Goal: Task Accomplishment & Management: Manage account settings

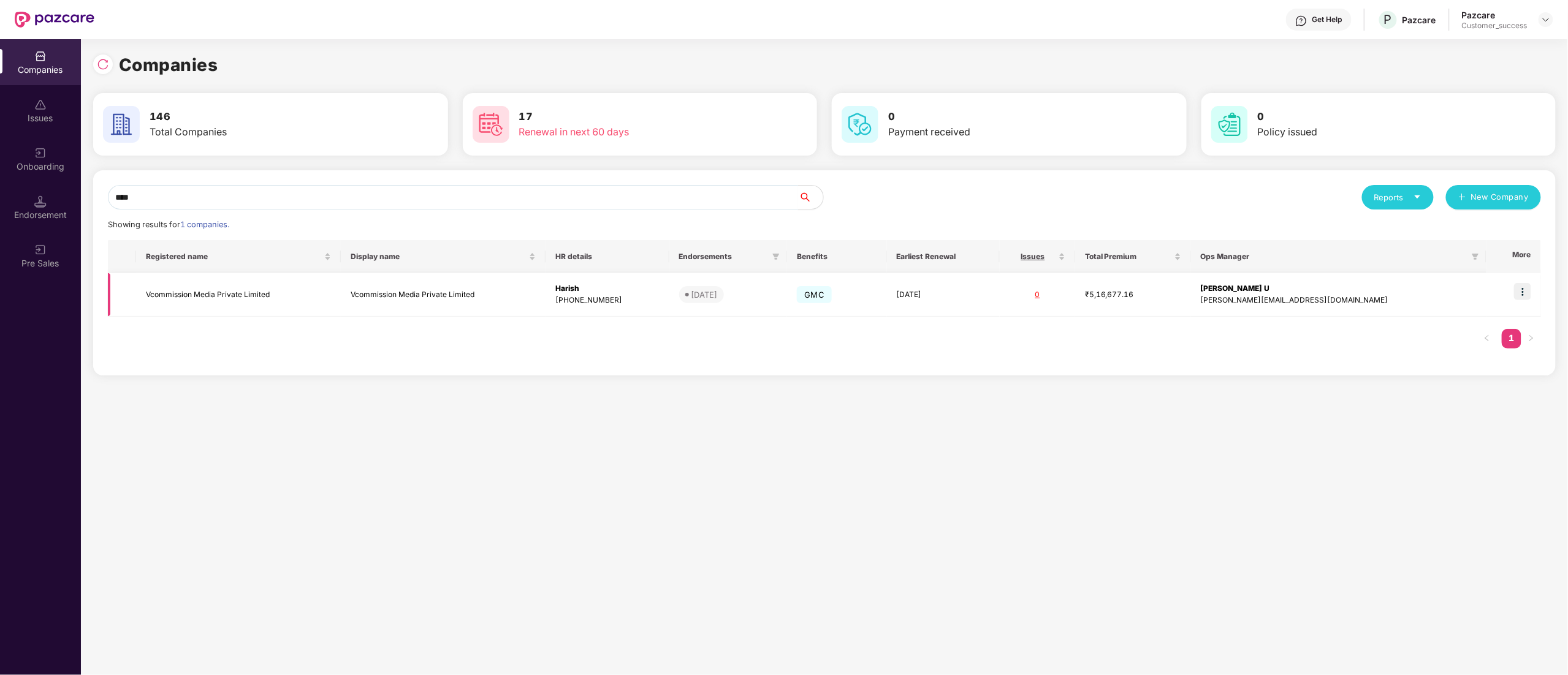
type input "****"
click at [1525, 294] on img at bounding box center [1522, 292] width 17 height 17
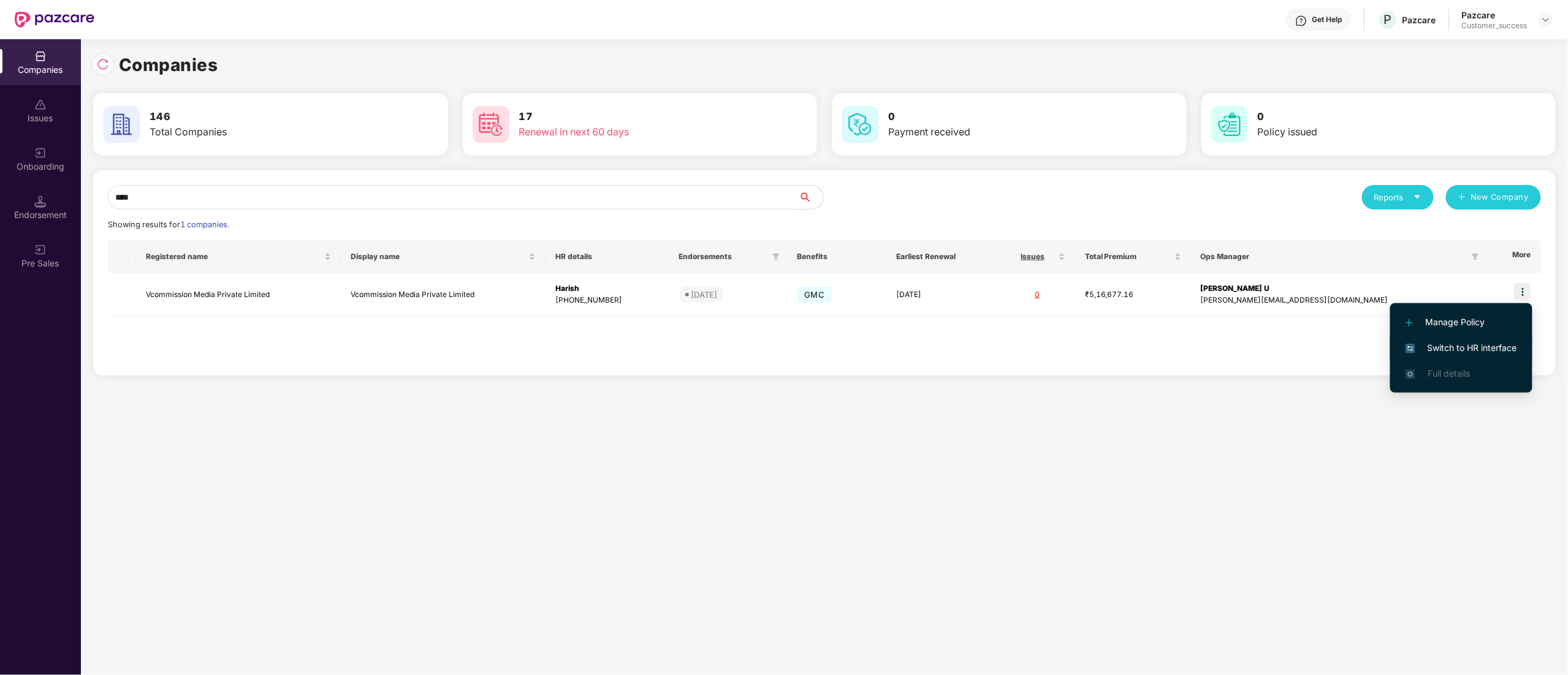
click at [1481, 352] on span "Switch to HR interface" at bounding box center [1461, 347] width 111 height 13
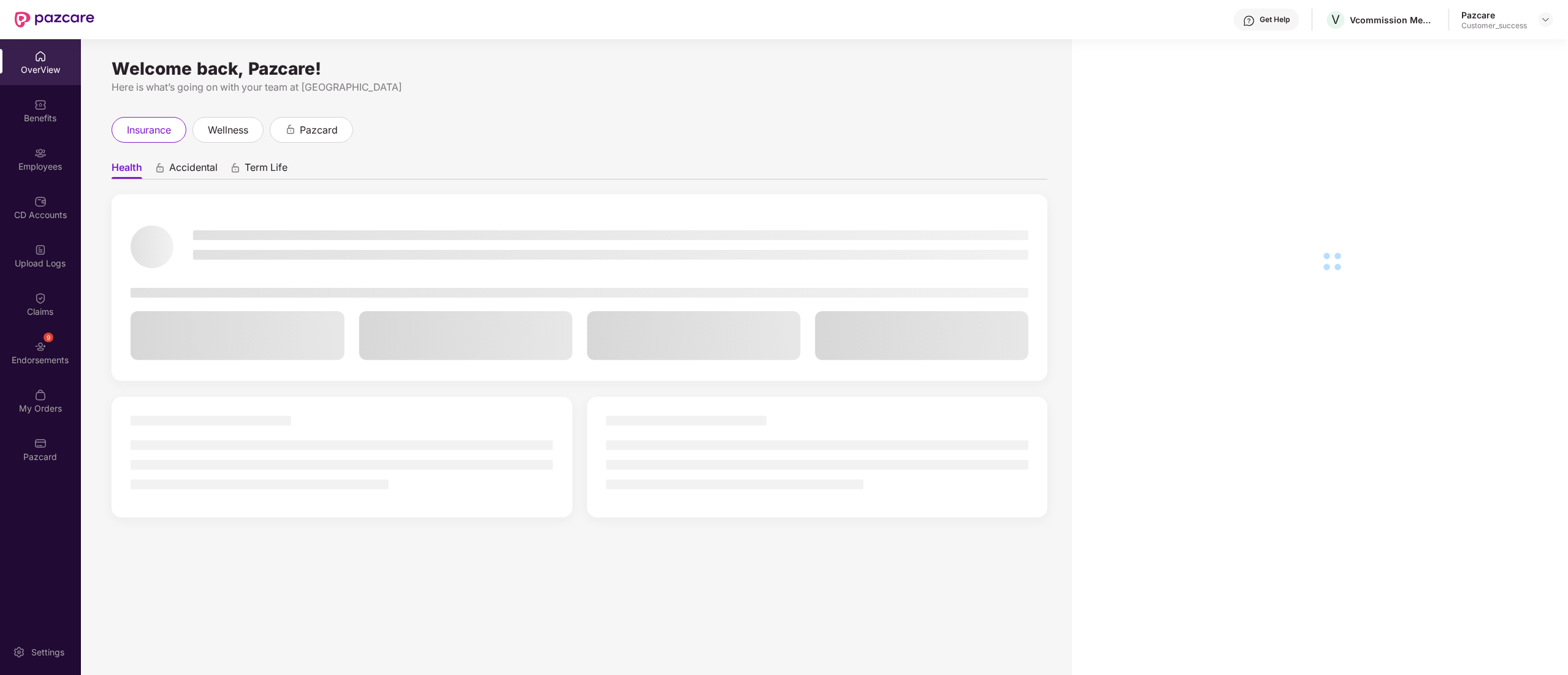
click at [22, 159] on div "Employees" at bounding box center [41, 159] width 81 height 46
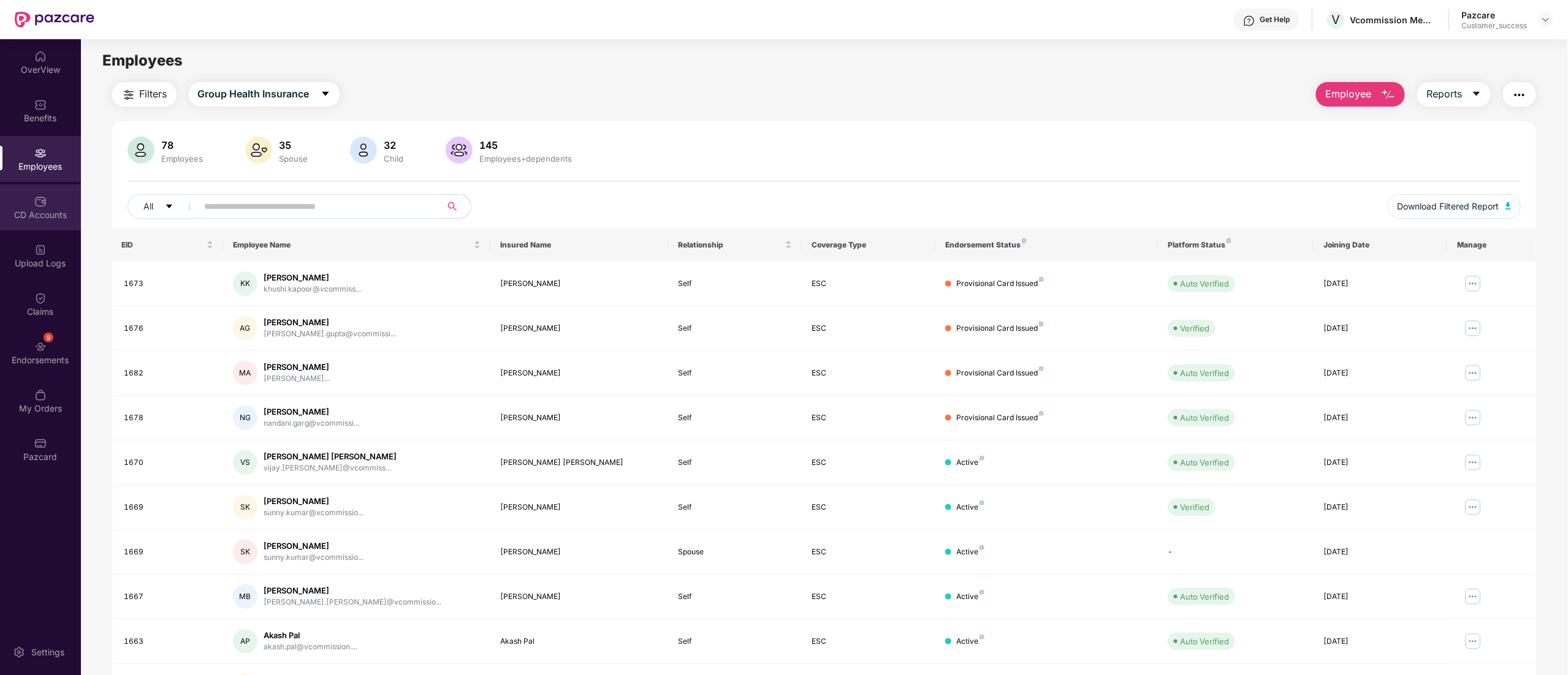
click at [36, 209] on div "CD Accounts" at bounding box center [41, 215] width 81 height 12
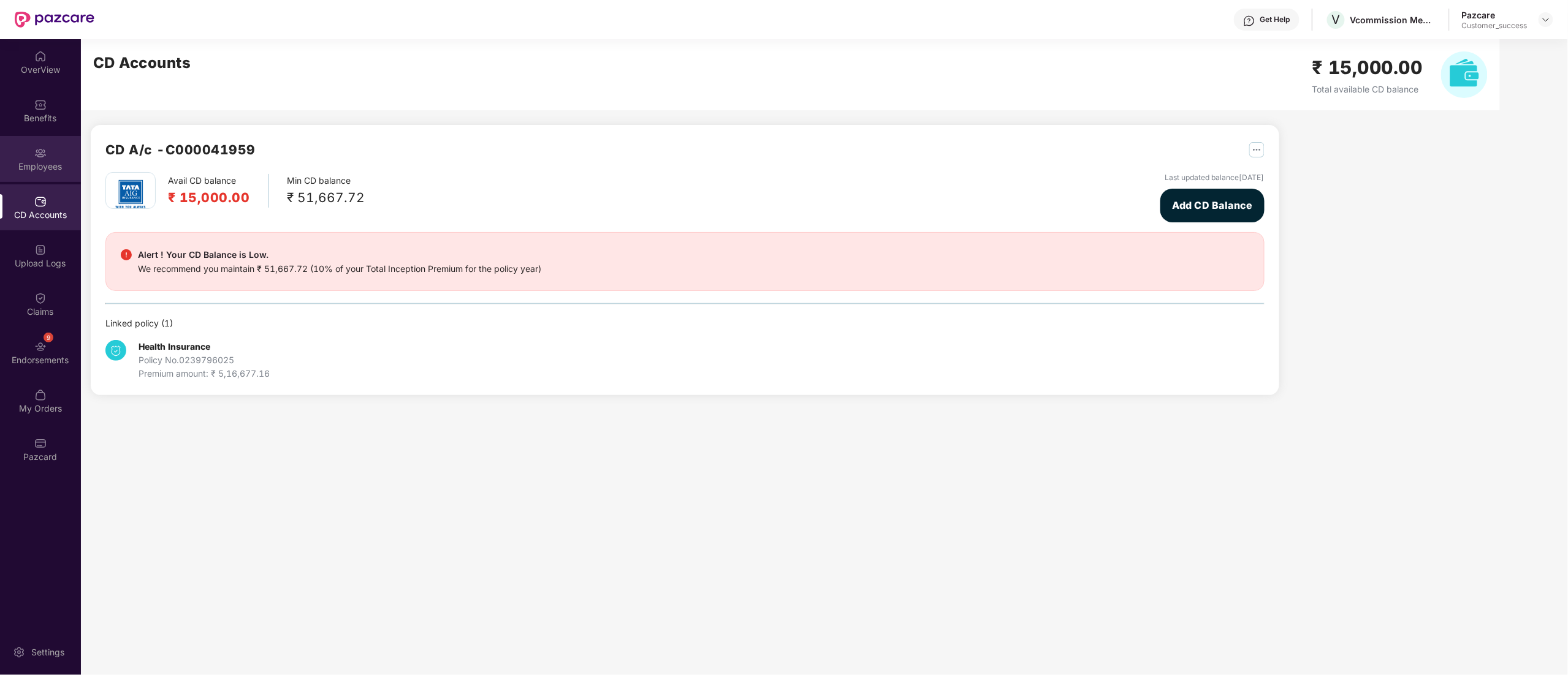
click at [39, 149] on img at bounding box center [41, 153] width 12 height 12
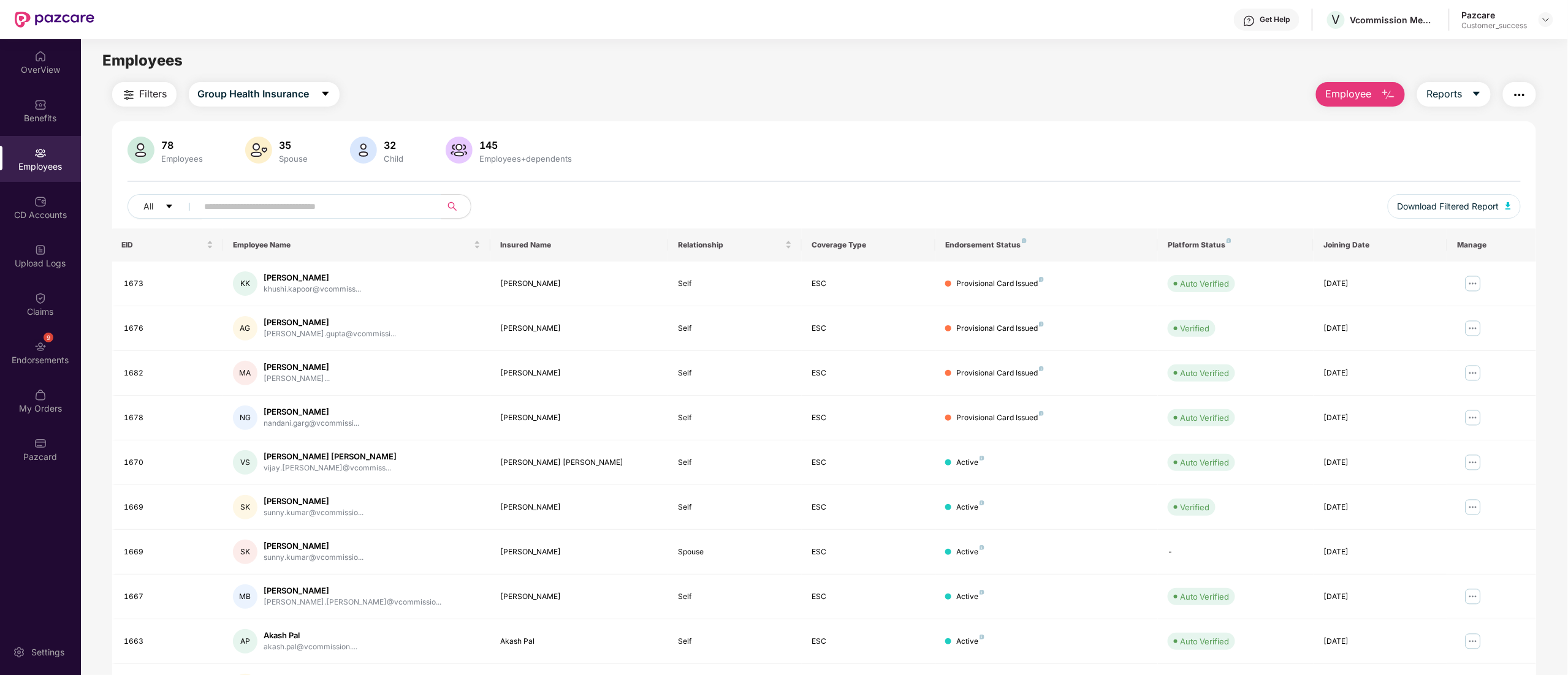
click at [1342, 90] on span "Employee" at bounding box center [1348, 94] width 46 height 16
click at [1344, 128] on div "Add Employee(s)" at bounding box center [1369, 126] width 69 height 15
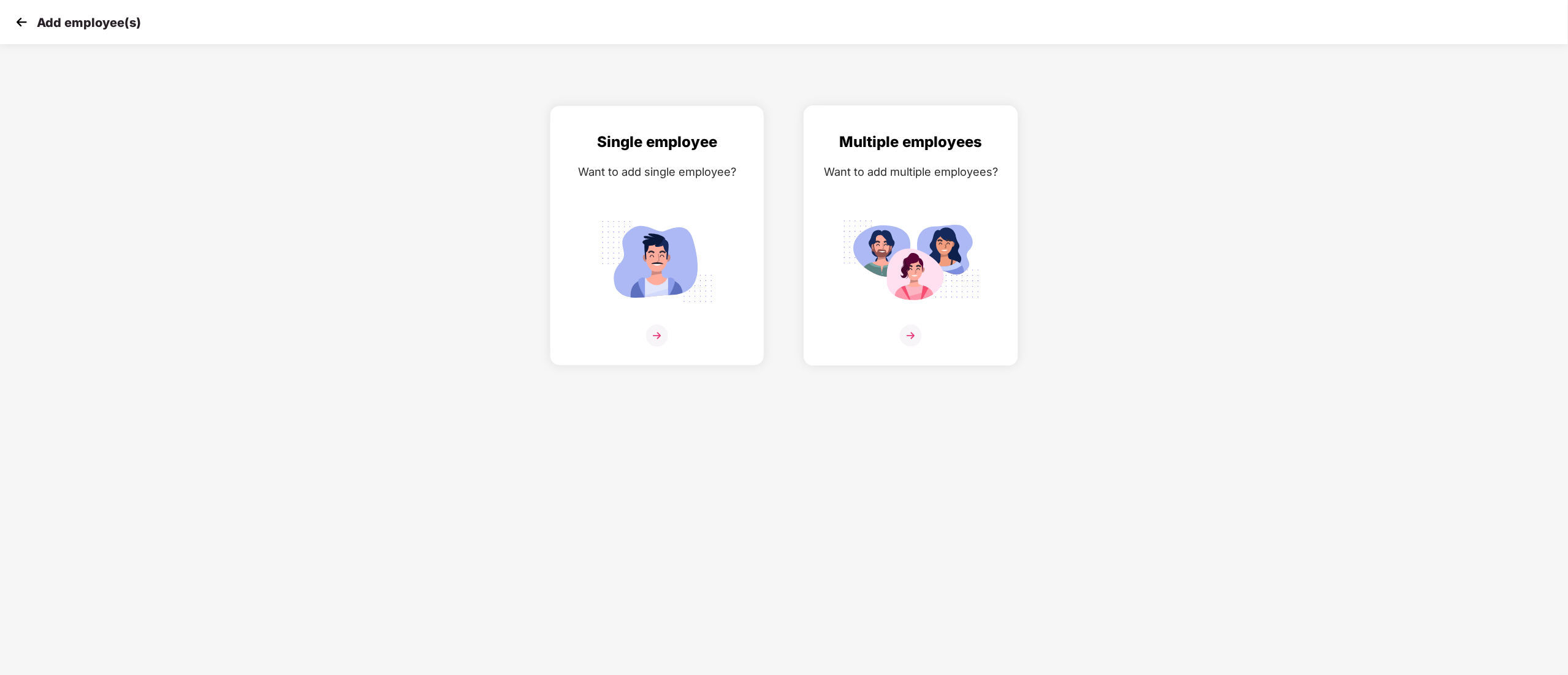
click at [961, 276] on img at bounding box center [911, 262] width 137 height 96
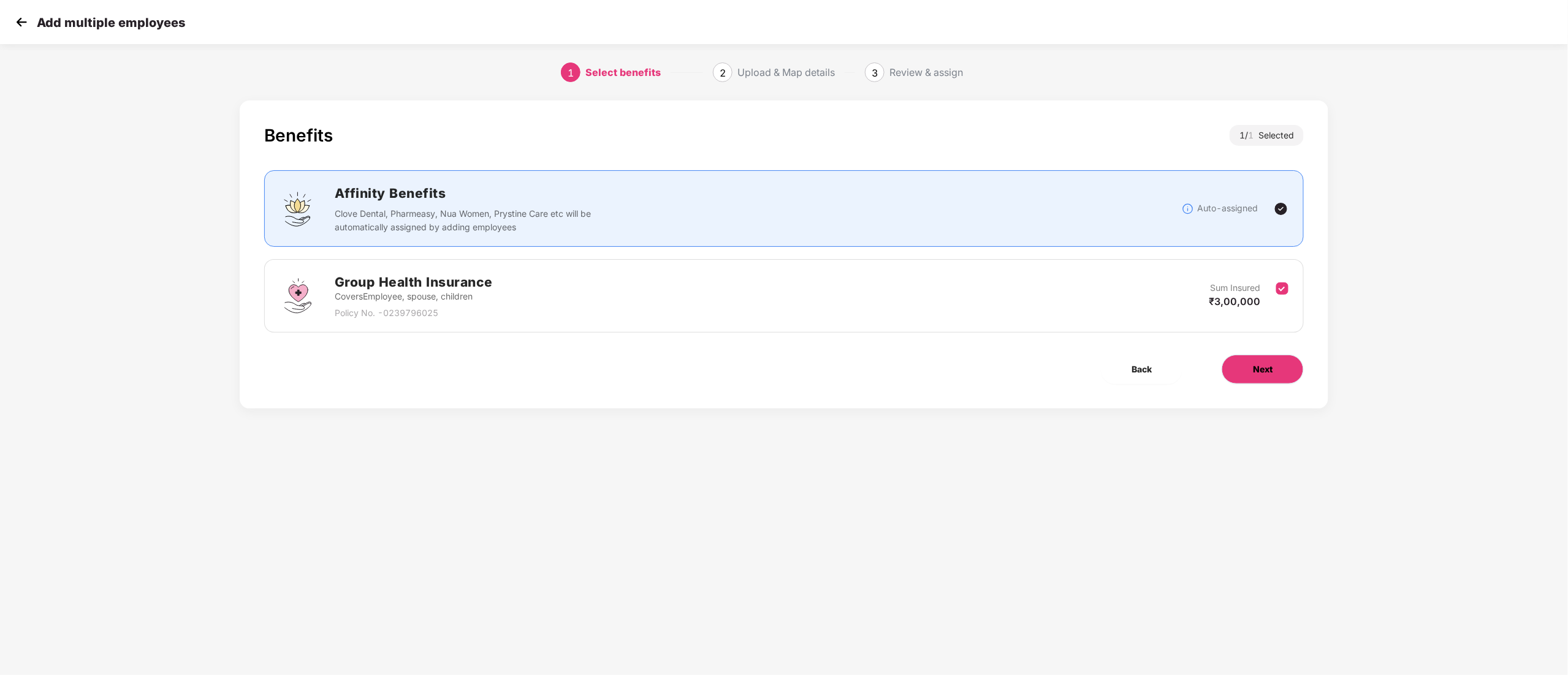
click at [1255, 367] on span "Next" at bounding box center [1262, 369] width 19 height 13
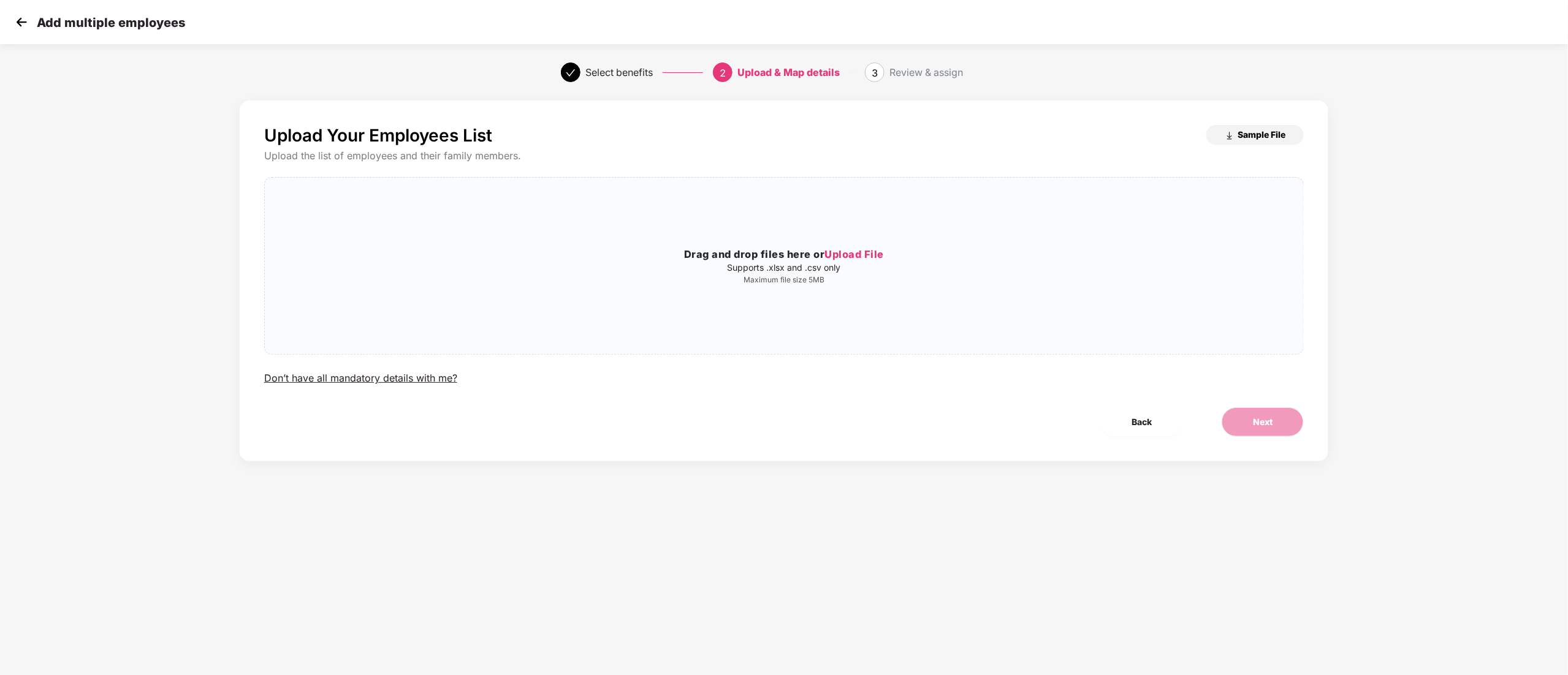
click at [1258, 137] on span "Sample File" at bounding box center [1261, 134] width 48 height 12
click at [846, 243] on div "Drag and drop files here or Upload File Supports .xlsx and .csv only Maximum fi…" at bounding box center [784, 265] width 1038 height 156
click at [1274, 421] on button "Next" at bounding box center [1262, 422] width 82 height 30
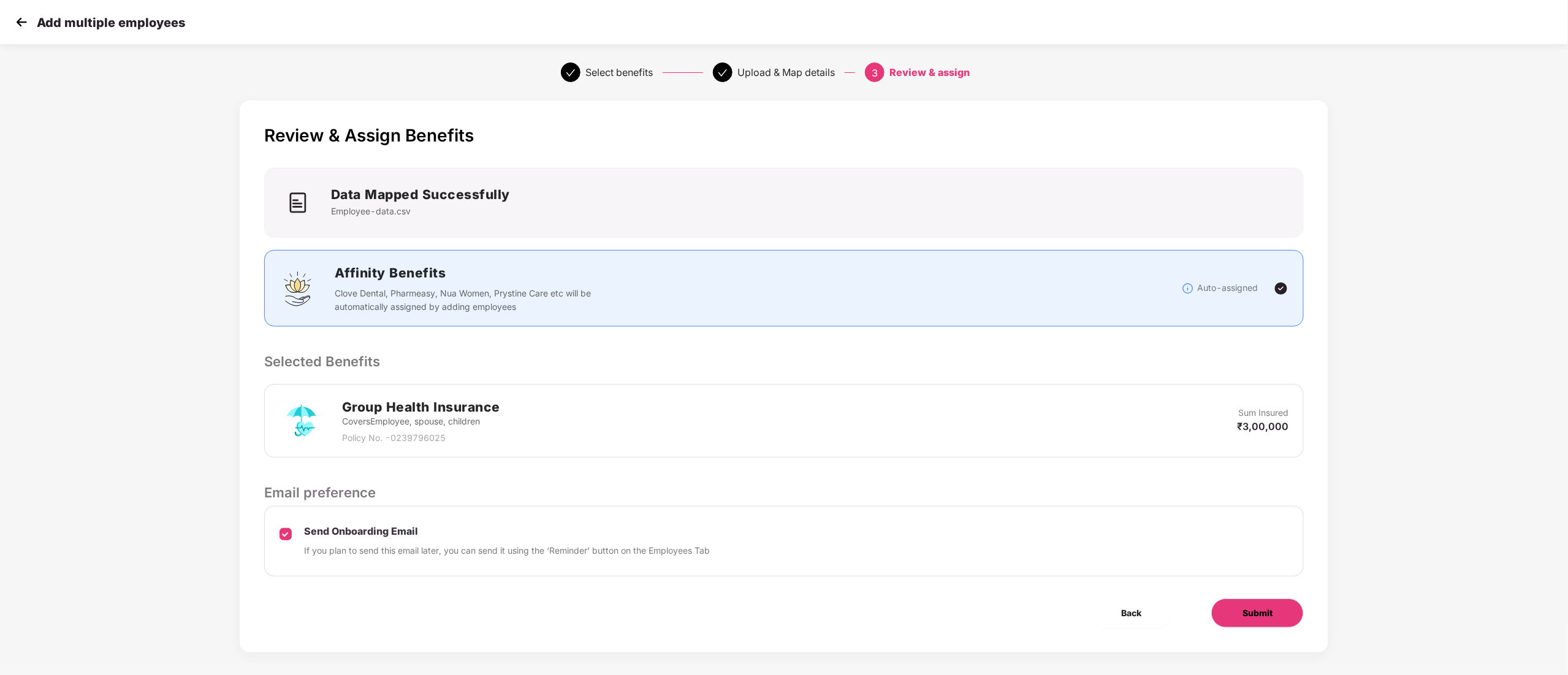
click at [1252, 614] on span "Submit" at bounding box center [1257, 613] width 30 height 13
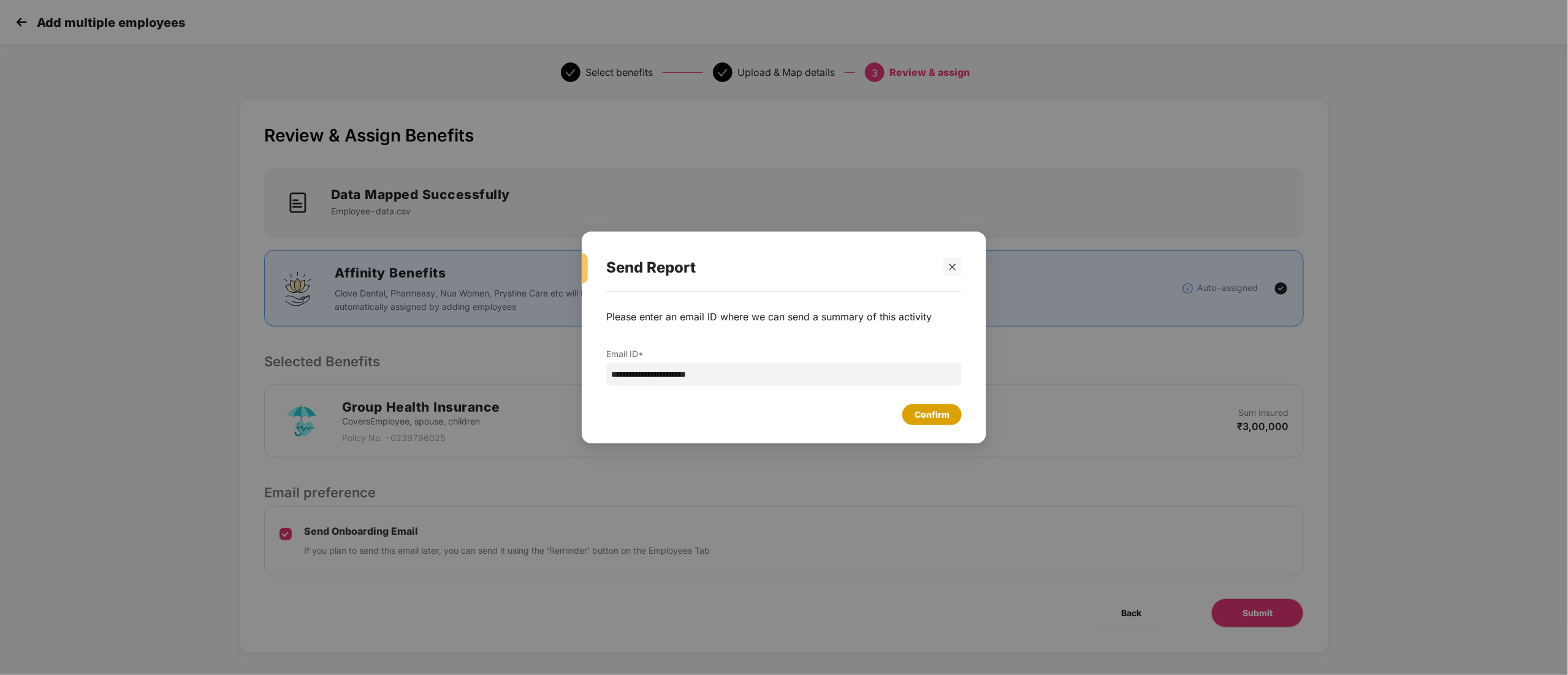
click at [930, 413] on div "Confirm" at bounding box center [932, 414] width 35 height 13
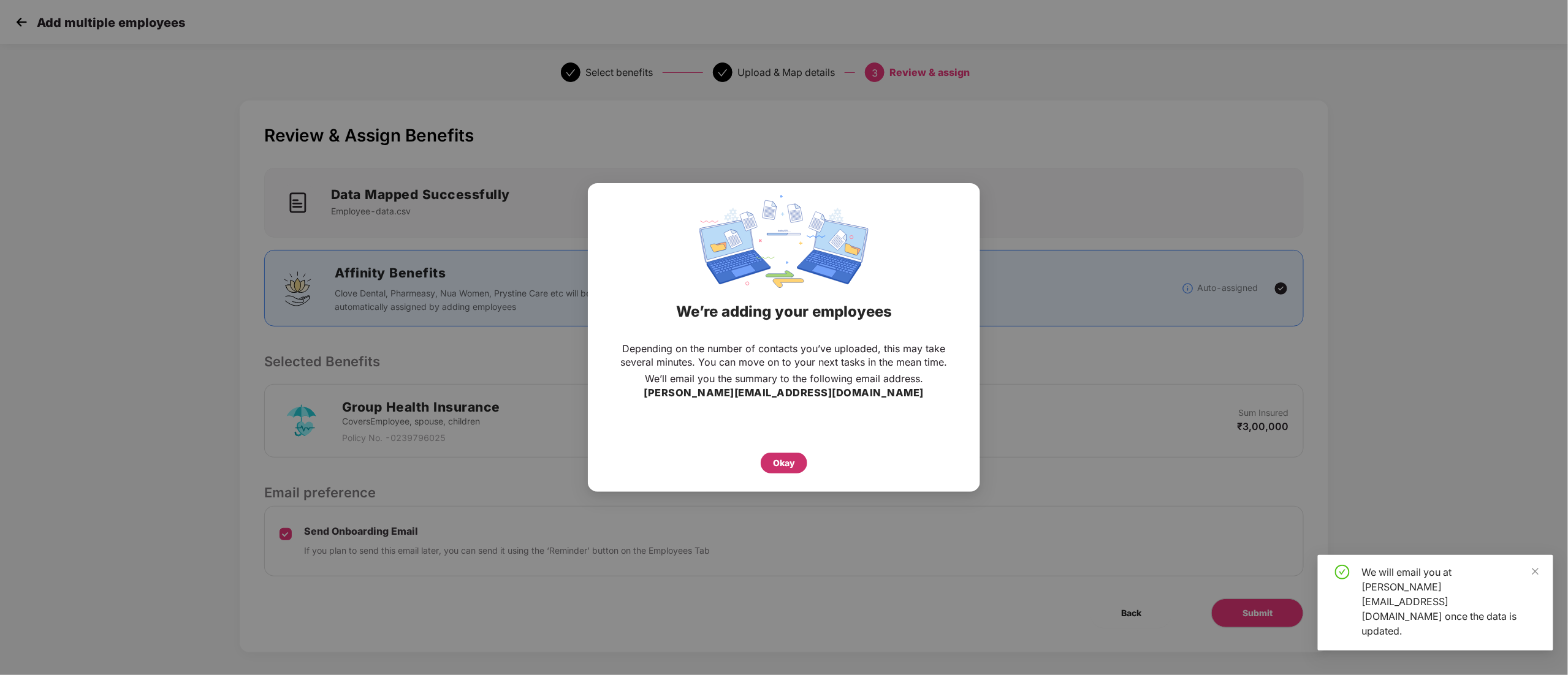
drag, startPoint x: 795, startPoint y: 460, endPoint x: 798, endPoint y: 453, distance: 7.6
click at [798, 453] on div "Okay" at bounding box center [784, 462] width 47 height 21
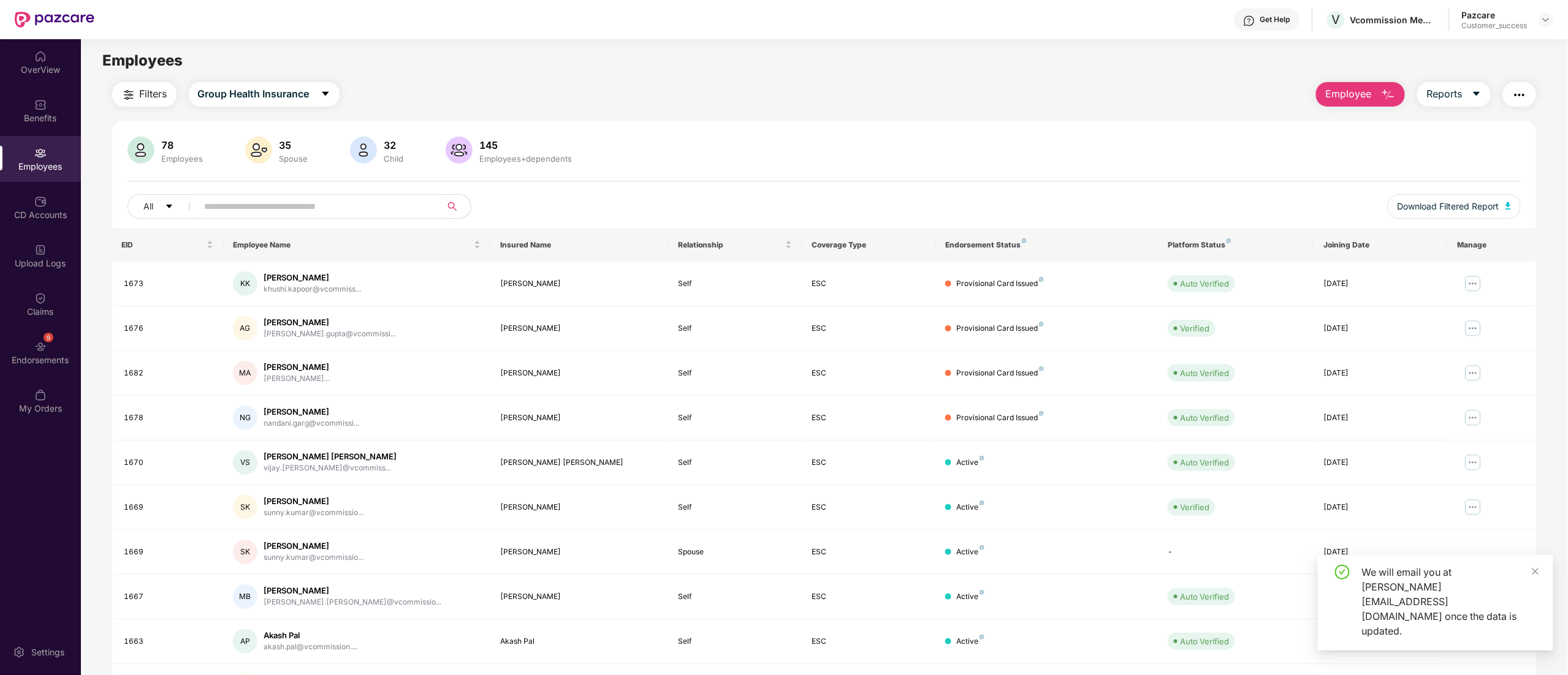
click at [1531, 603] on div "We will email you at shivakumar.s@pazcare.com once the data is updated." at bounding box center [1450, 601] width 177 height 73
click at [342, 207] on input "text" at bounding box center [315, 206] width 220 height 19
paste input "****"
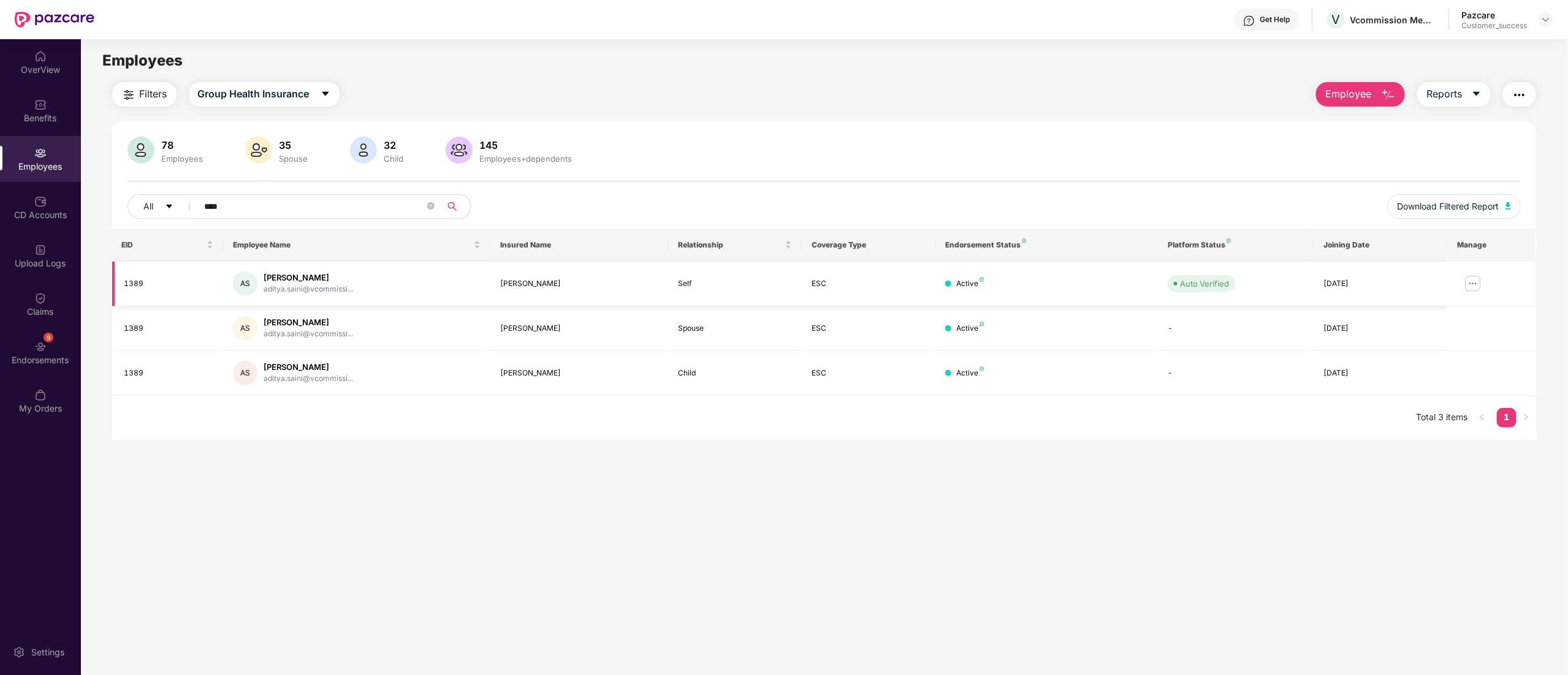
type input "****"
drag, startPoint x: 1476, startPoint y: 283, endPoint x: 1390, endPoint y: 318, distance: 92.8
click at [1476, 283] on img at bounding box center [1472, 283] width 19 height 19
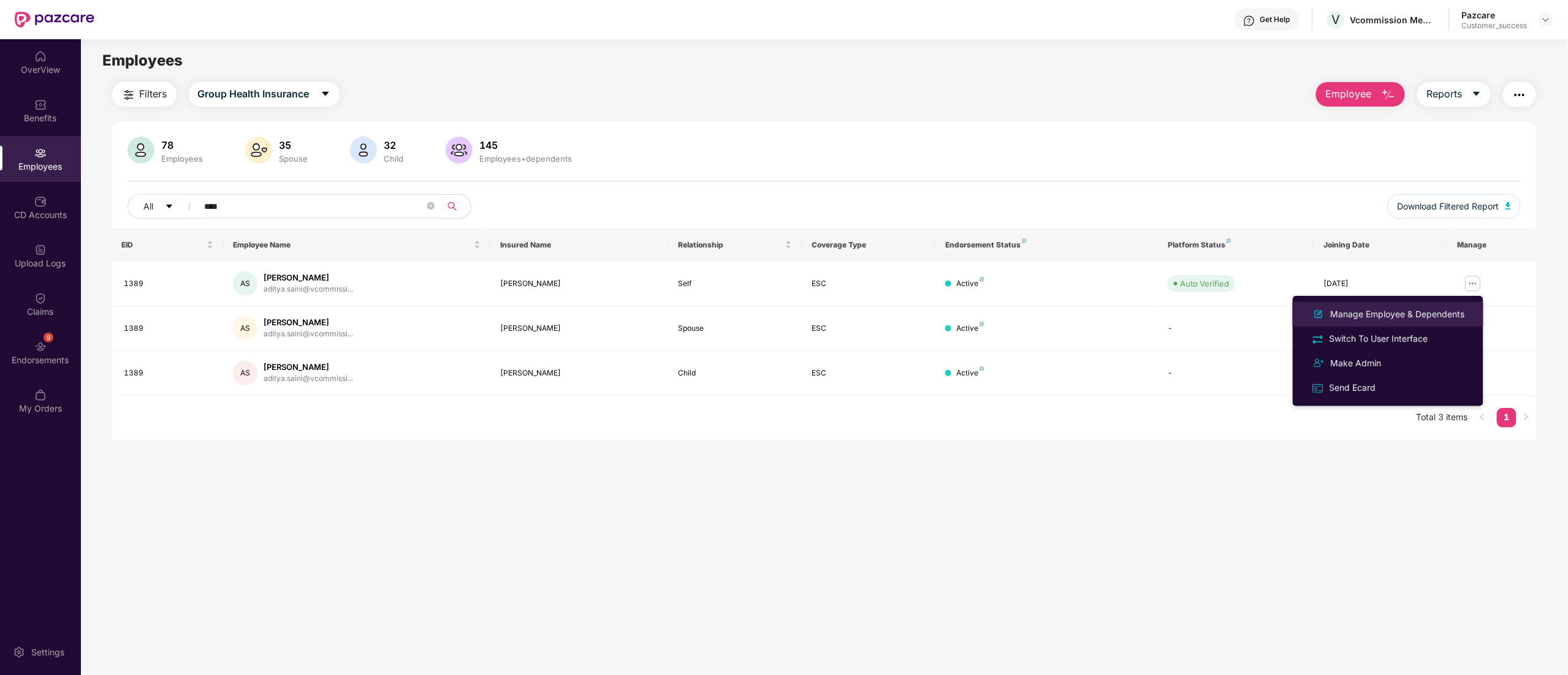
click at [1372, 318] on div "Manage Employee & Dependents" at bounding box center [1397, 314] width 139 height 13
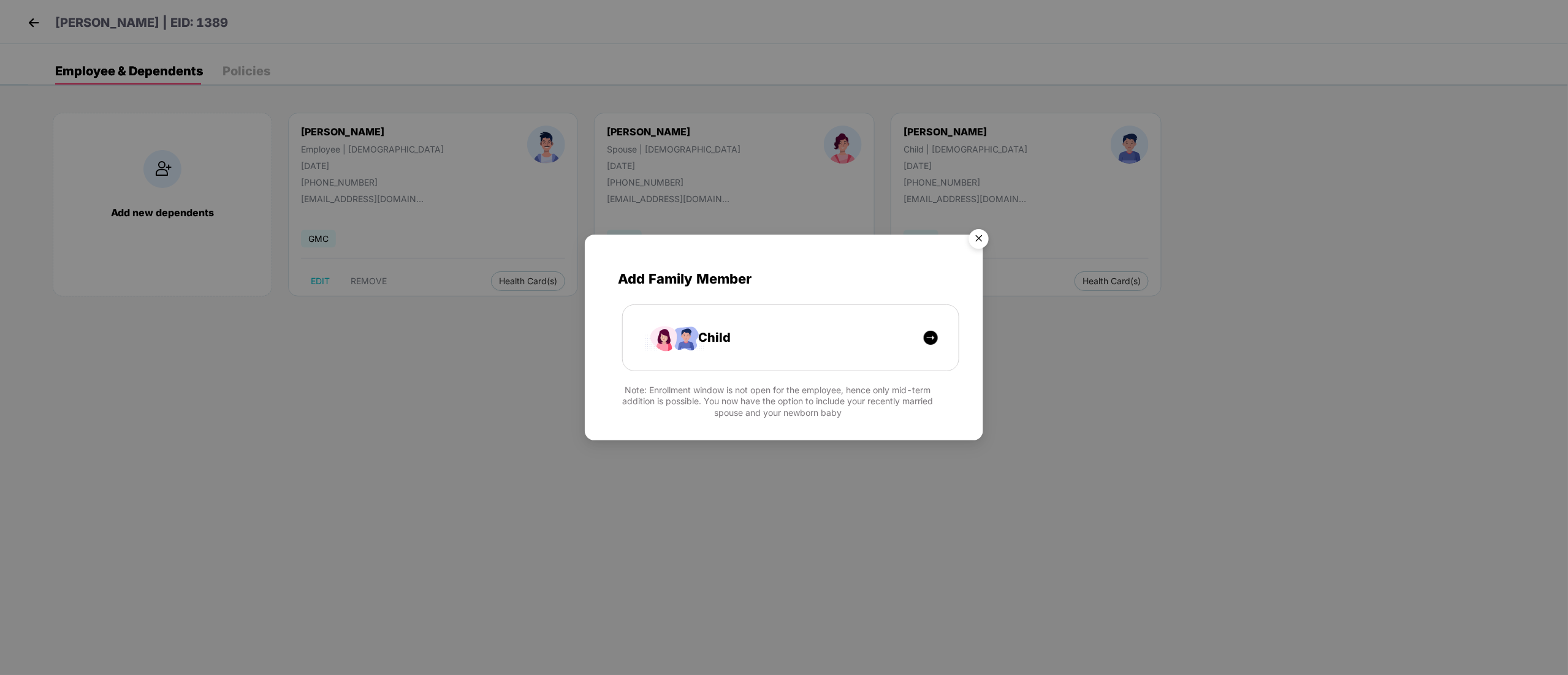
click at [979, 232] on img "Close" at bounding box center [978, 241] width 34 height 34
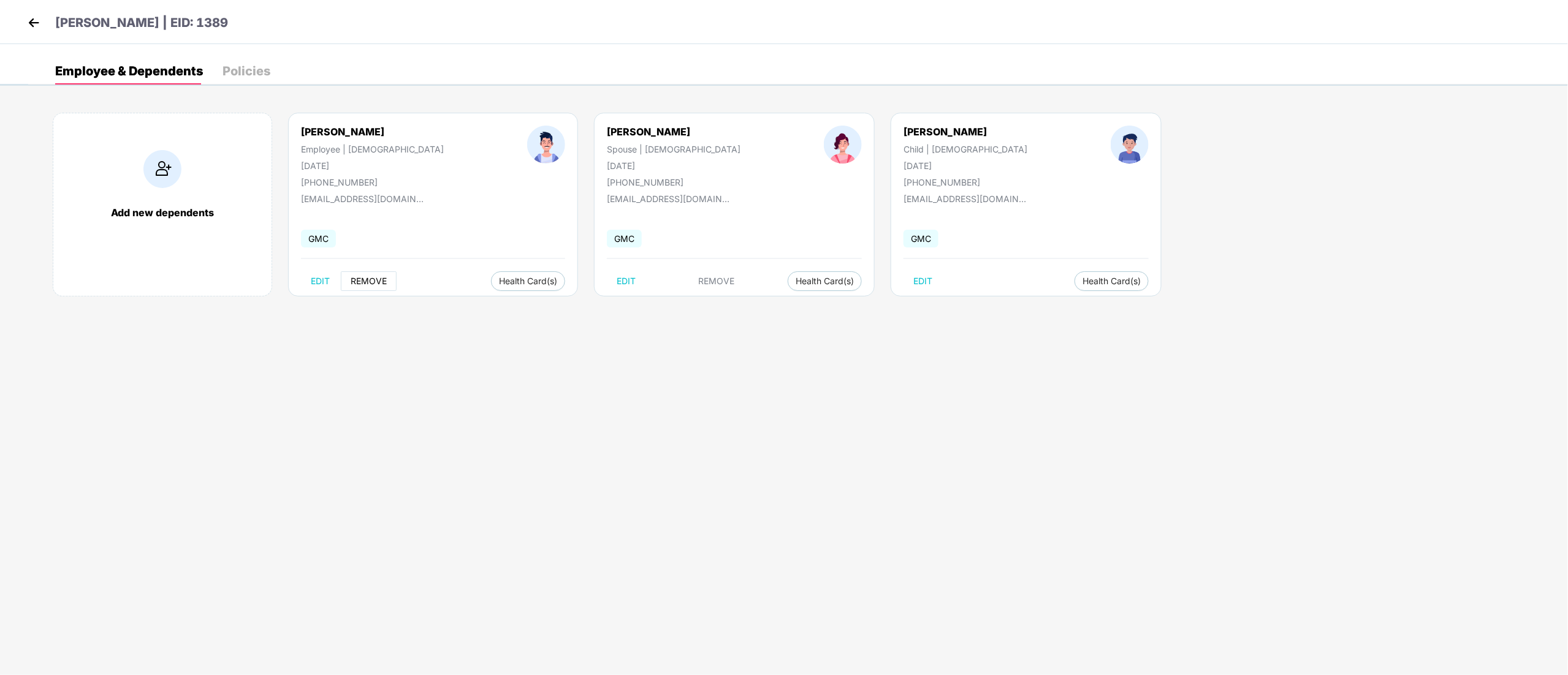
click at [361, 281] on span "REMOVE" at bounding box center [368, 281] width 36 height 10
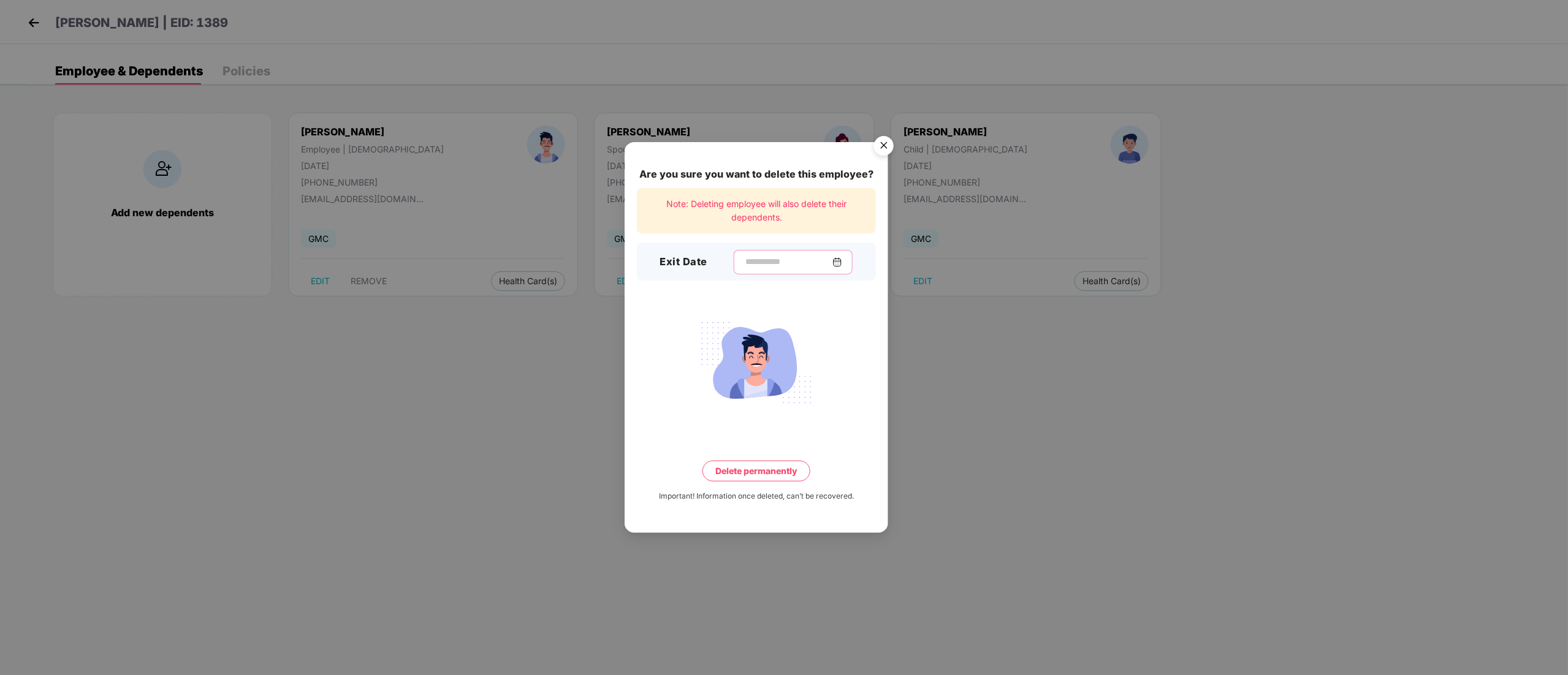
click at [744, 266] on input at bounding box center [788, 262] width 88 height 13
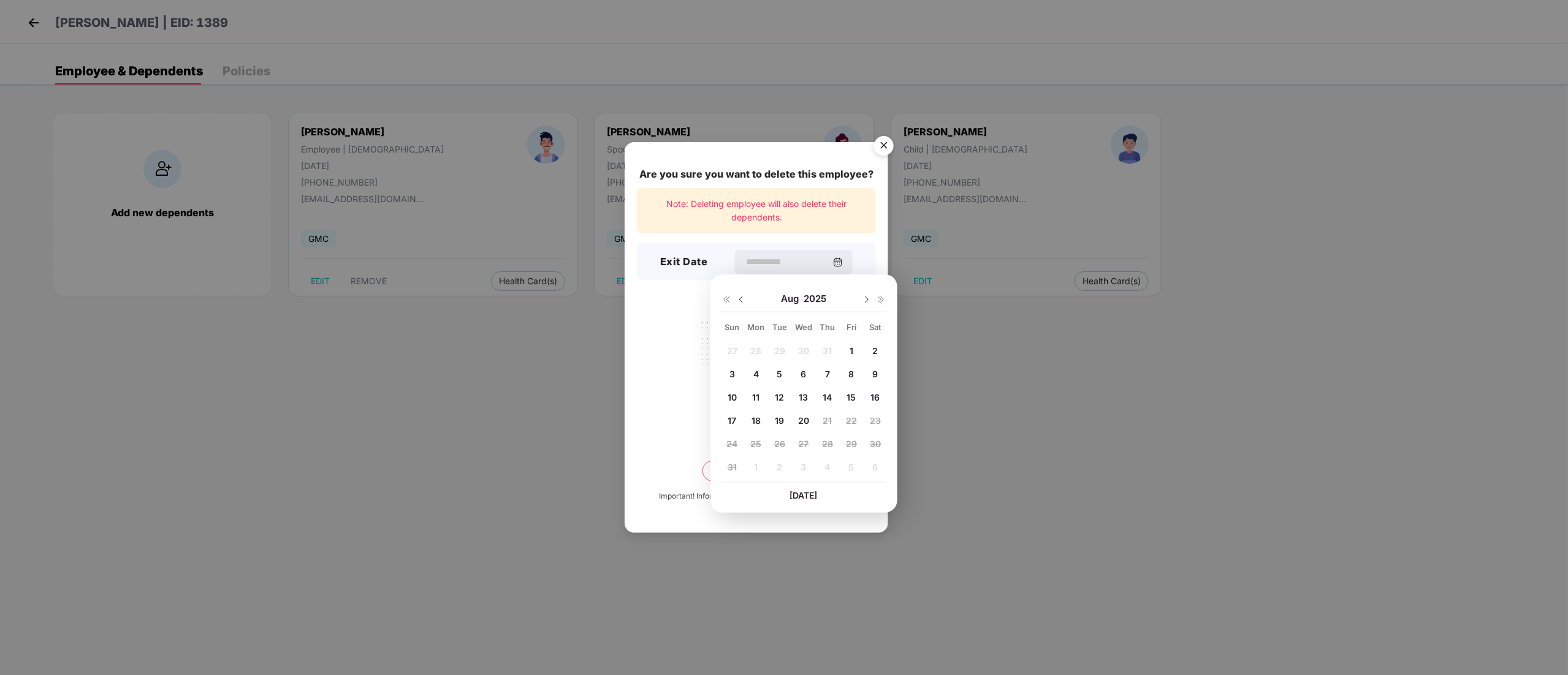
click at [823, 399] on span "14" at bounding box center [828, 397] width 9 height 10
type input "**********"
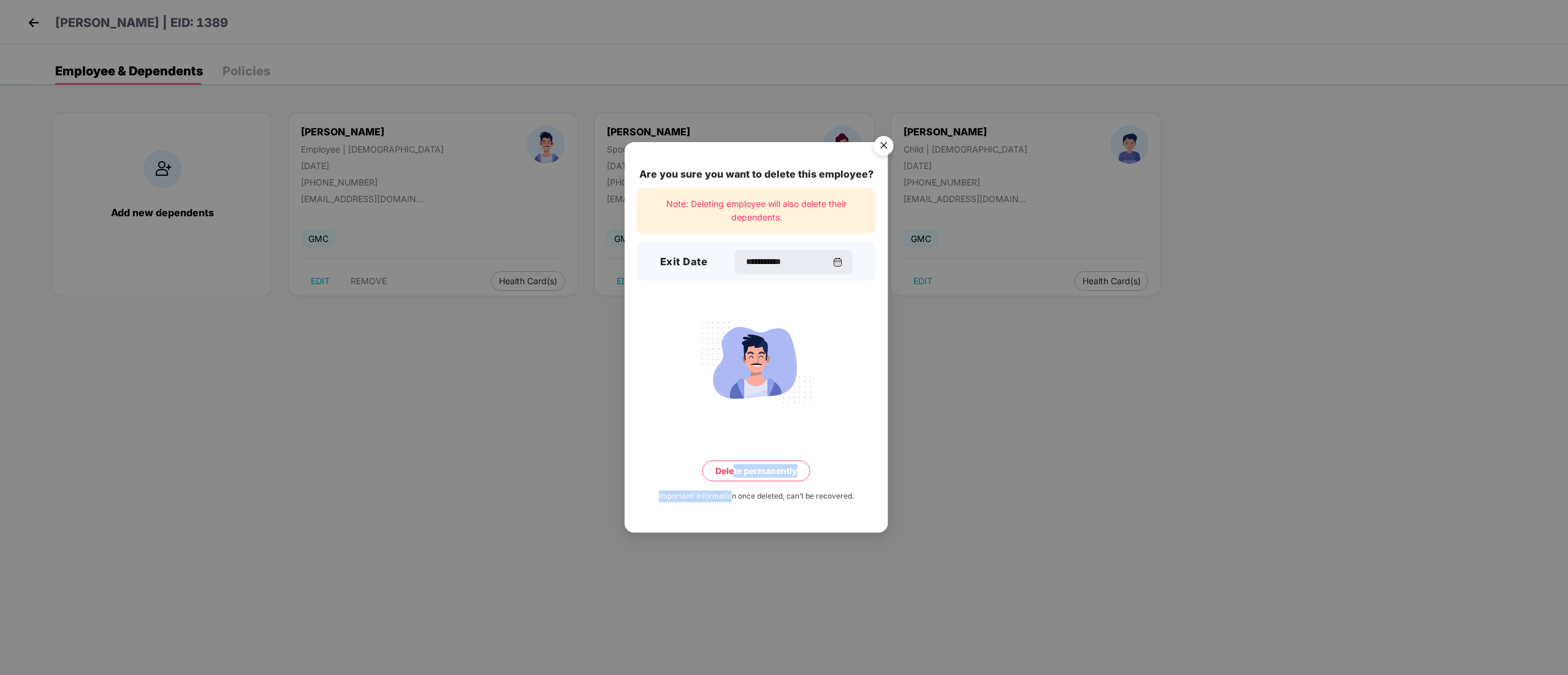
click at [734, 479] on div "**********" at bounding box center [756, 338] width 263 height 391
click at [753, 461] on button "Delete permanently" at bounding box center [756, 471] width 107 height 21
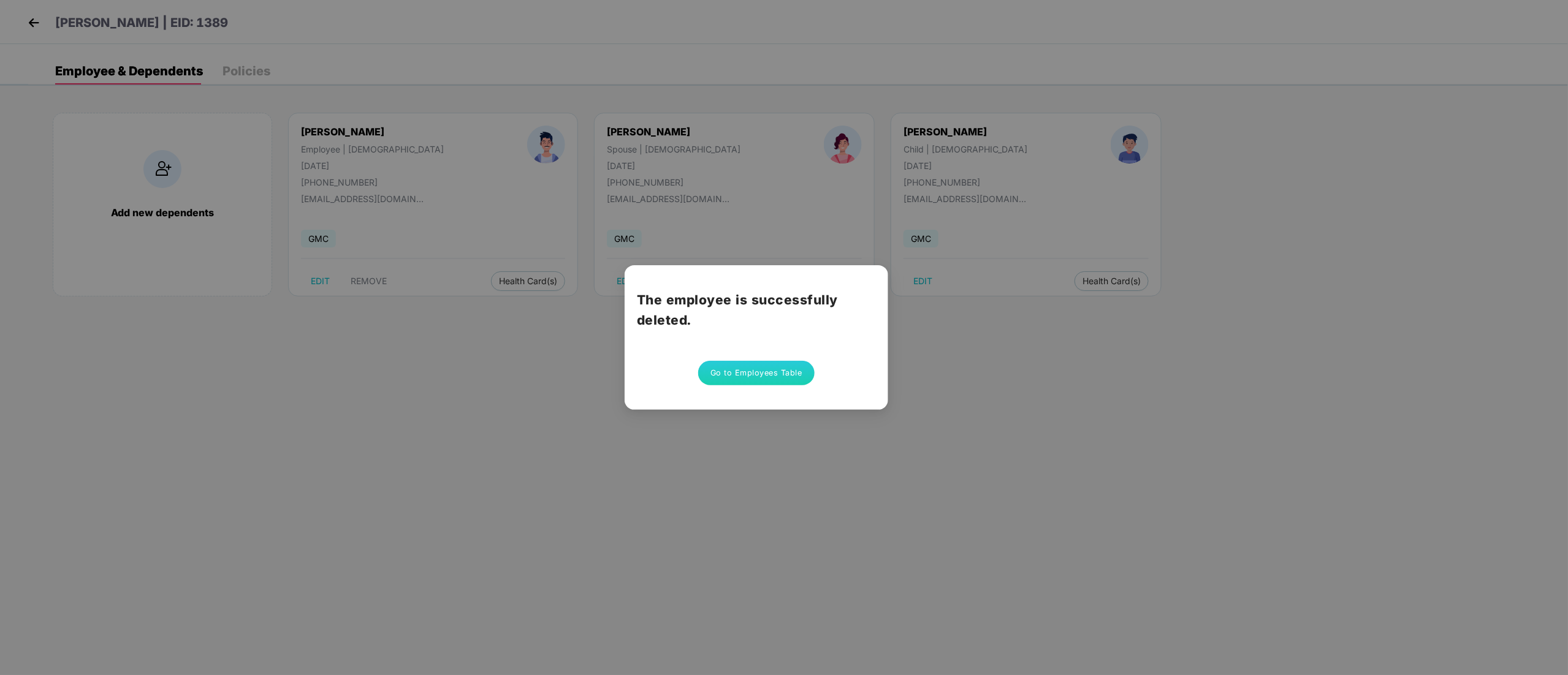
click at [743, 385] on button "Go to Employees Table" at bounding box center [756, 372] width 116 height 24
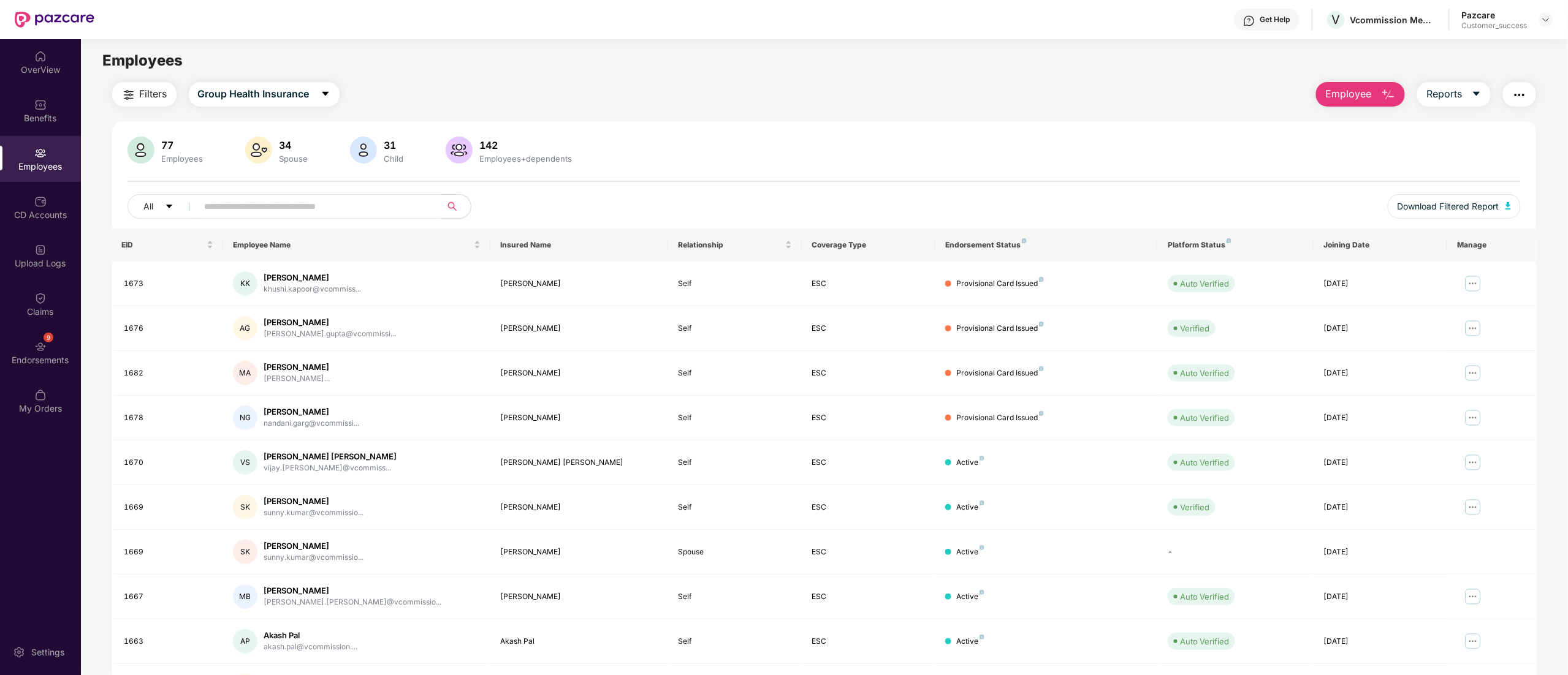
click at [346, 210] on input "text" at bounding box center [315, 206] width 220 height 19
paste input "****"
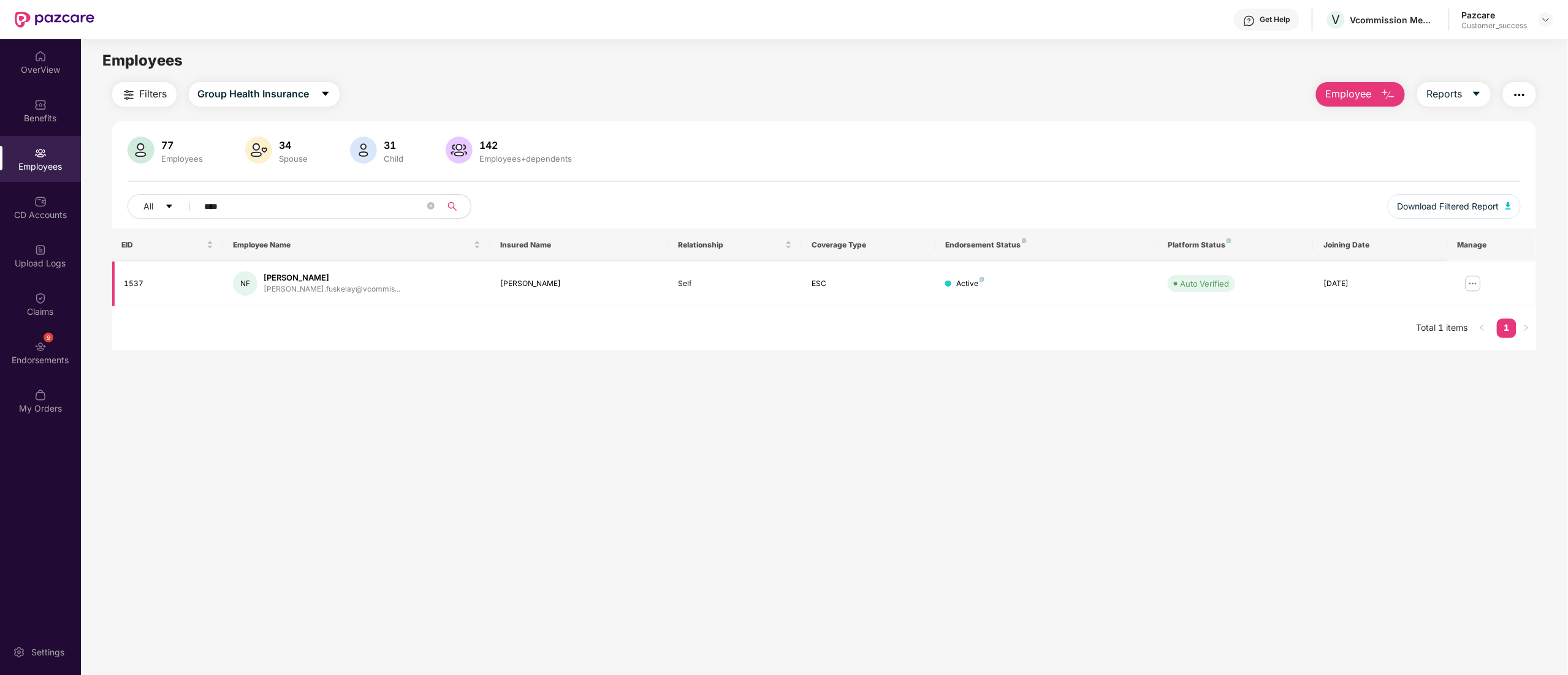
type input "****"
click at [1472, 283] on img at bounding box center [1472, 283] width 19 height 19
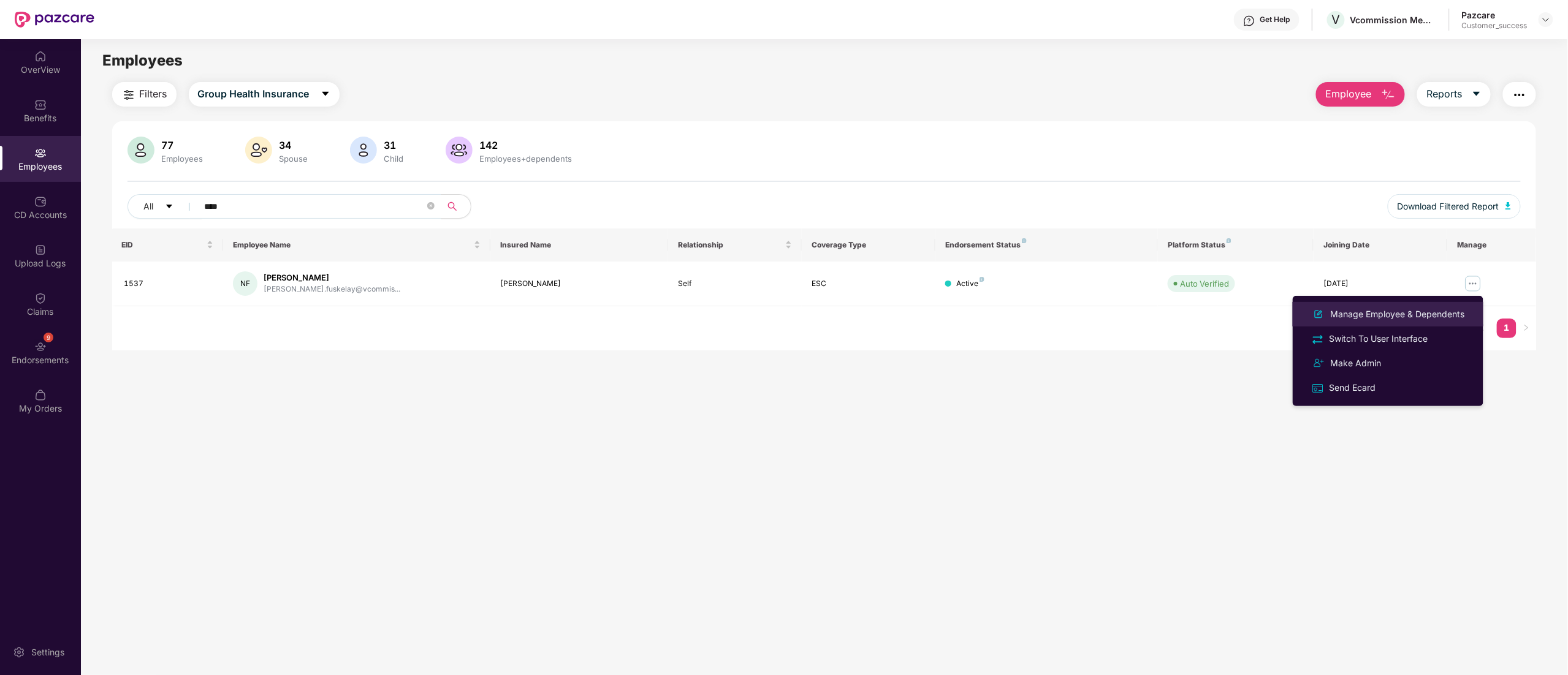
click at [1371, 314] on div "Manage Employee & Dependents" at bounding box center [1397, 314] width 139 height 13
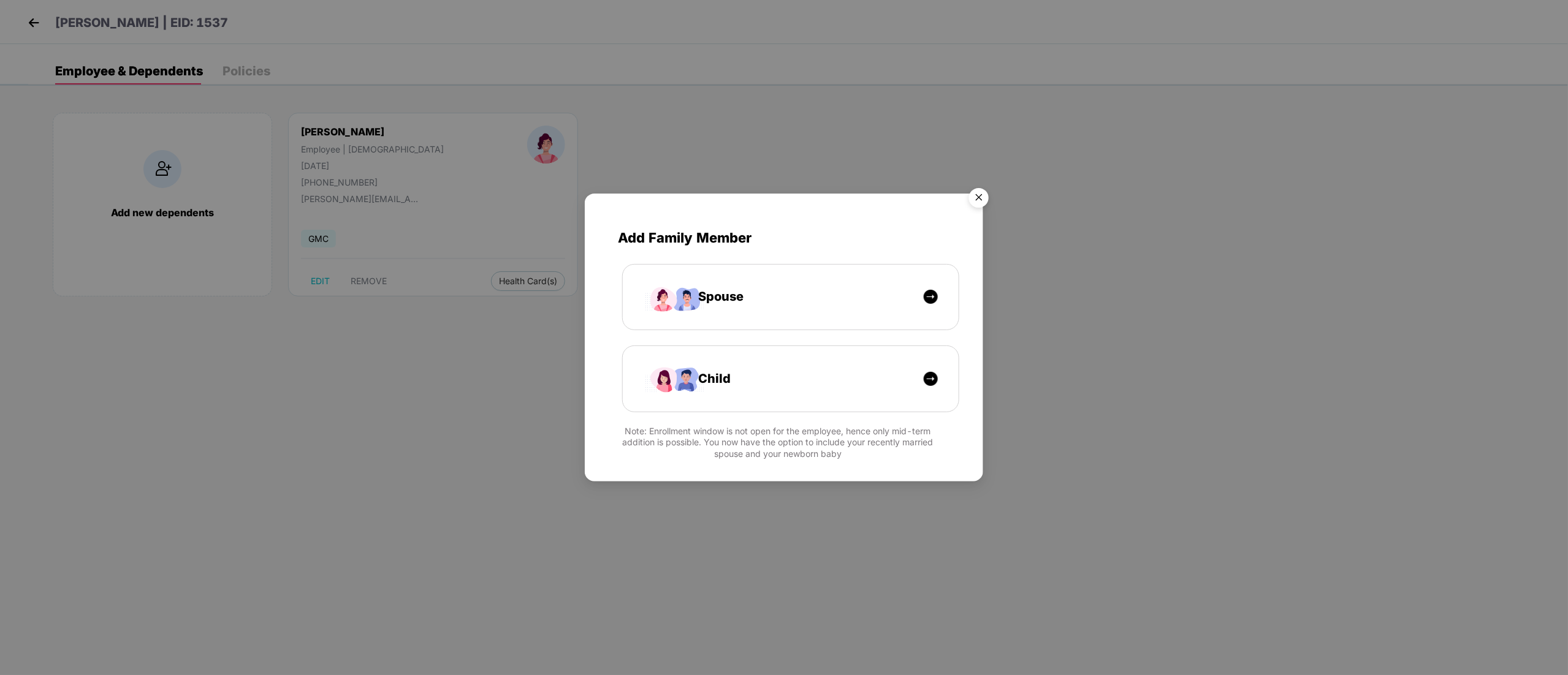
click at [973, 194] on img "Close" at bounding box center [978, 199] width 34 height 34
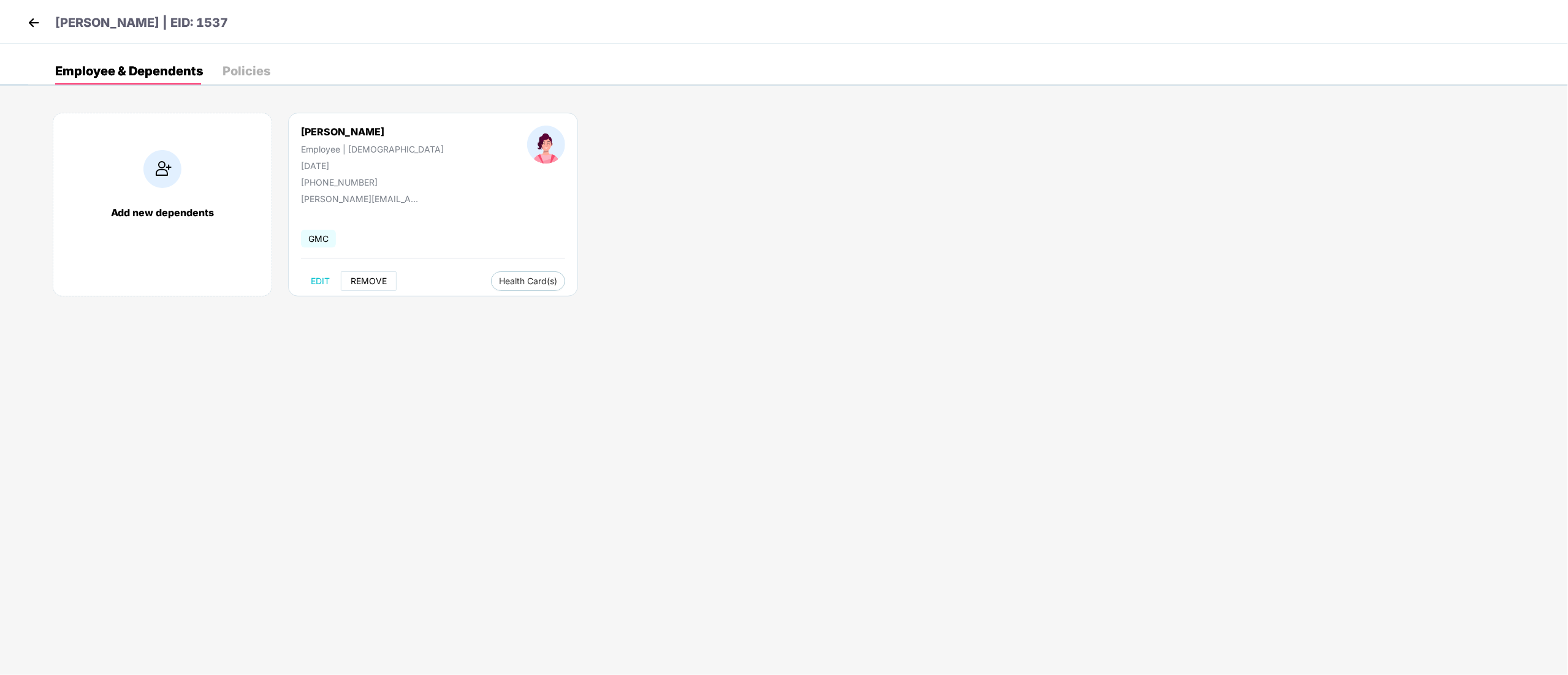
click at [361, 279] on span "REMOVE" at bounding box center [368, 281] width 36 height 10
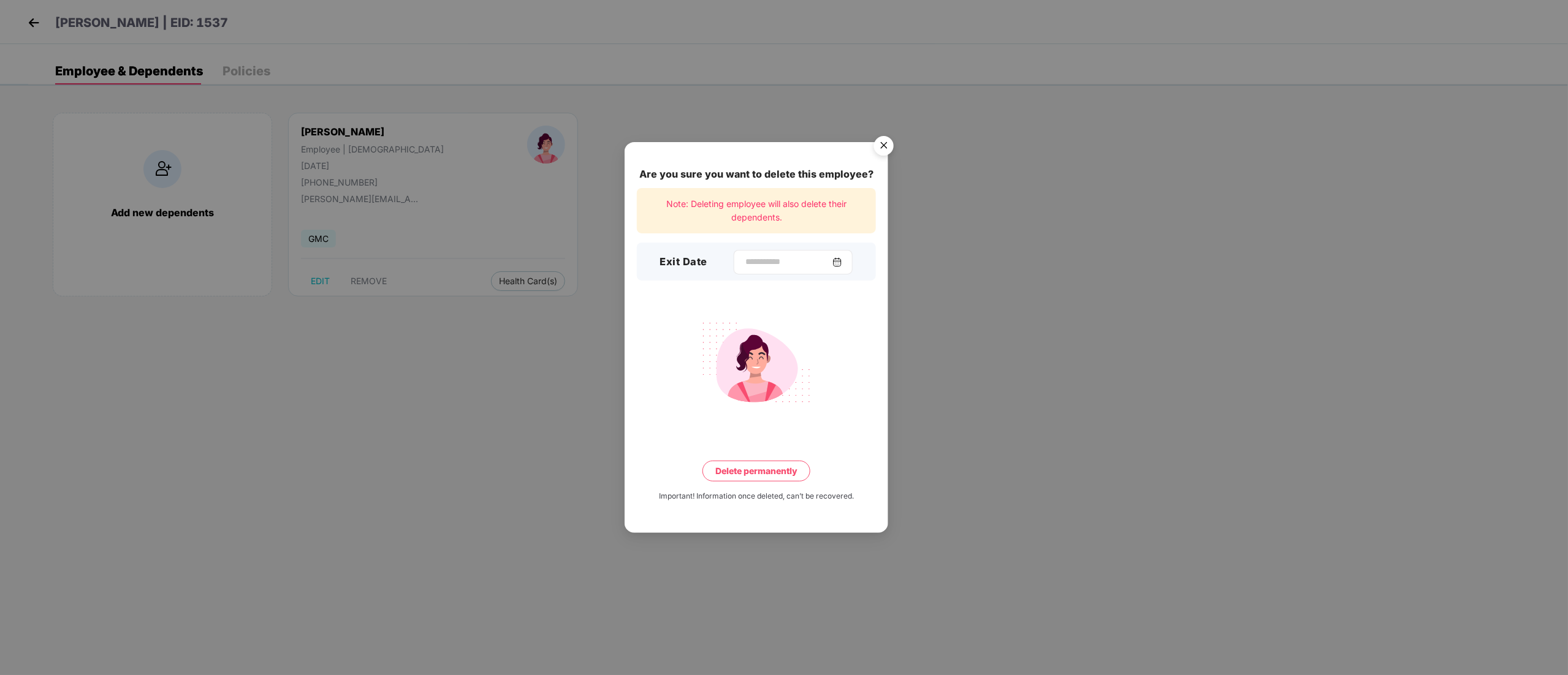
click at [734, 255] on div at bounding box center [793, 262] width 119 height 24
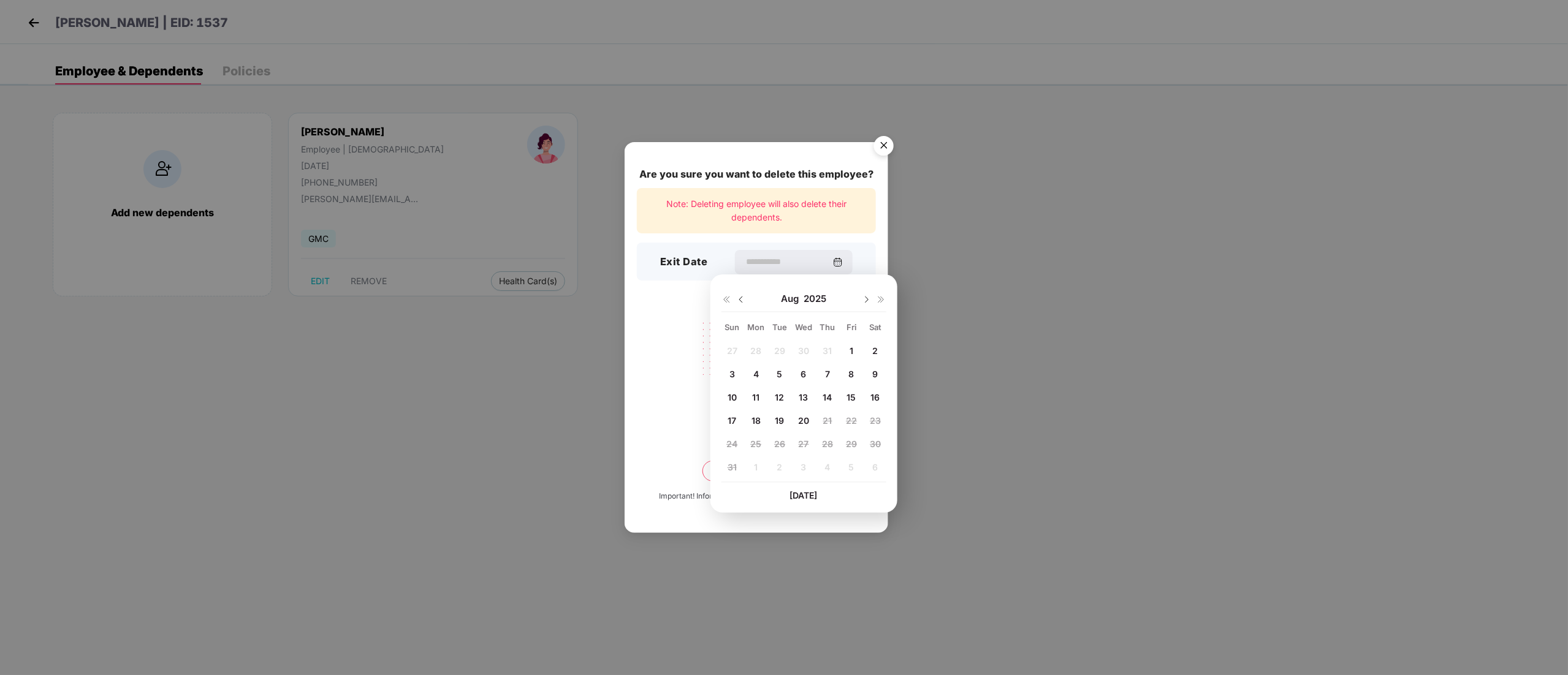
click at [829, 394] on span "14" at bounding box center [828, 397] width 9 height 10
type input "**********"
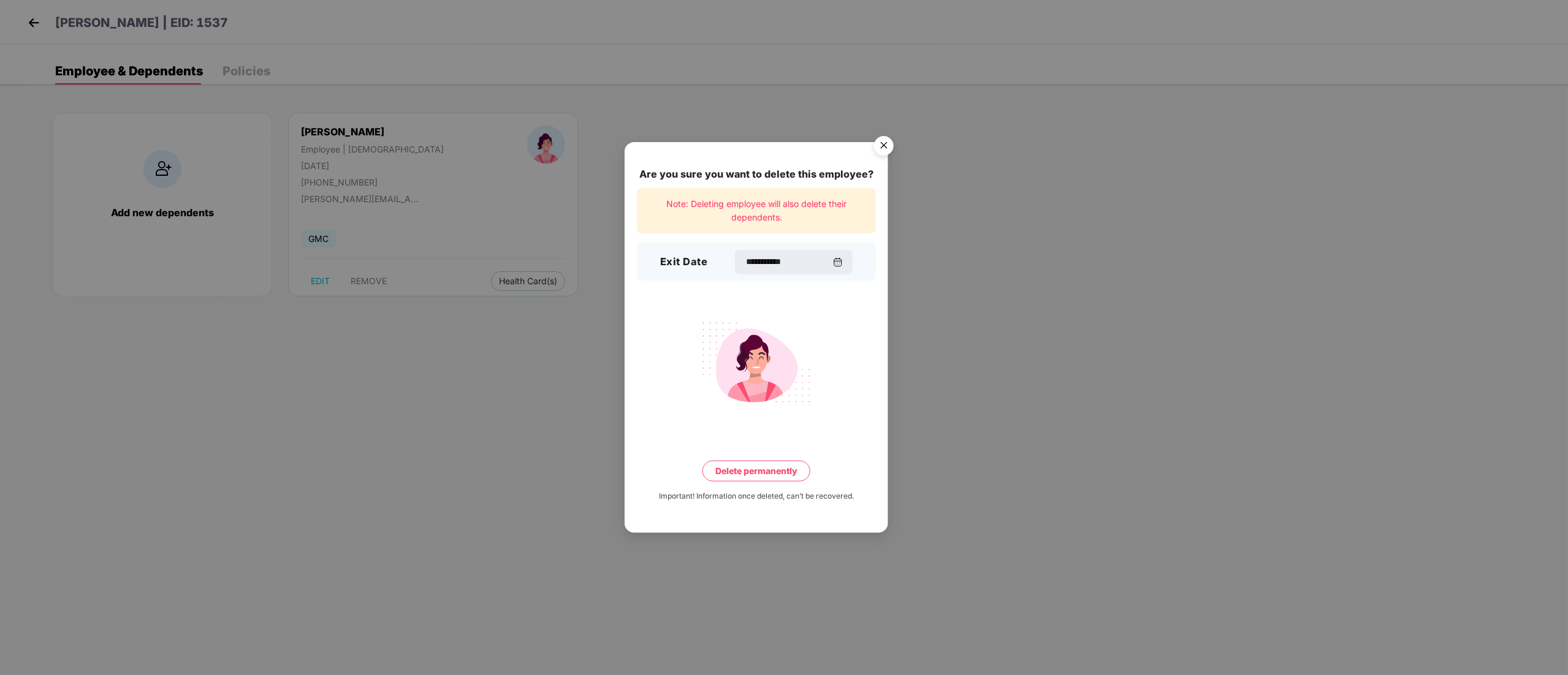
click at [731, 478] on button "Delete permanently" at bounding box center [756, 471] width 107 height 21
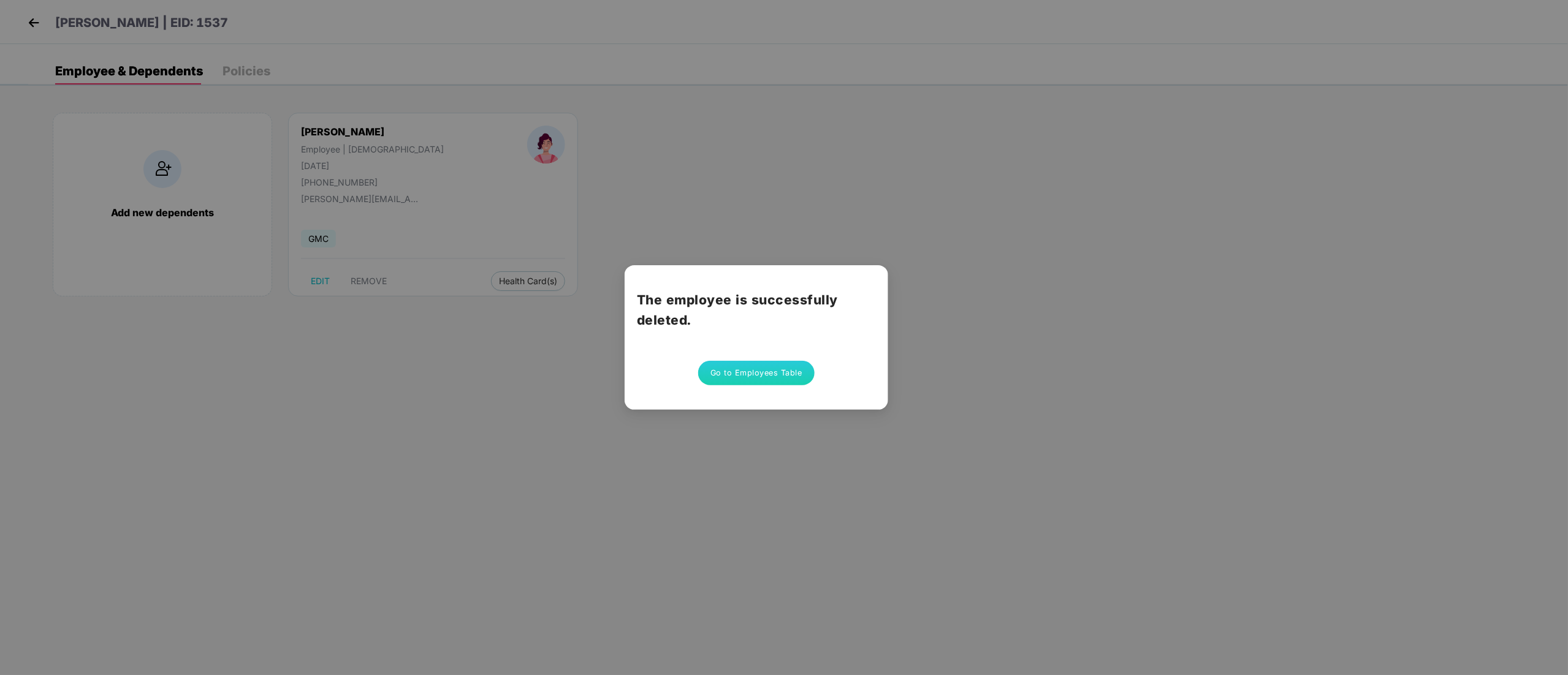
click at [750, 380] on button "Go to Employees Table" at bounding box center [756, 372] width 116 height 24
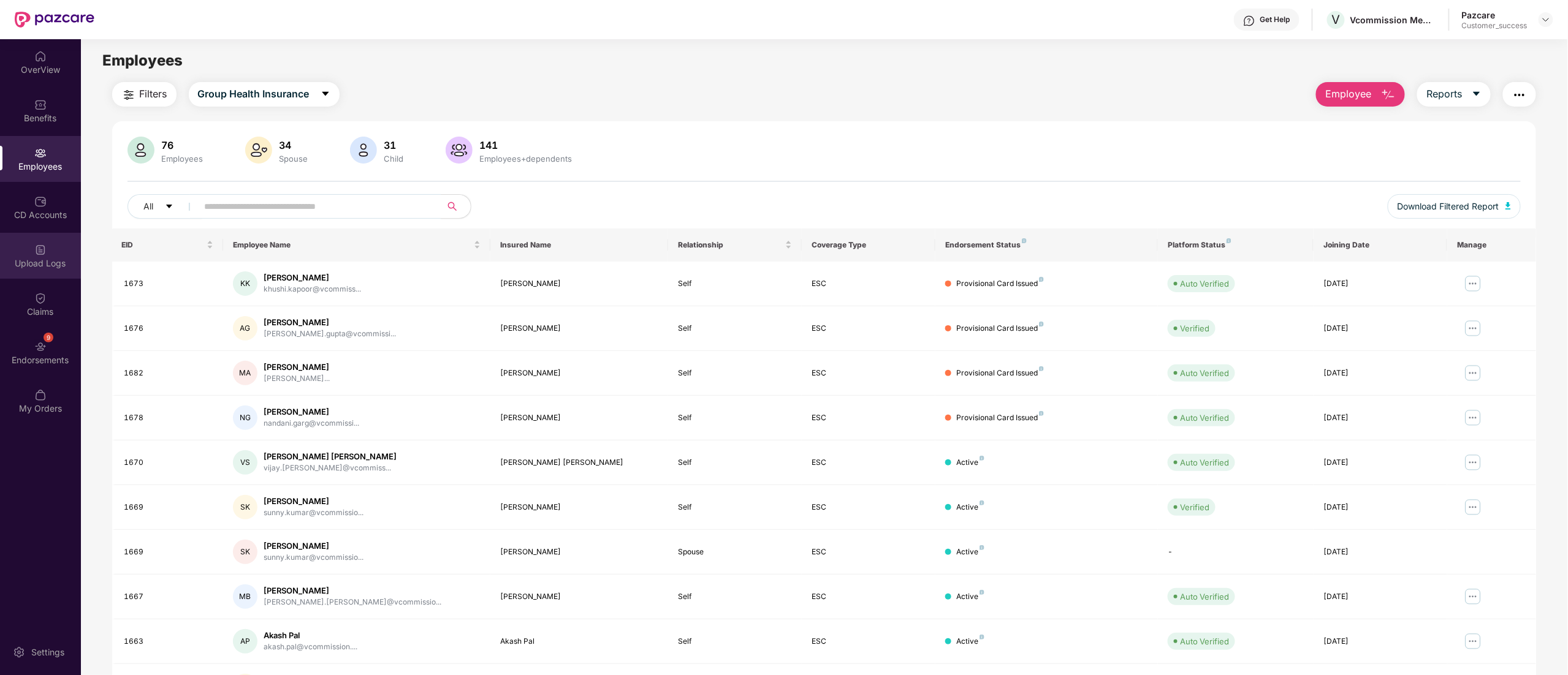
click at [36, 251] on img at bounding box center [41, 250] width 12 height 12
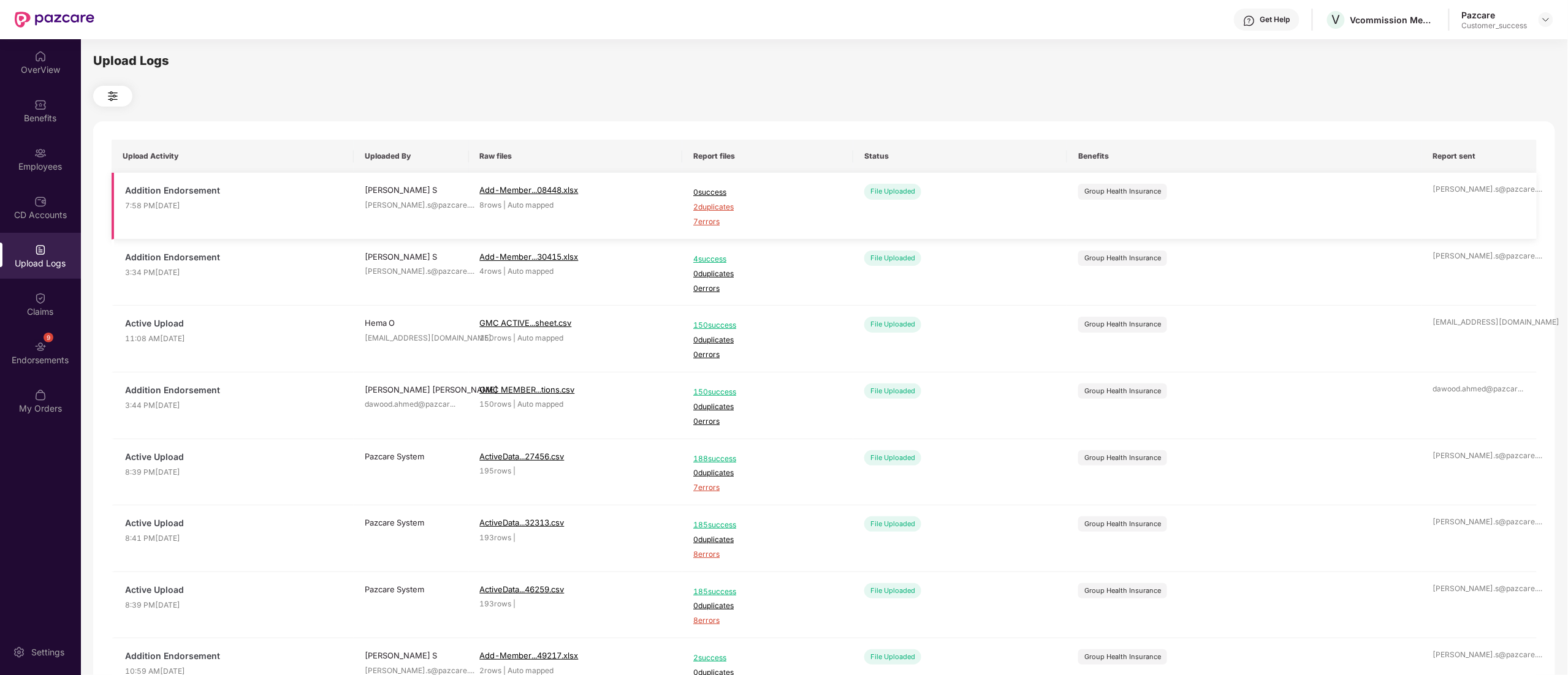
click at [711, 205] on span "2 duplicates" at bounding box center [767, 207] width 149 height 12
click at [43, 152] on img at bounding box center [41, 153] width 12 height 12
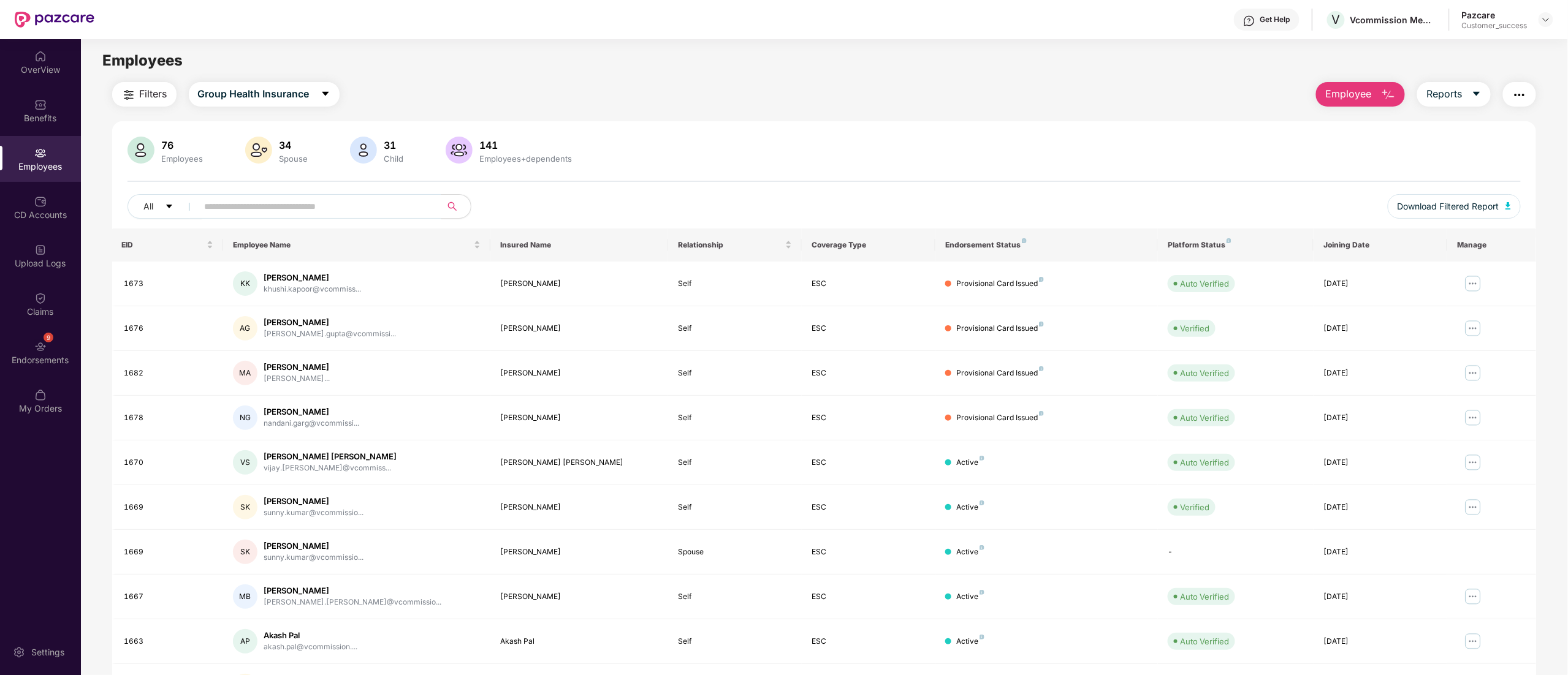
click at [1341, 93] on span "Employee" at bounding box center [1348, 94] width 46 height 16
click at [1341, 128] on div "Add Employee(s)" at bounding box center [1369, 126] width 69 height 15
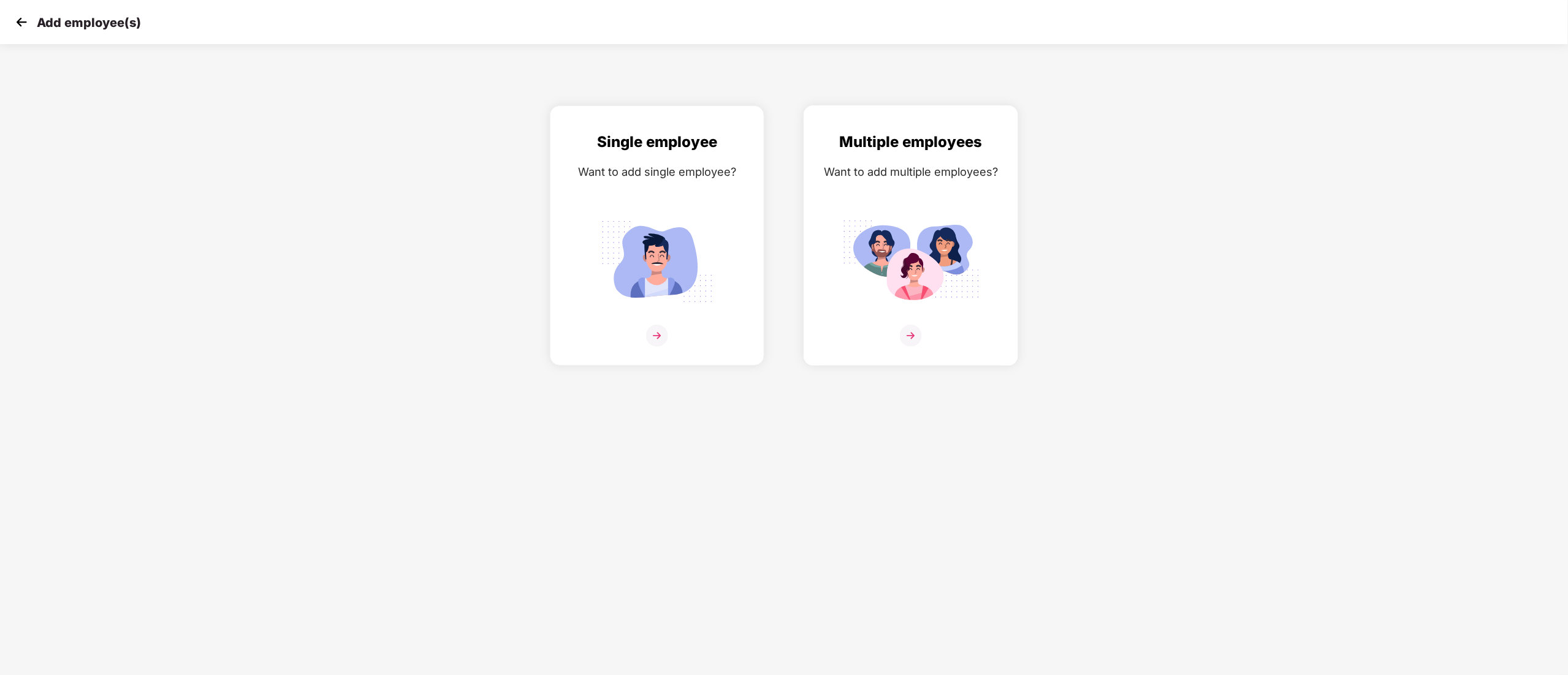
click at [896, 320] on div "Multiple employees Want to add multiple employees?" at bounding box center [911, 246] width 189 height 231
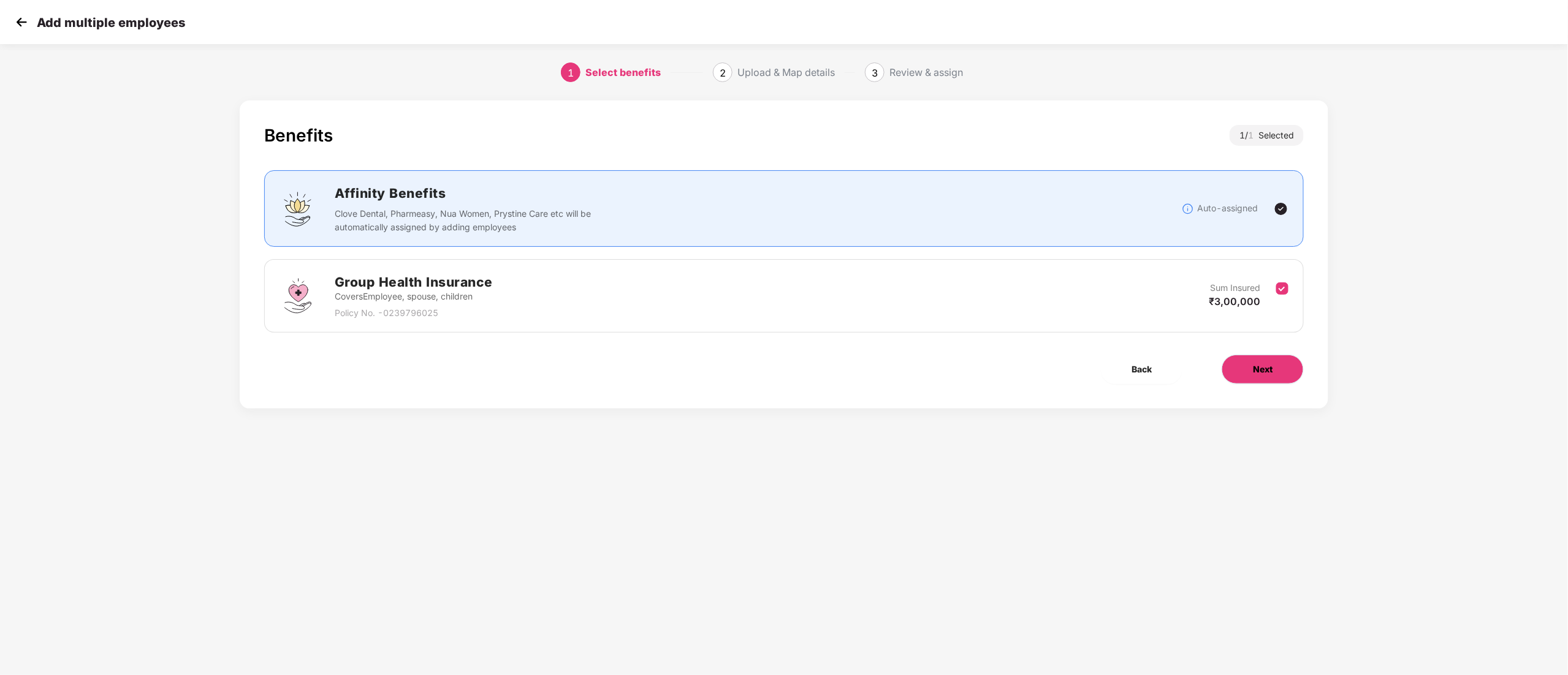
click at [1246, 369] on button "Next" at bounding box center [1262, 370] width 82 height 30
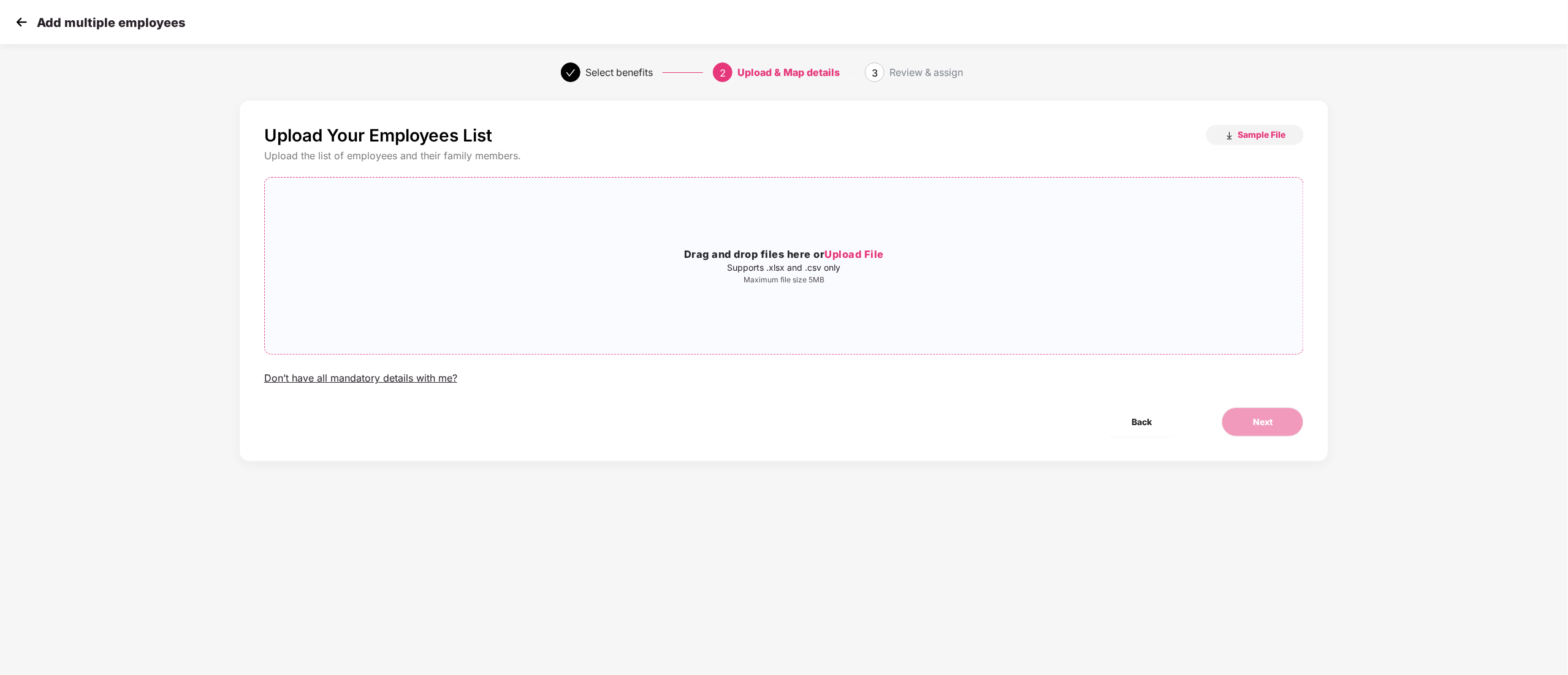
click at [864, 262] on h3 "Drag and drop files here or Upload File" at bounding box center [784, 255] width 1038 height 16
click at [1267, 430] on button "Next" at bounding box center [1262, 422] width 82 height 30
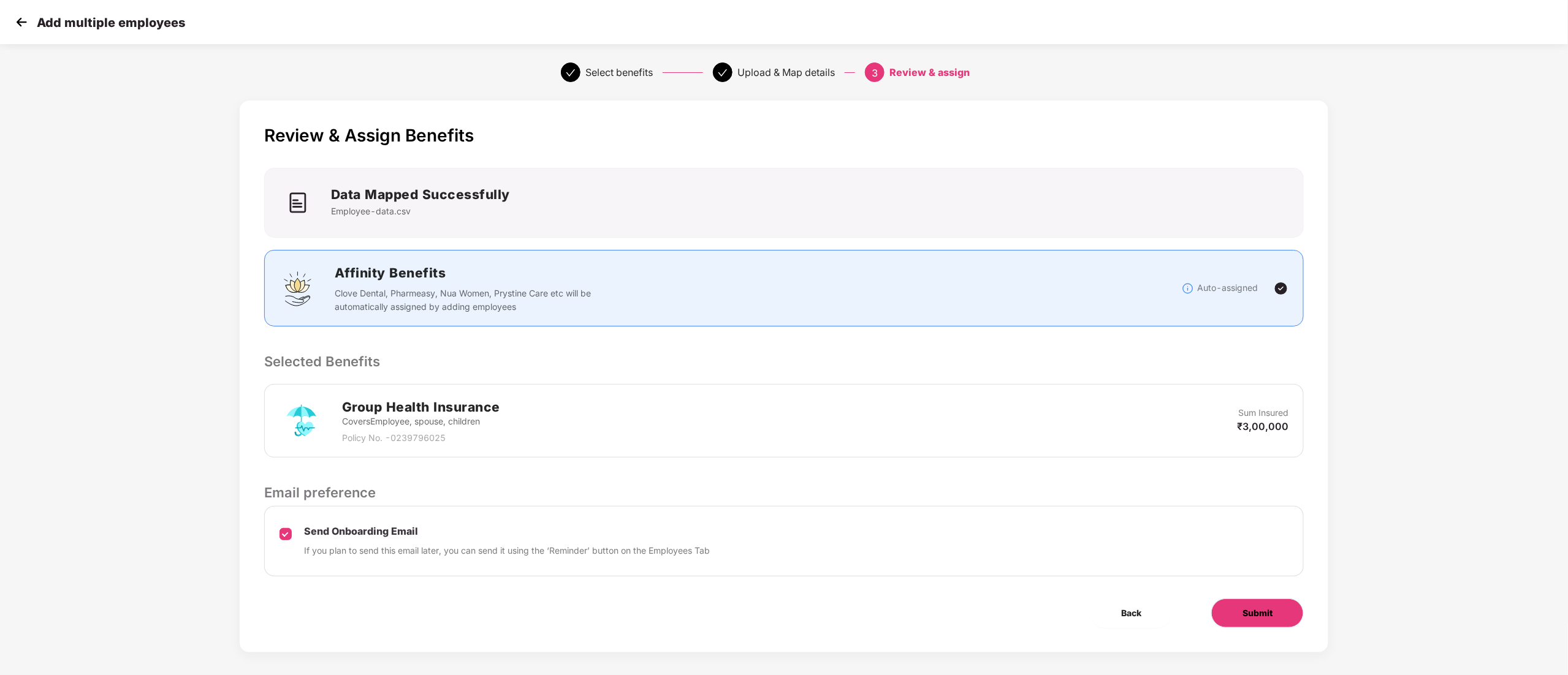
click at [1265, 628] on button "Submit" at bounding box center [1257, 613] width 93 height 30
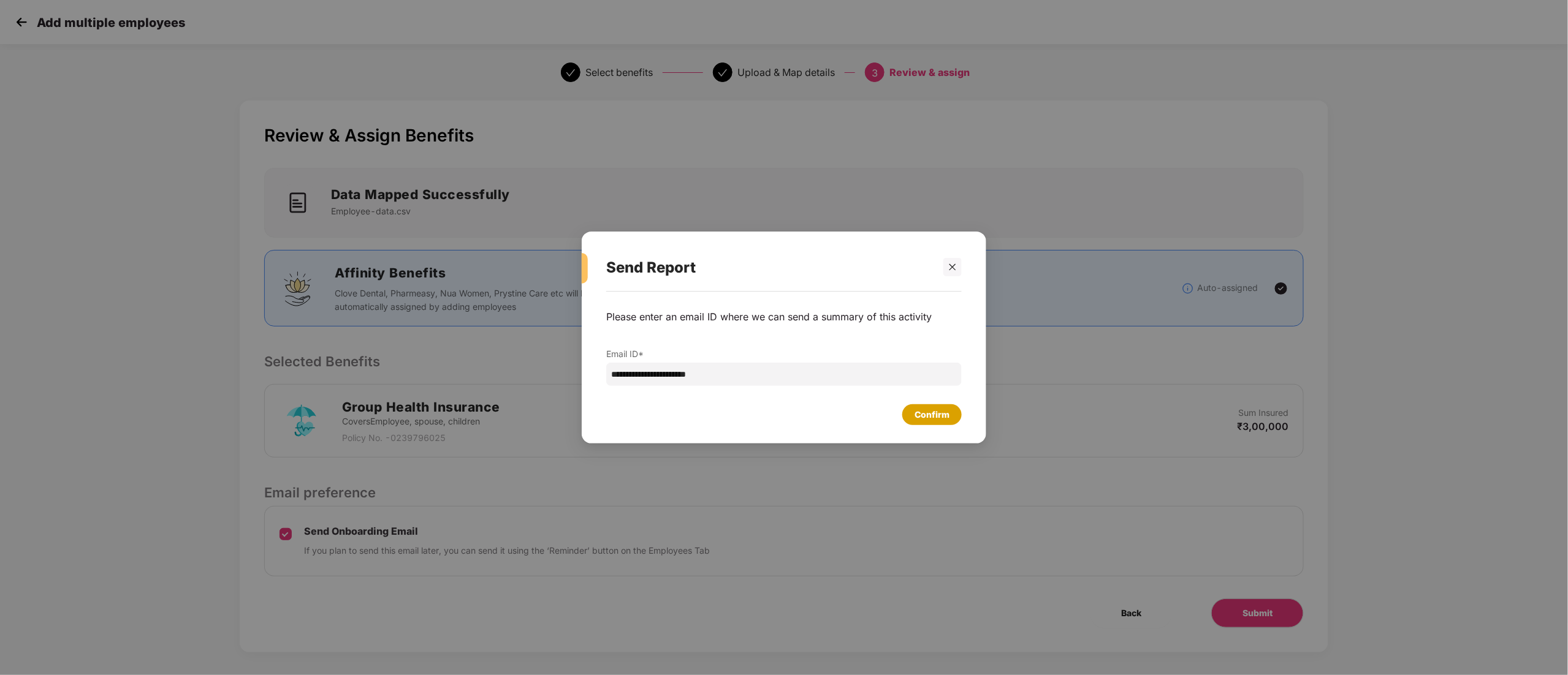
click at [932, 419] on div "Confirm" at bounding box center [932, 414] width 35 height 13
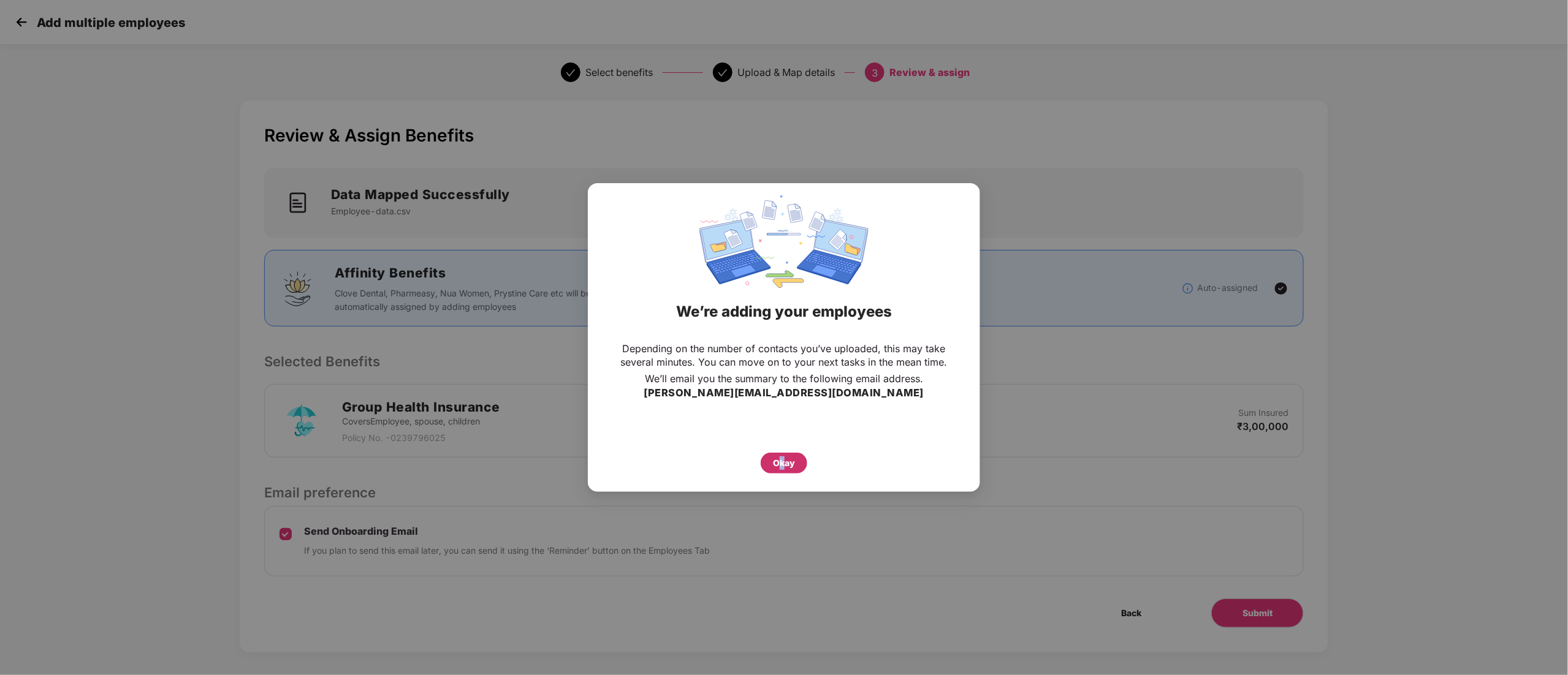
click at [784, 467] on div "Okay" at bounding box center [784, 462] width 22 height 13
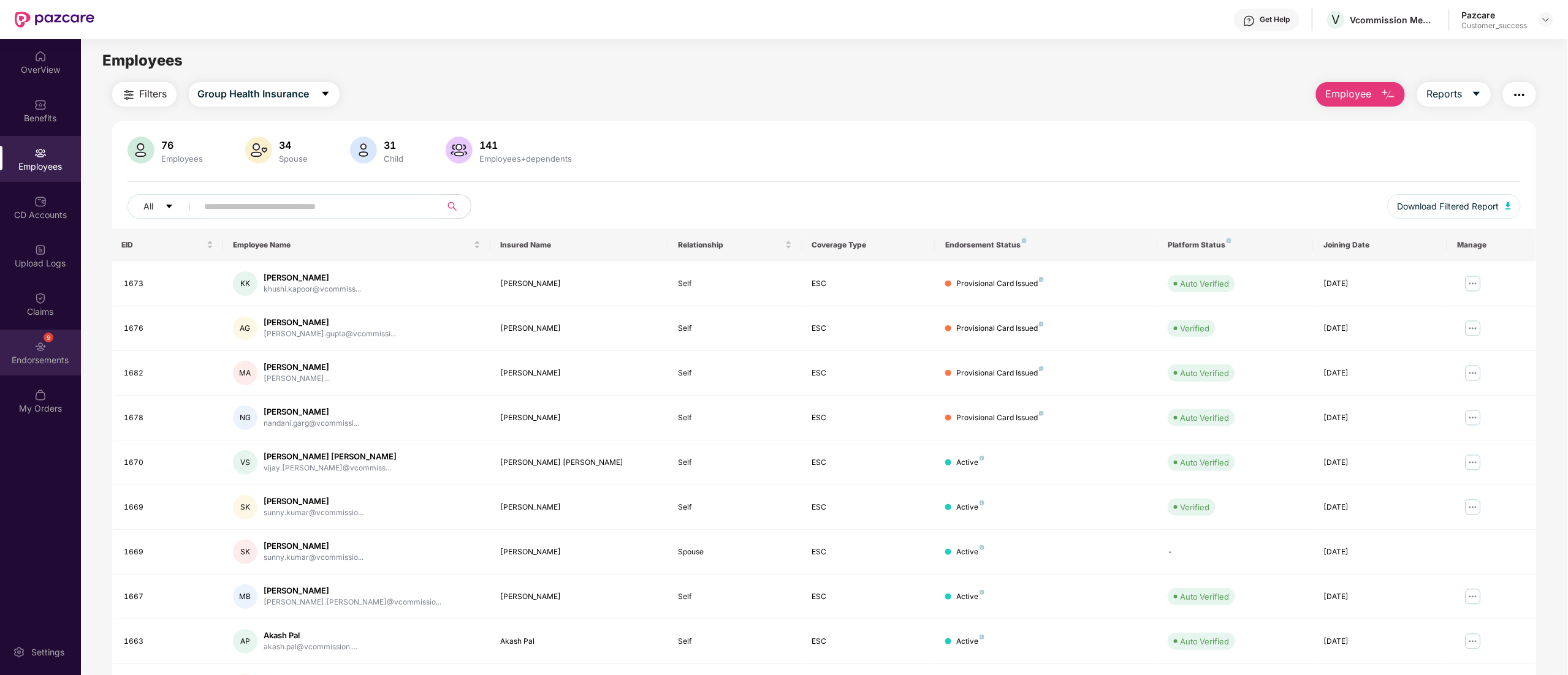
click at [30, 344] on div "9 Endorsements" at bounding box center [41, 352] width 81 height 46
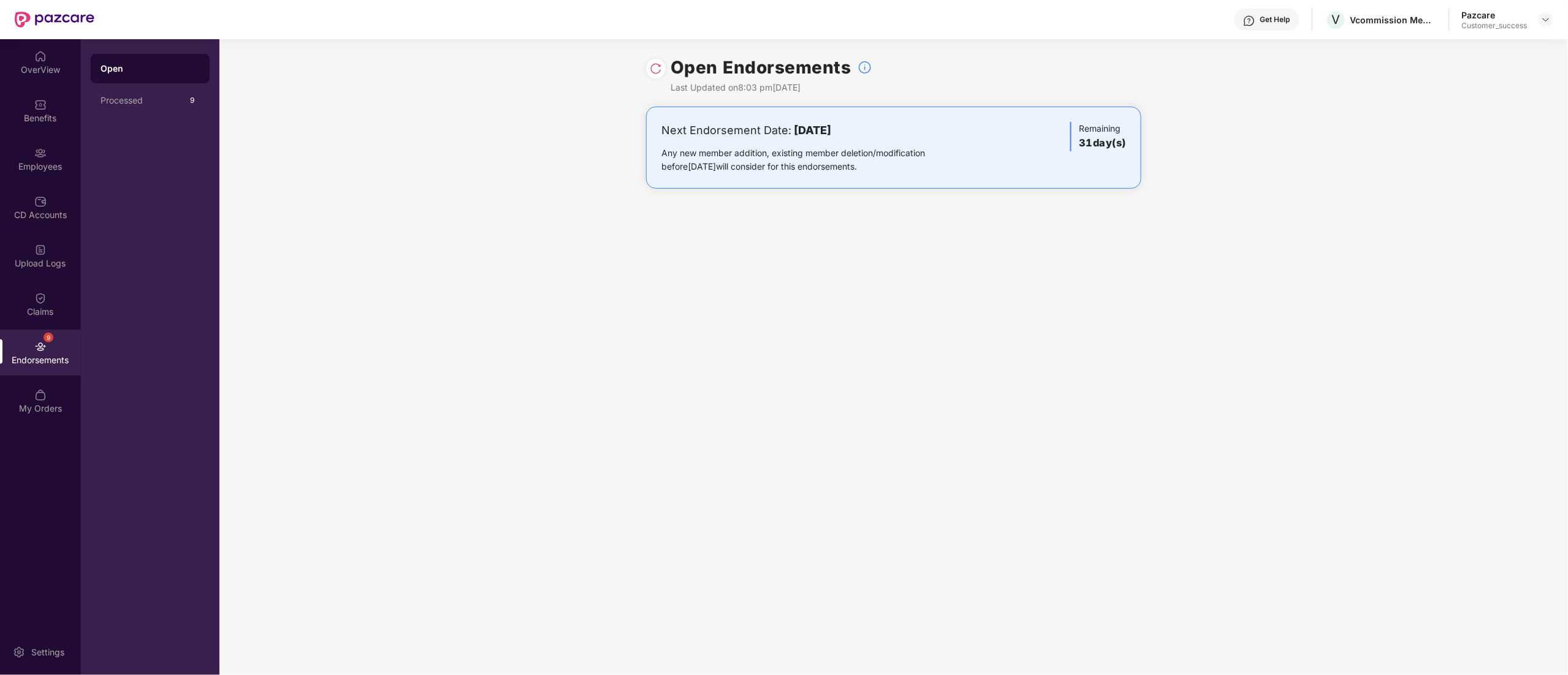
click at [654, 65] on img at bounding box center [656, 69] width 12 height 12
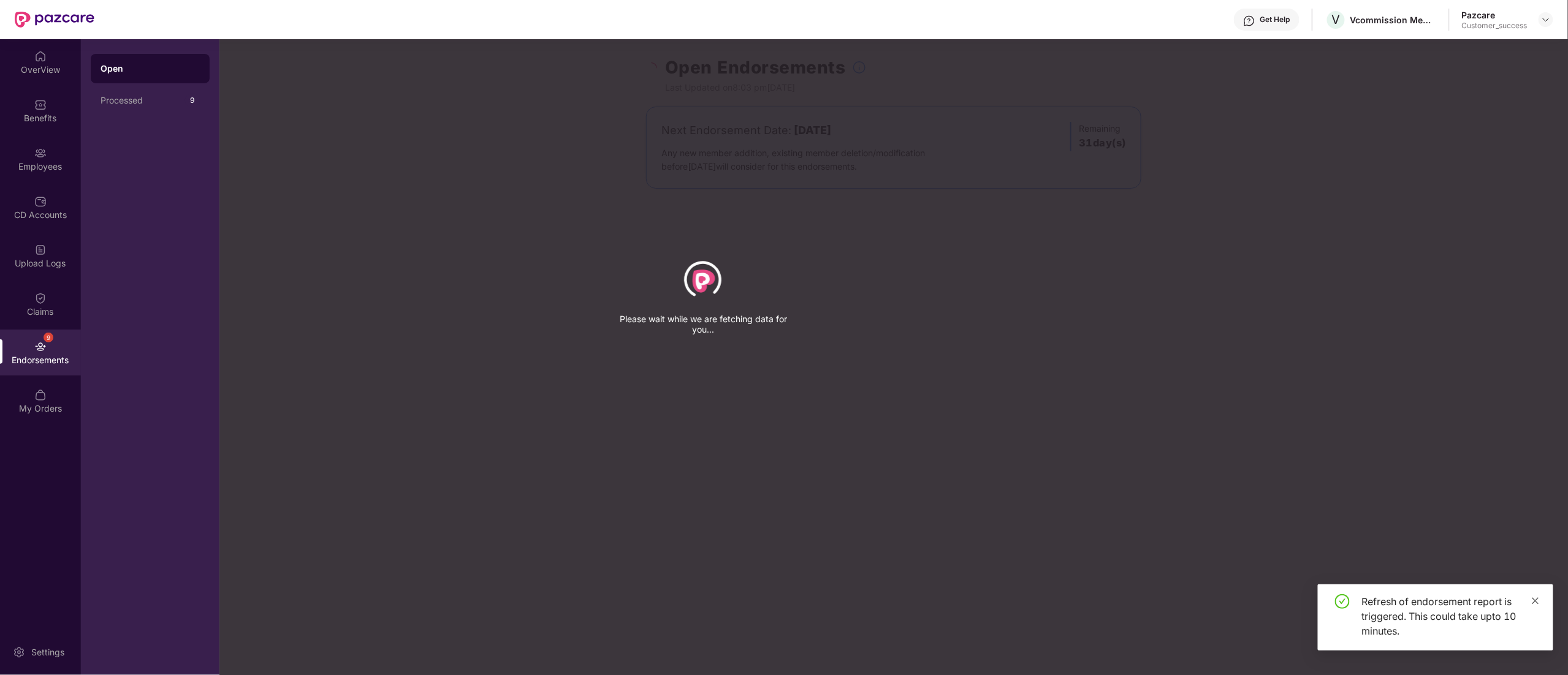
click at [1537, 603] on icon "close" at bounding box center [1535, 600] width 9 height 9
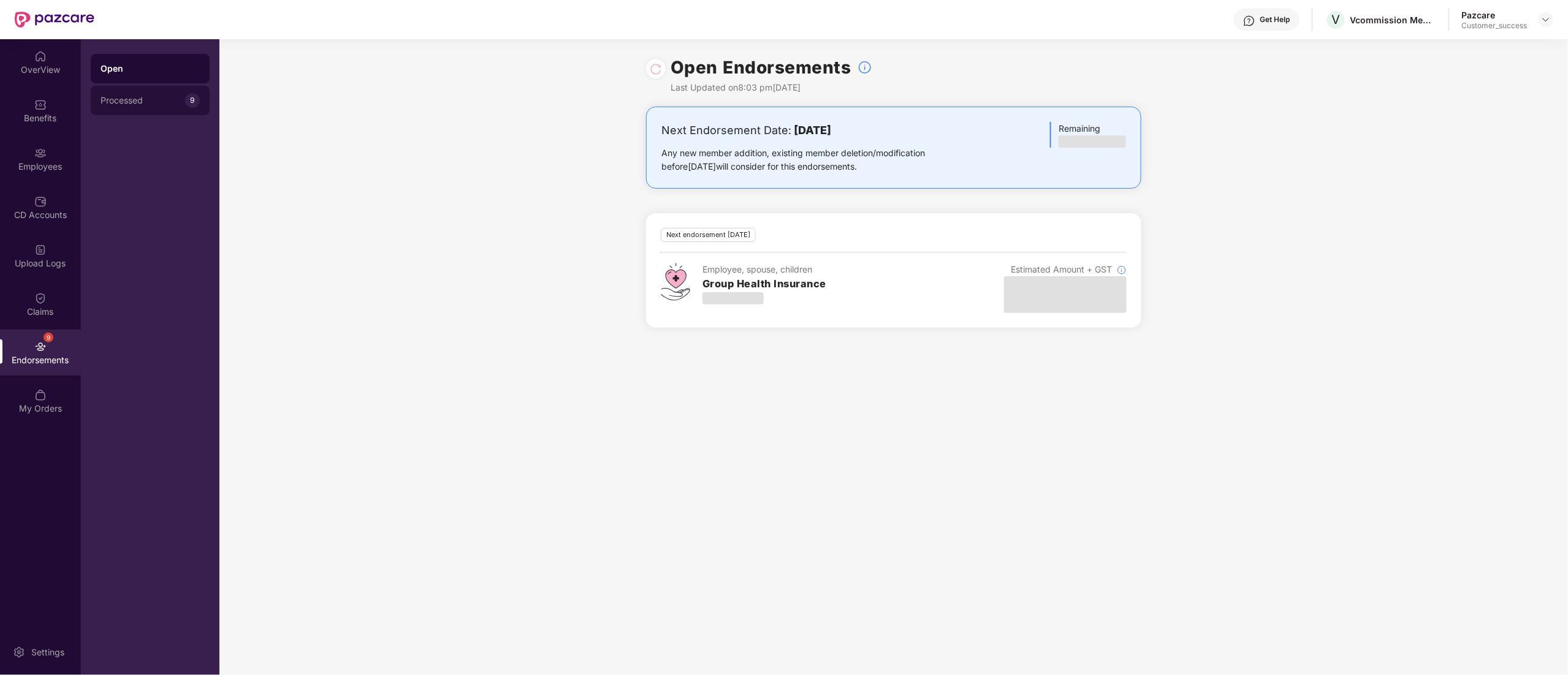
click at [136, 99] on div "Processed" at bounding box center [143, 100] width 85 height 10
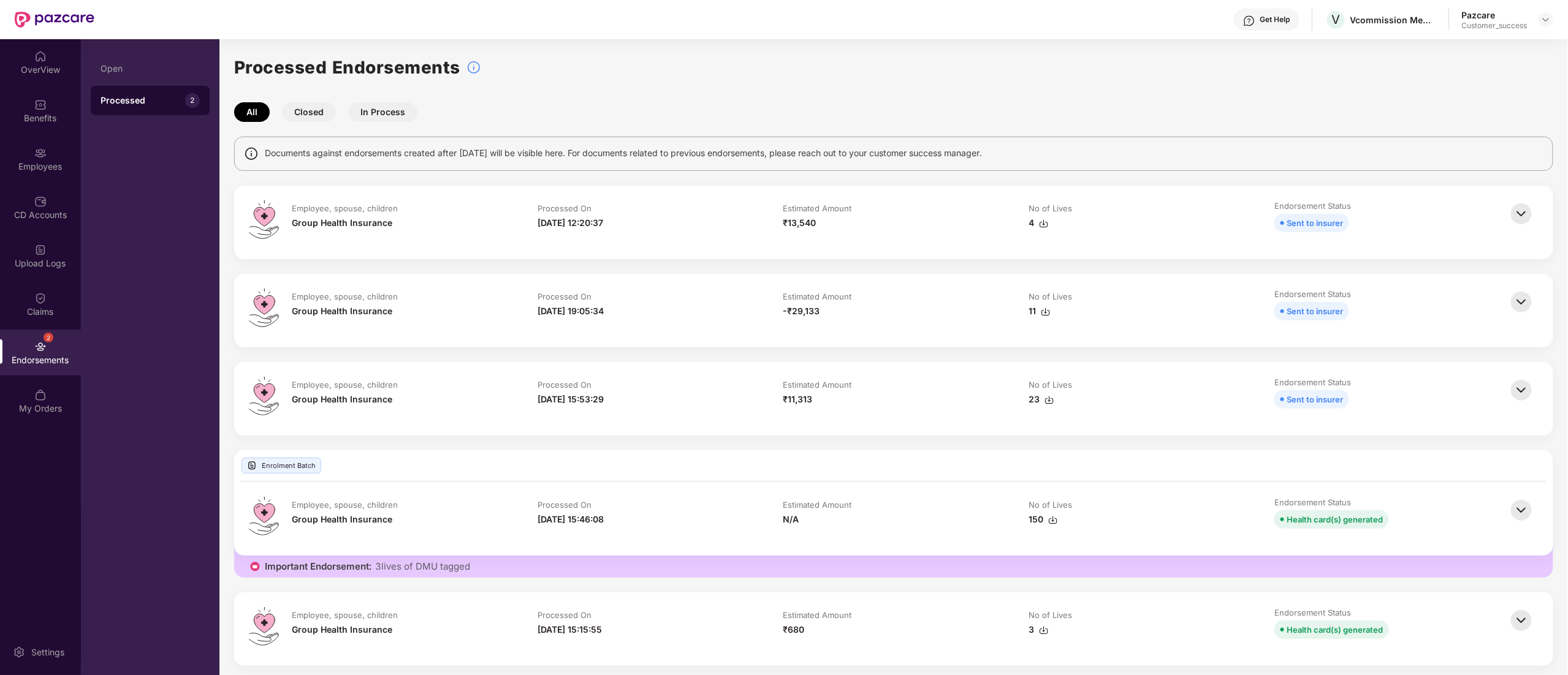
click at [1522, 217] on img at bounding box center [1521, 213] width 27 height 27
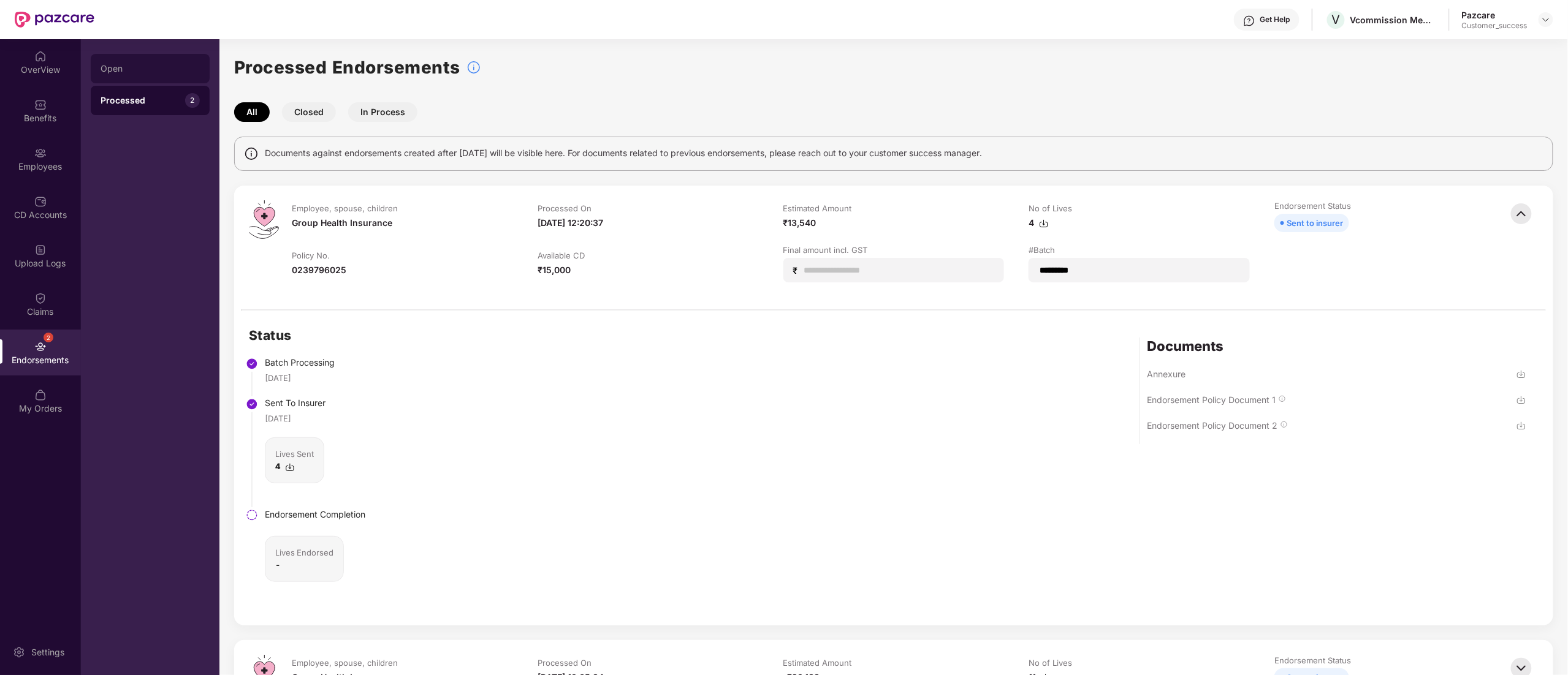
click at [115, 69] on div "Open" at bounding box center [150, 69] width 99 height 10
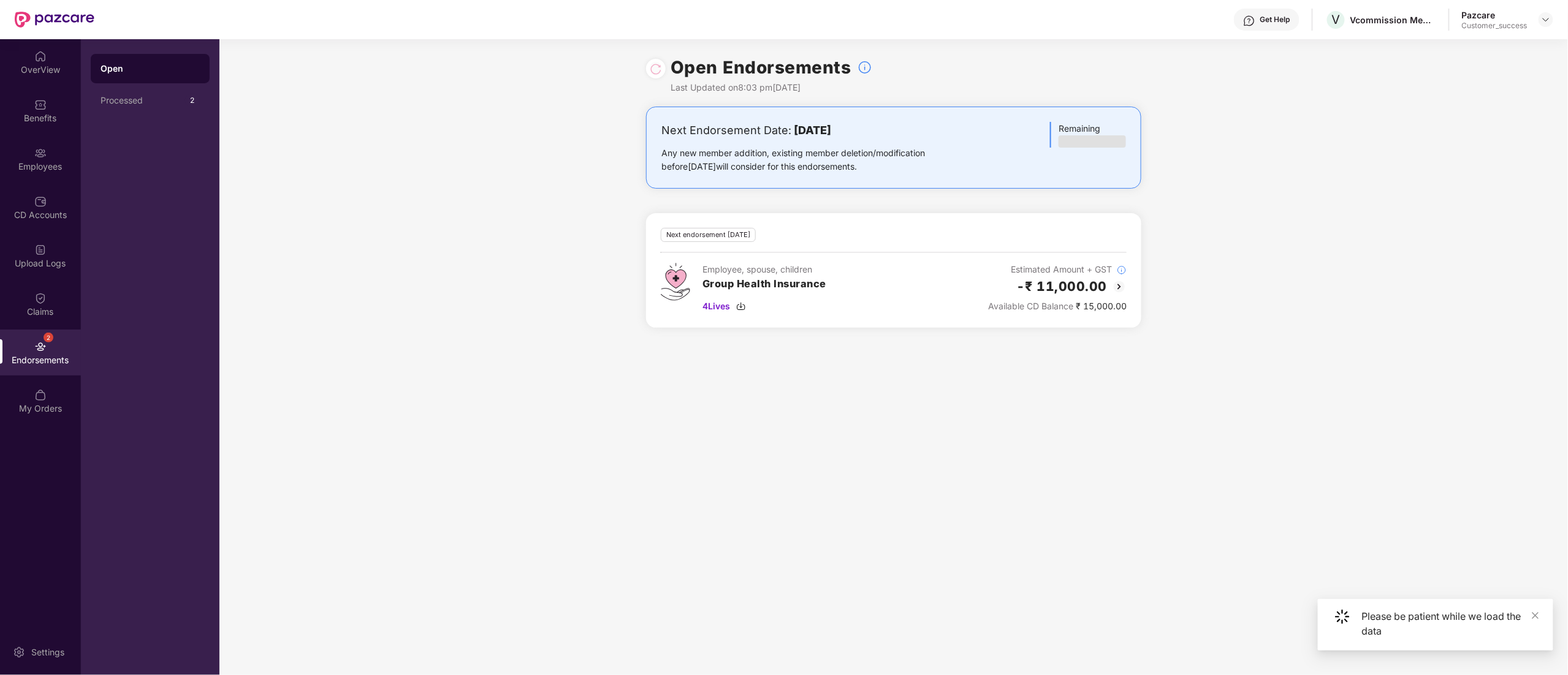
click at [1122, 286] on img at bounding box center [1119, 287] width 15 height 15
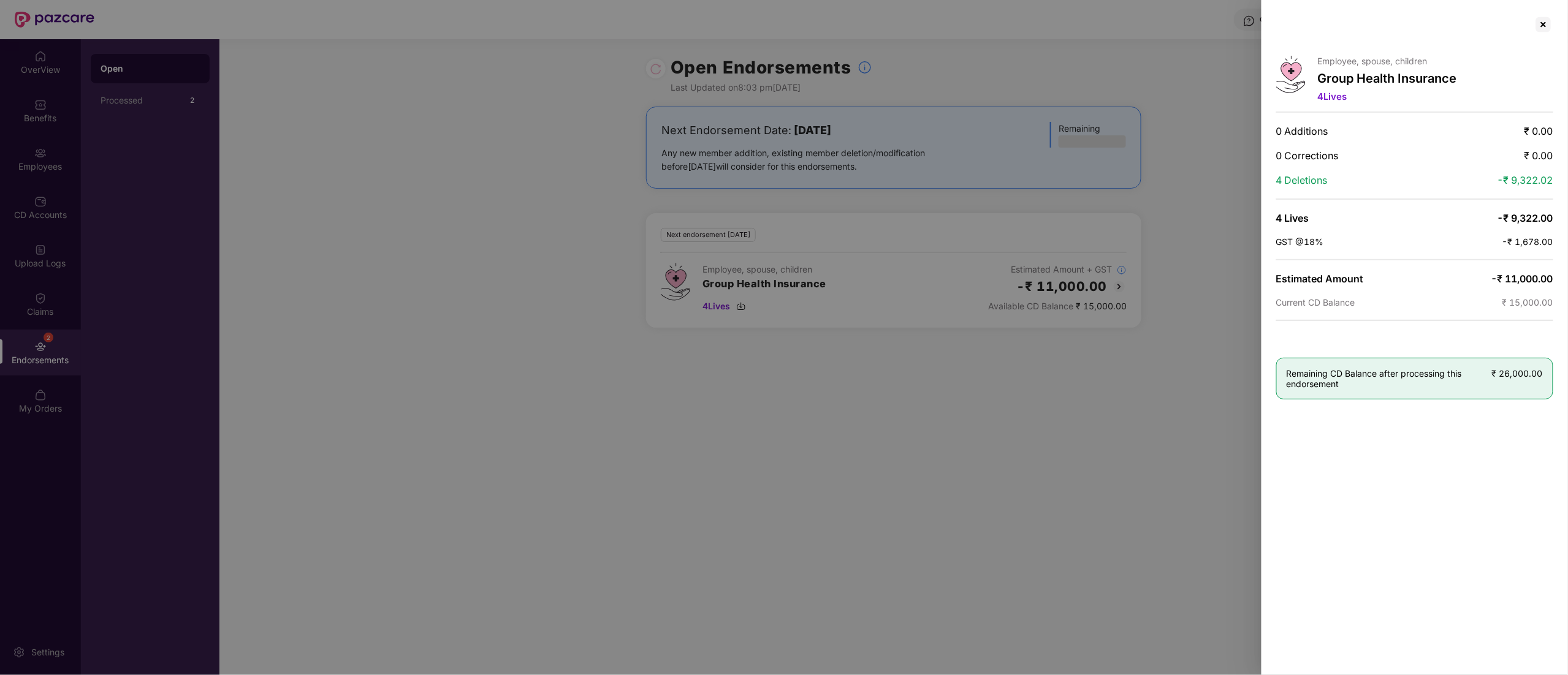
drag, startPoint x: 1536, startPoint y: 22, endPoint x: 1535, endPoint y: 30, distance: 8.1
click at [1538, 26] on div at bounding box center [1543, 24] width 19 height 19
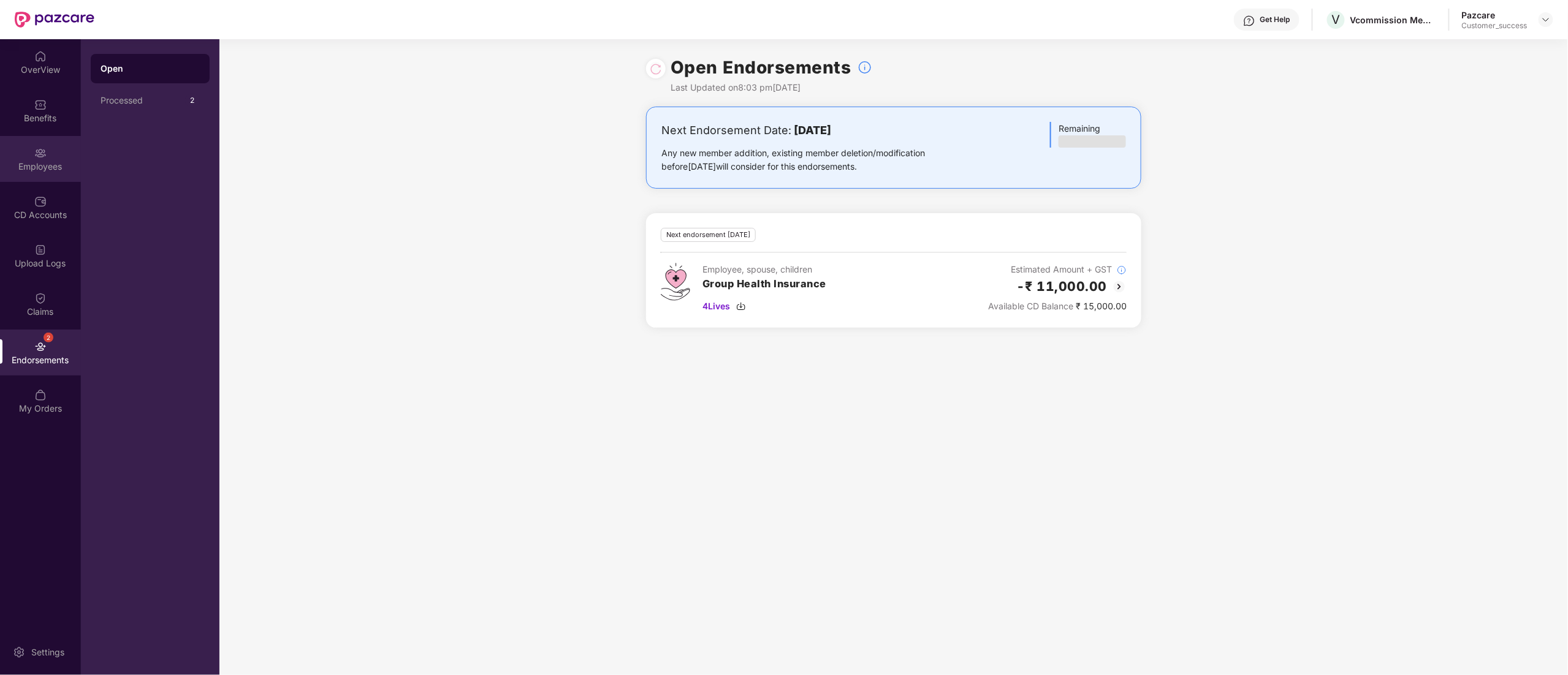
click at [33, 162] on div "Employees" at bounding box center [41, 167] width 81 height 12
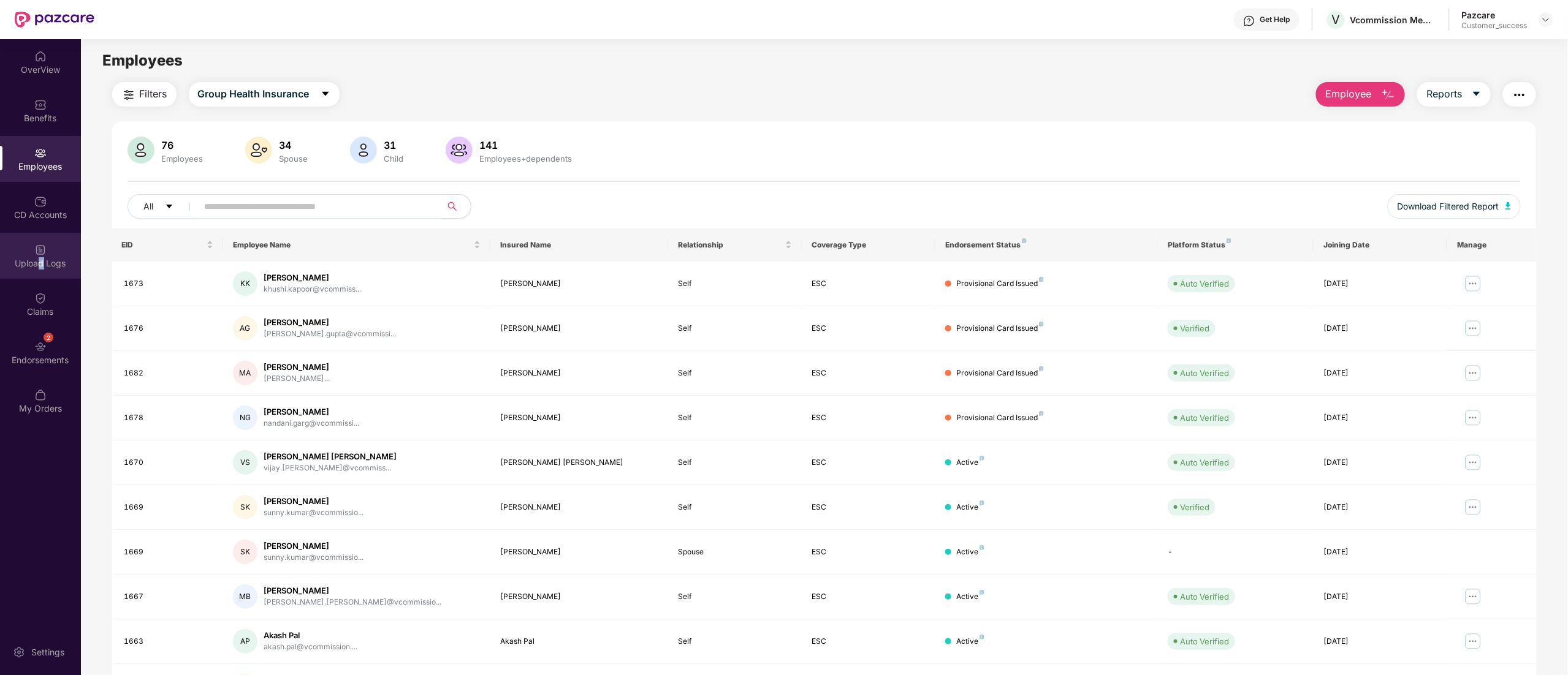
click at [42, 259] on div "Upload Logs" at bounding box center [41, 263] width 81 height 12
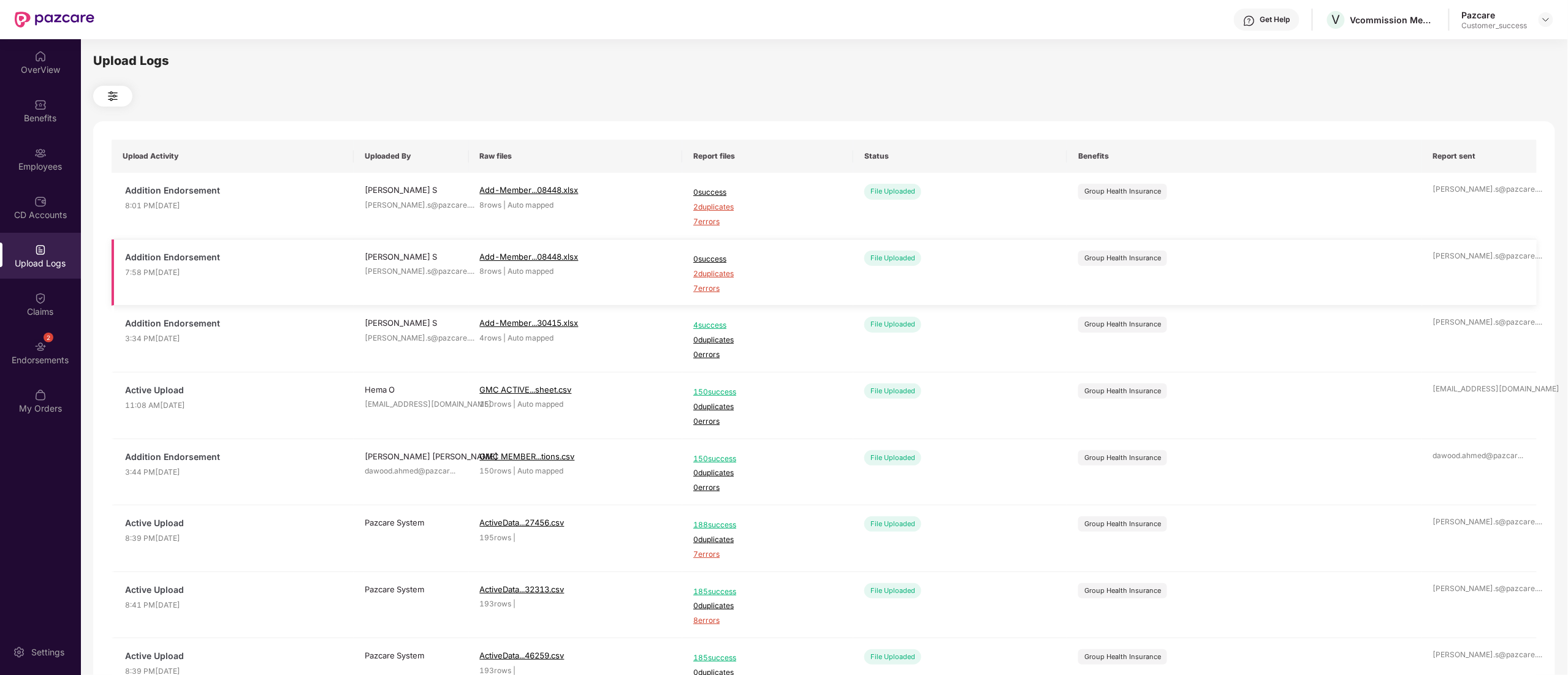
click at [709, 294] on span "7 errors" at bounding box center [767, 289] width 149 height 12
click at [34, 163] on div "Employees" at bounding box center [41, 167] width 81 height 12
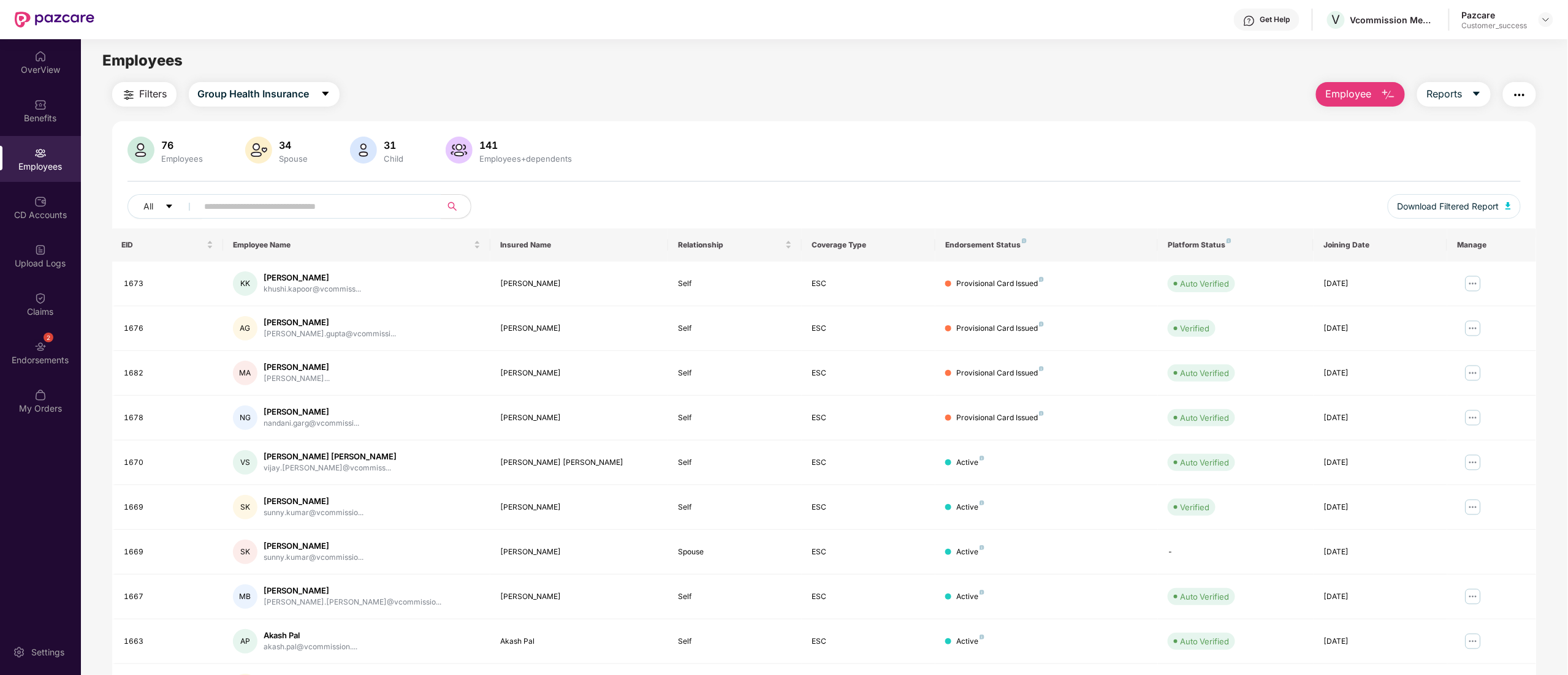
click at [50, 156] on div "Employees" at bounding box center [41, 159] width 81 height 46
click at [1332, 95] on span "Employee" at bounding box center [1348, 94] width 46 height 16
click at [1340, 114] on li "Add Employee(s)" at bounding box center [1387, 126] width 142 height 24
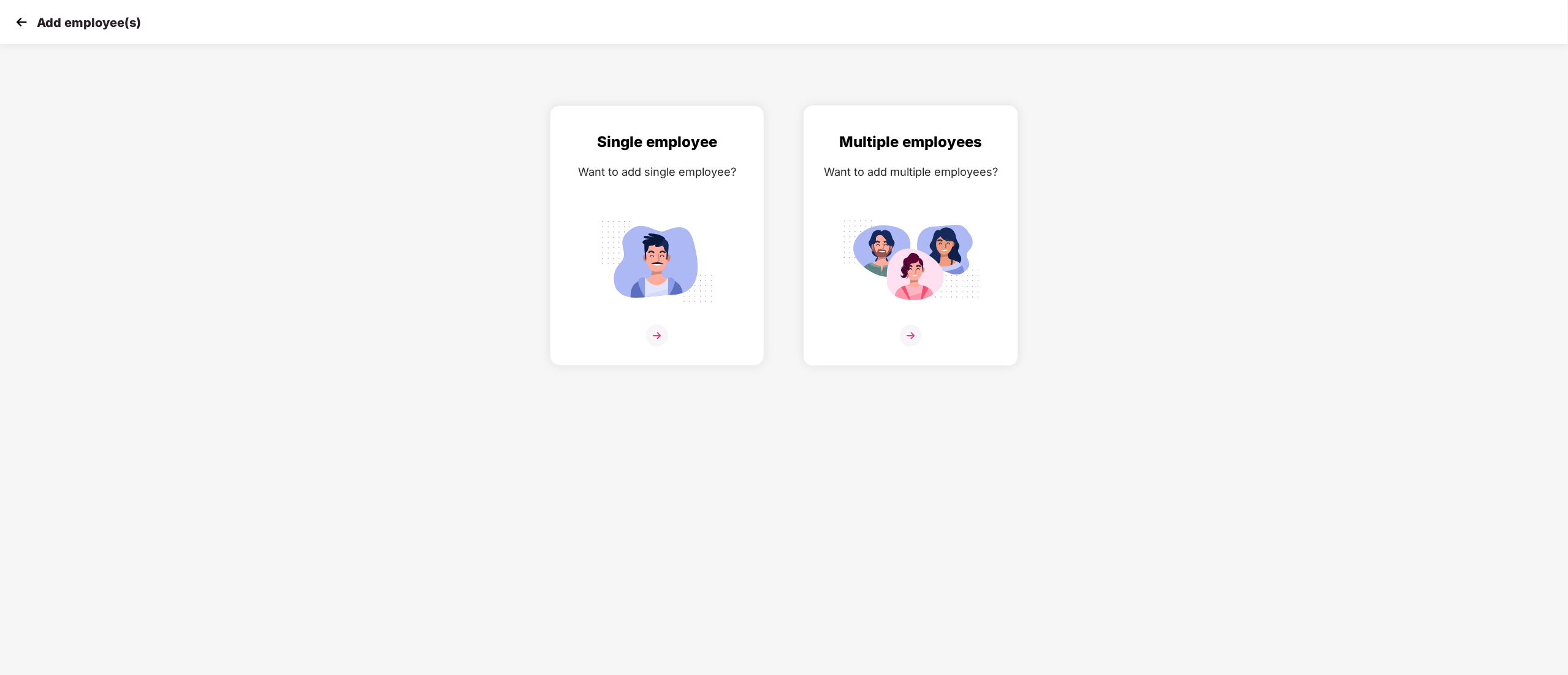
click at [906, 269] on img at bounding box center [911, 262] width 137 height 96
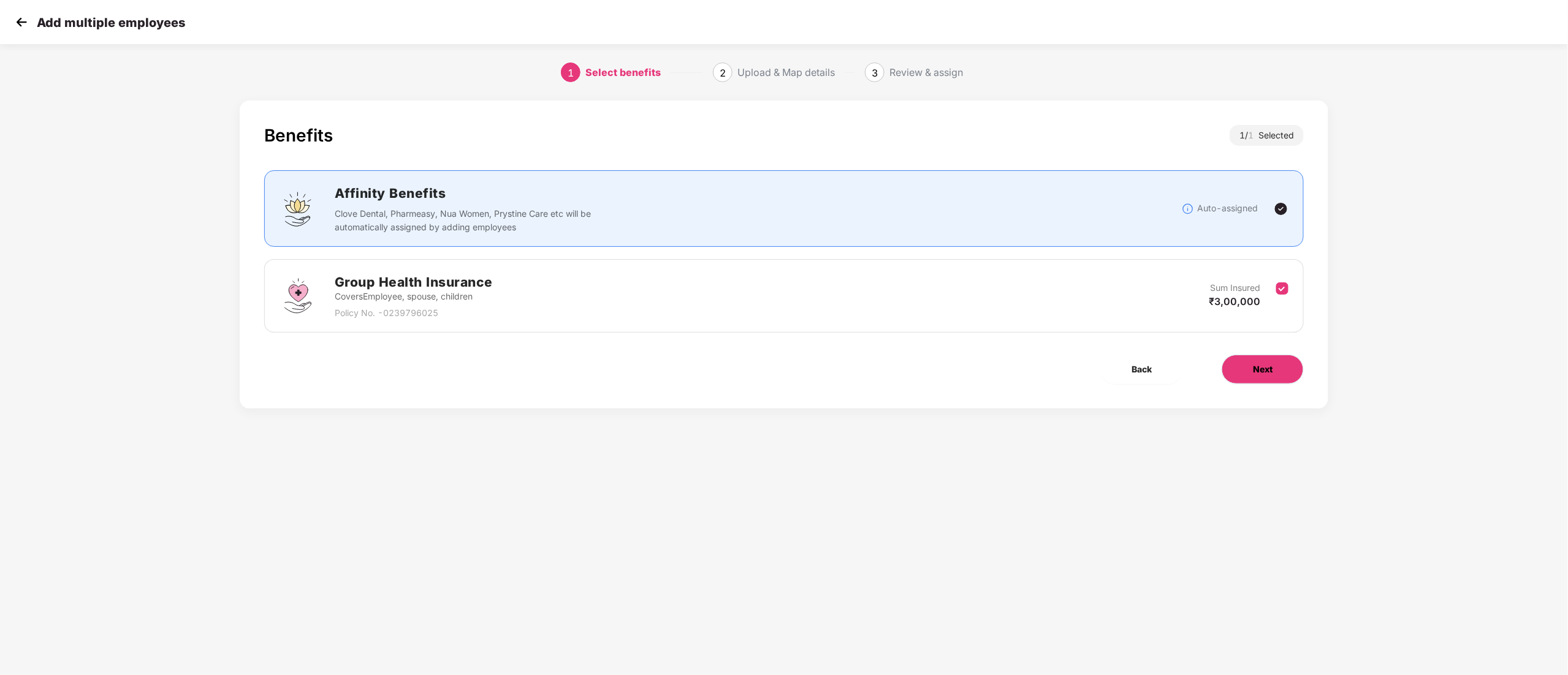
click at [1267, 365] on span "Next" at bounding box center [1262, 369] width 19 height 13
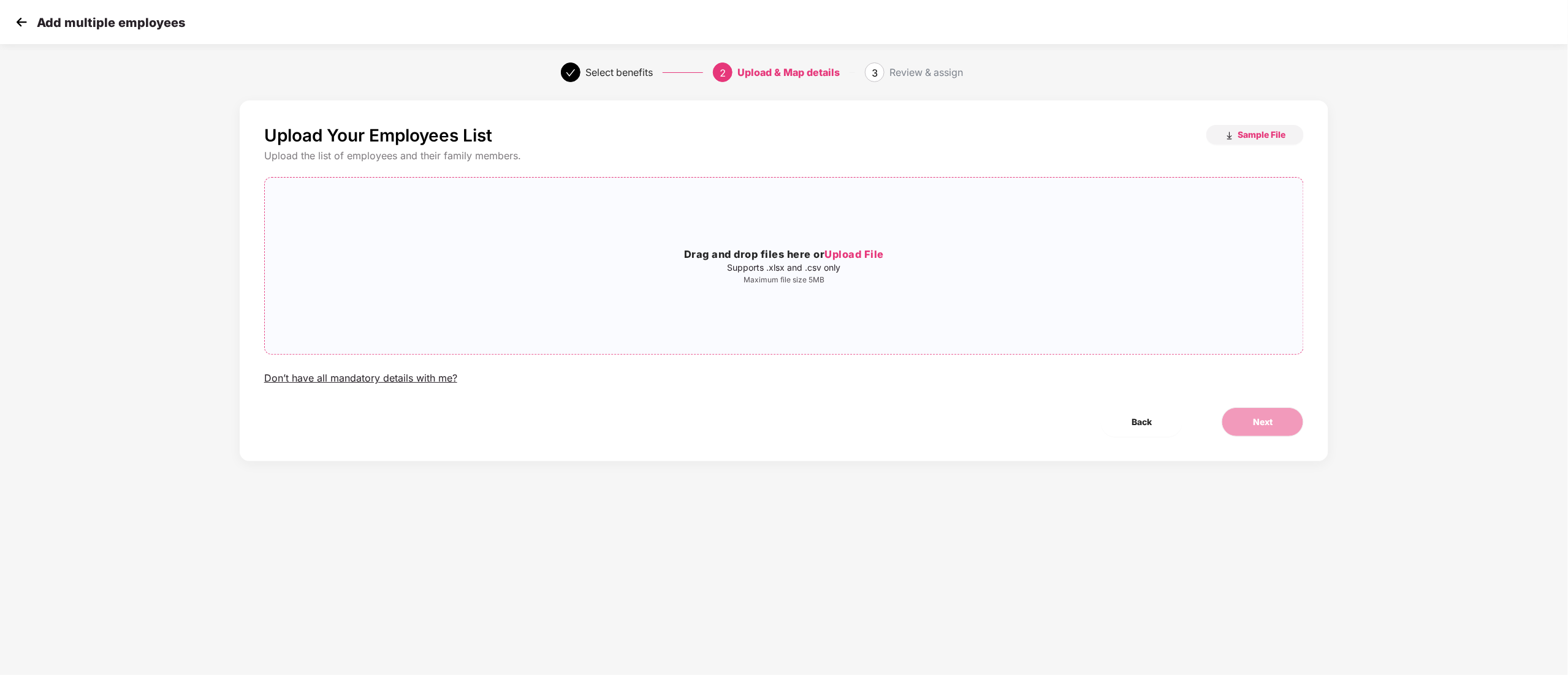
click at [865, 251] on span "Upload File" at bounding box center [854, 255] width 59 height 12
click at [1255, 428] on span "Next" at bounding box center [1262, 421] width 19 height 13
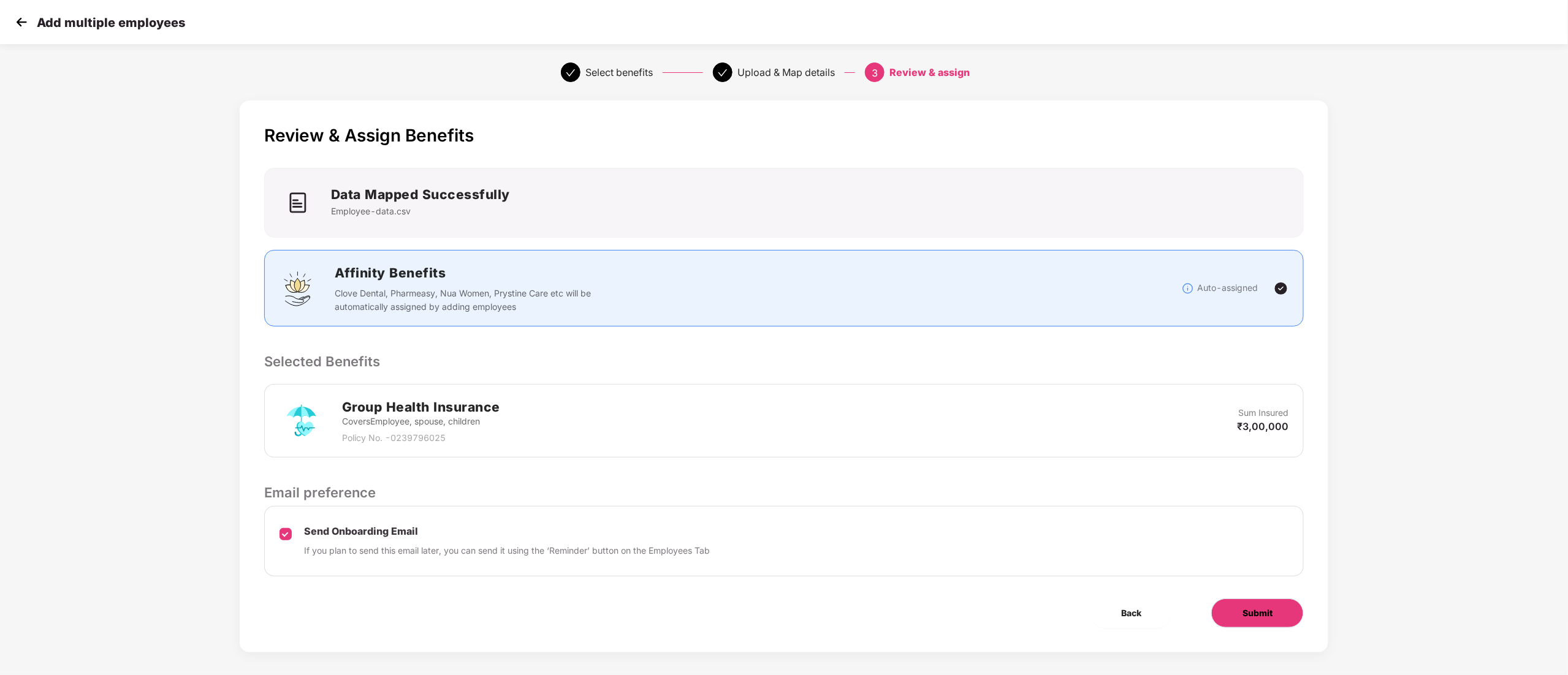
click at [1253, 610] on span "Submit" at bounding box center [1257, 613] width 30 height 13
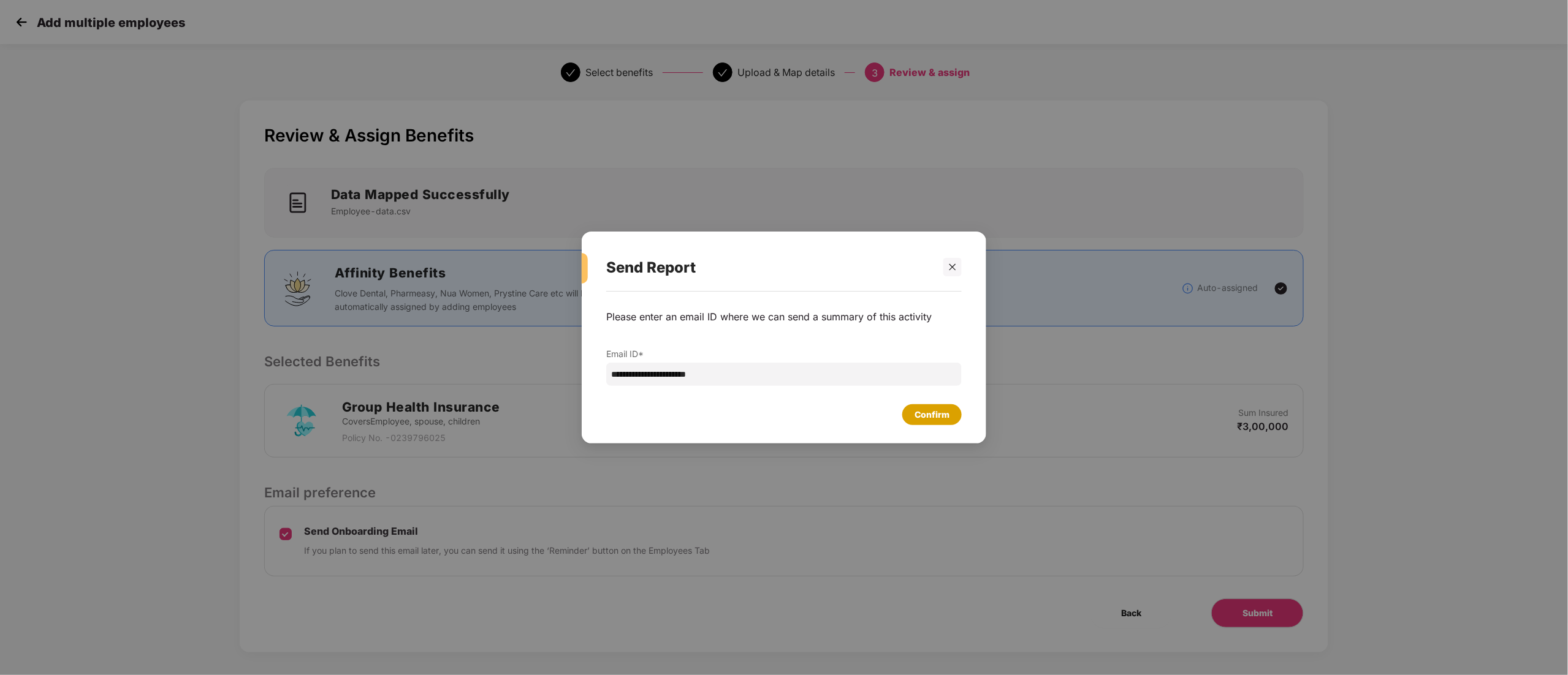
click at [939, 415] on div "Confirm" at bounding box center [932, 414] width 35 height 13
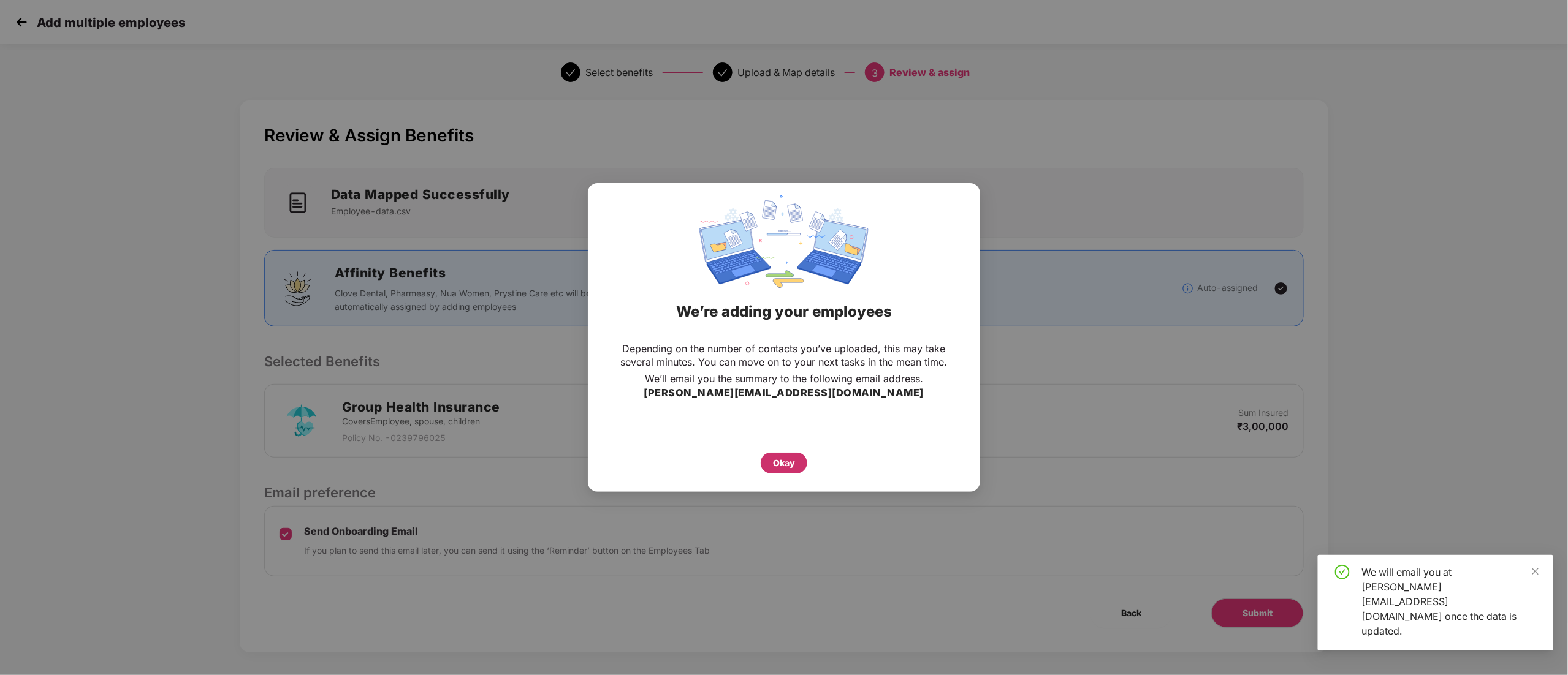
click at [773, 462] on div "Okay" at bounding box center [784, 462] width 22 height 13
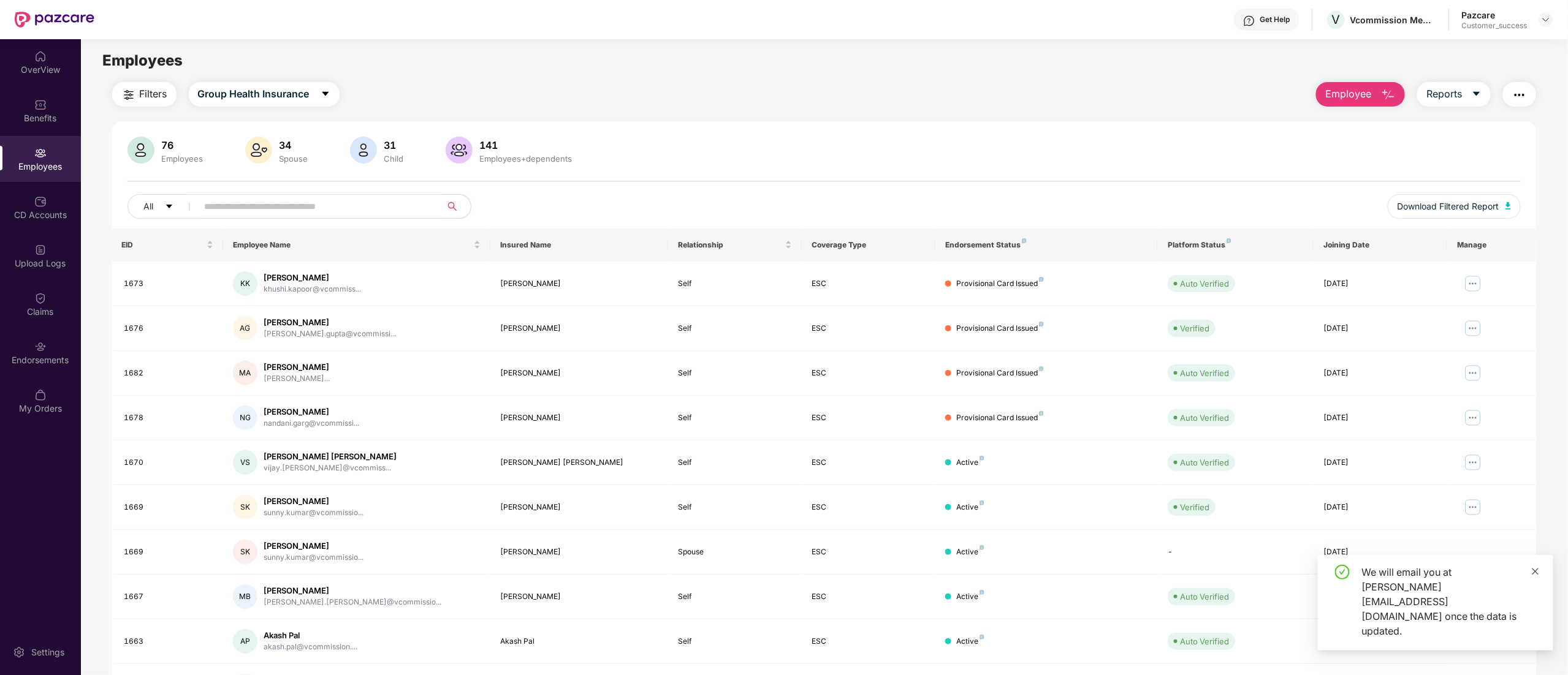
click at [1533, 576] on icon "close" at bounding box center [1535, 571] width 9 height 9
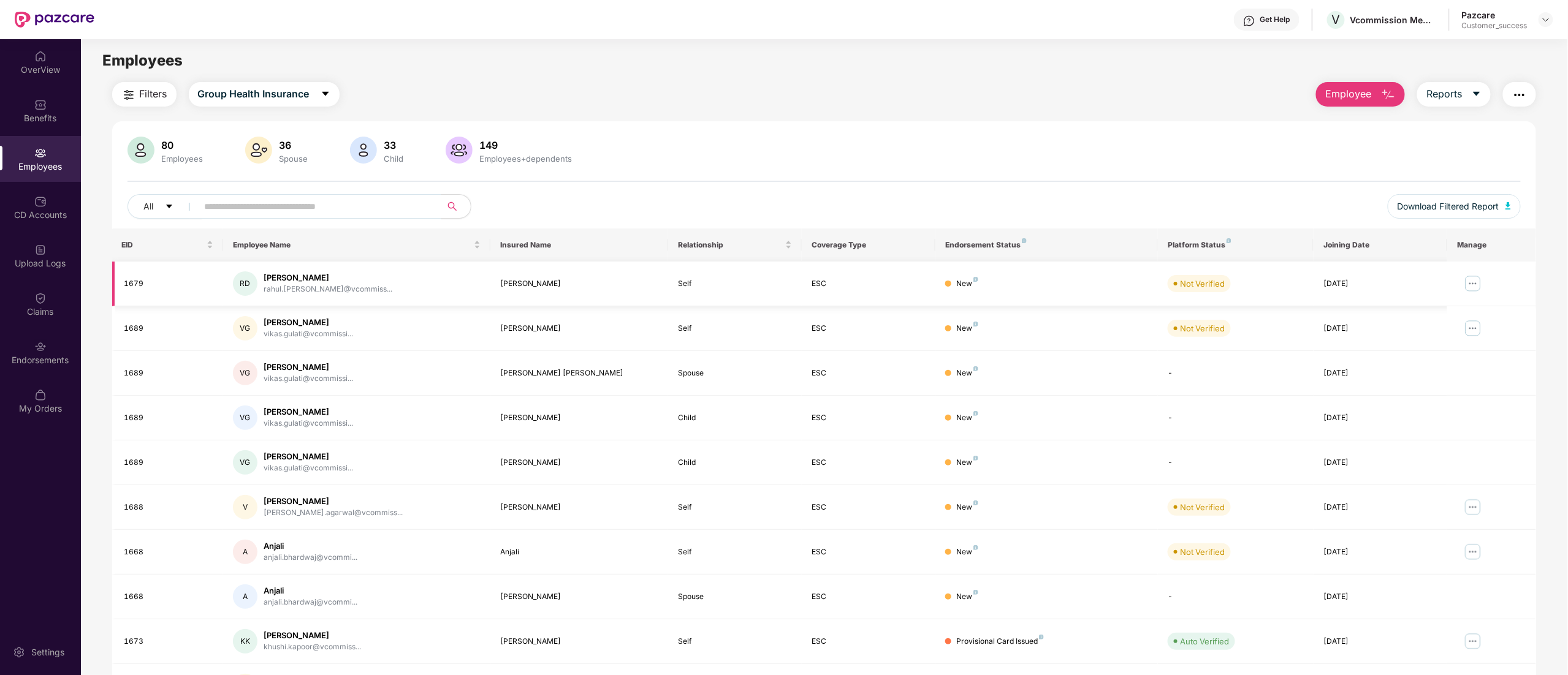
click at [1476, 283] on img at bounding box center [1472, 283] width 19 height 19
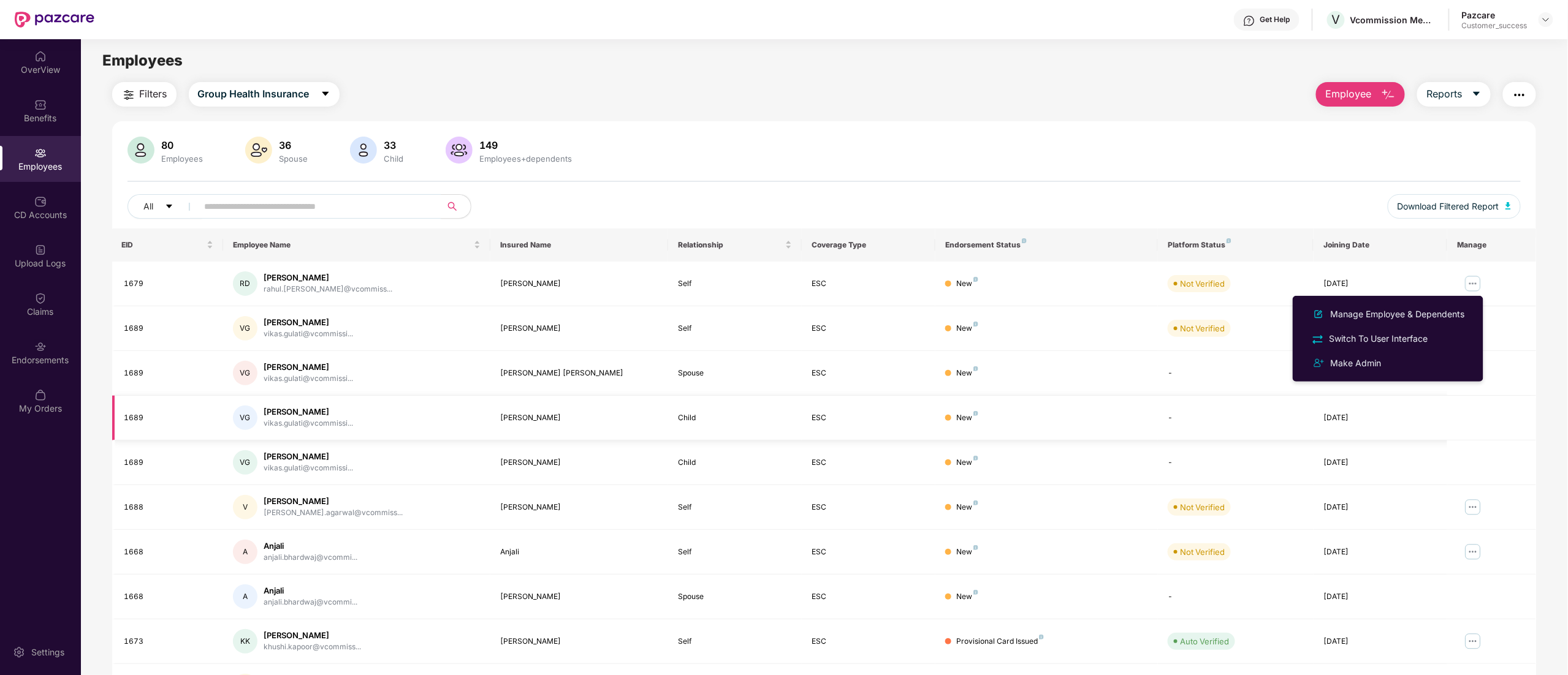
scroll to position [79, 0]
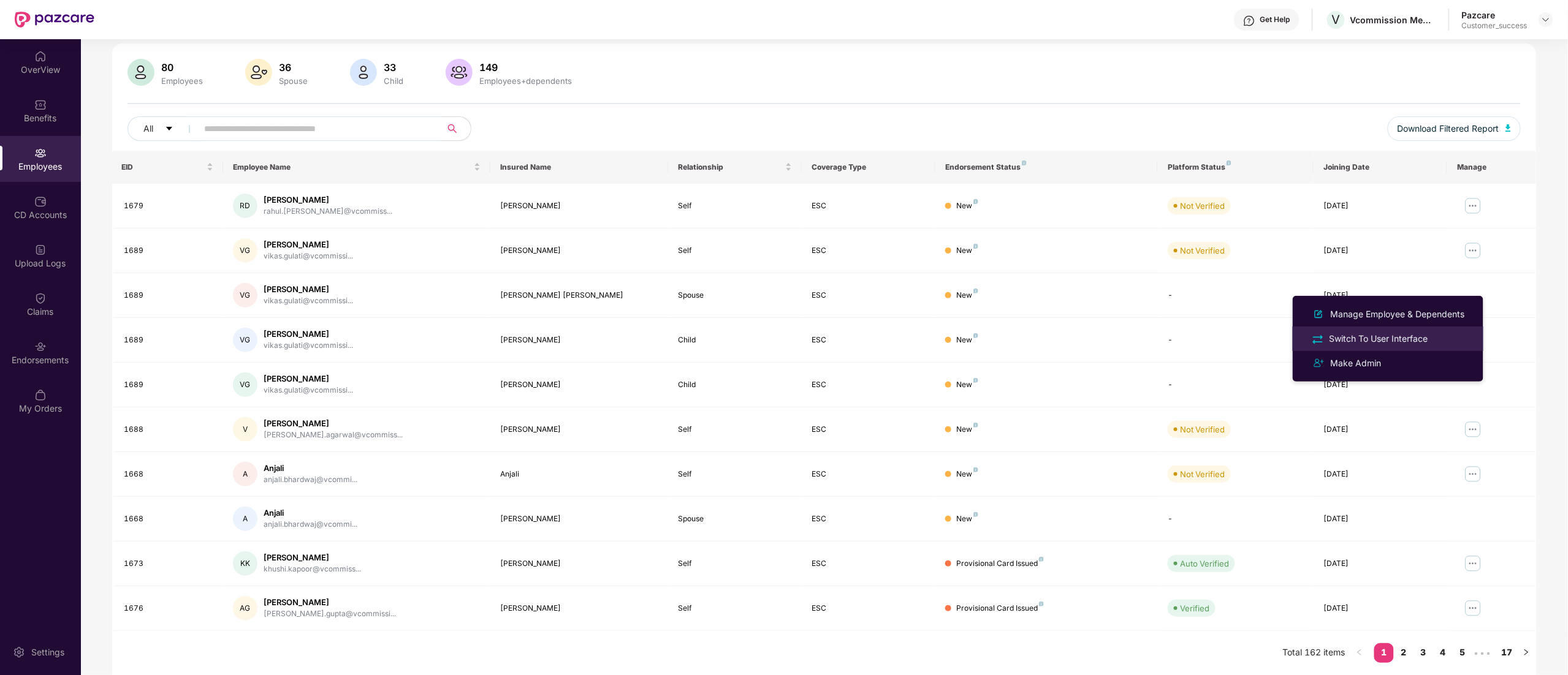
click at [1400, 336] on div "Switch To User Interface" at bounding box center [1378, 338] width 104 height 13
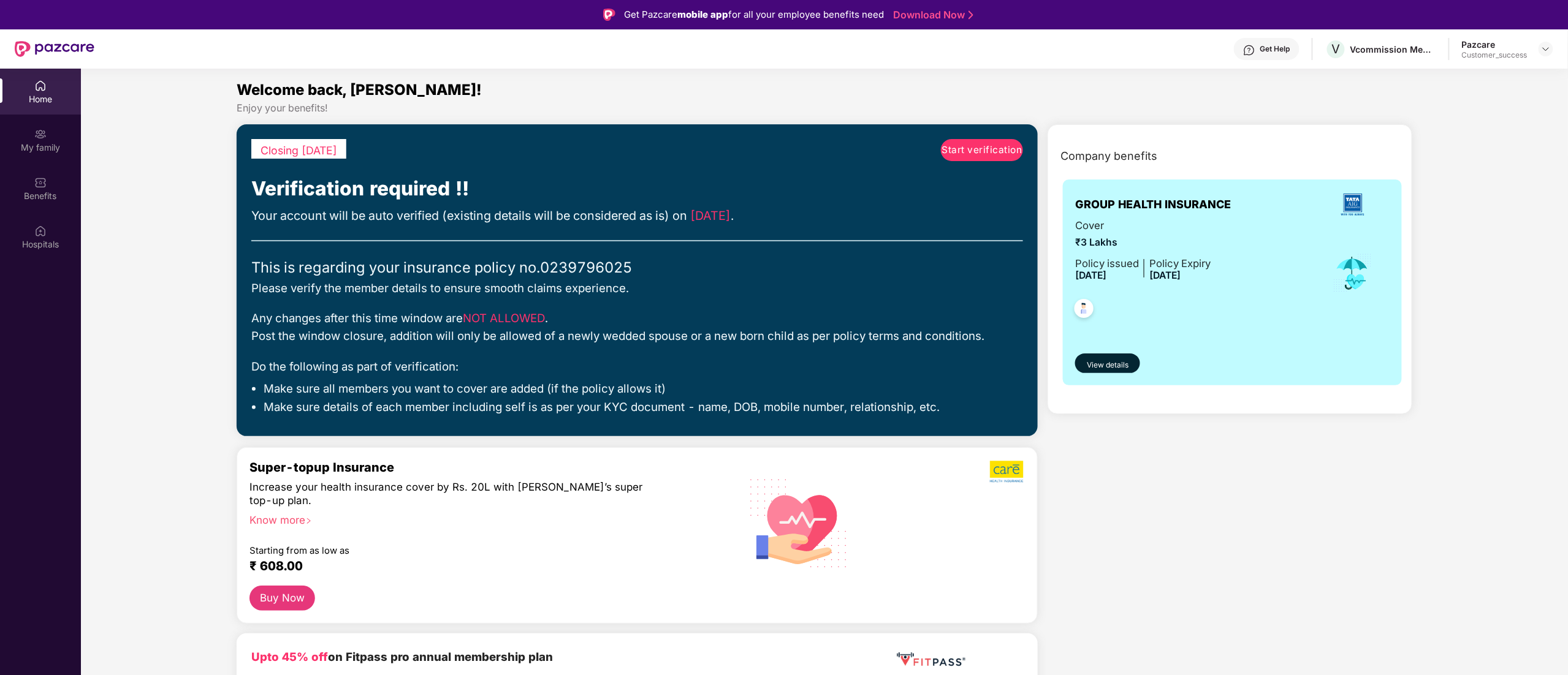
click at [1002, 151] on span "Start verification" at bounding box center [981, 149] width 80 height 15
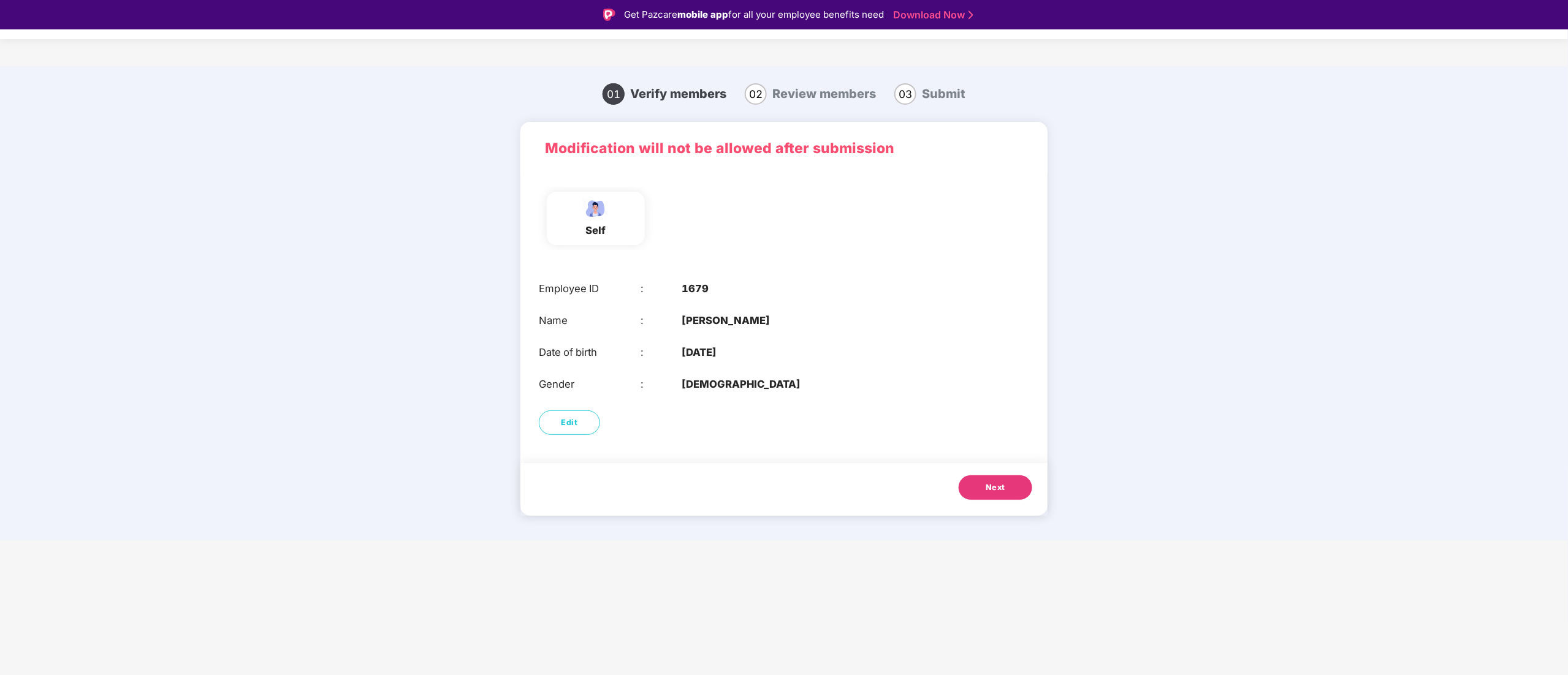
click at [1008, 484] on button "Next" at bounding box center [995, 487] width 73 height 24
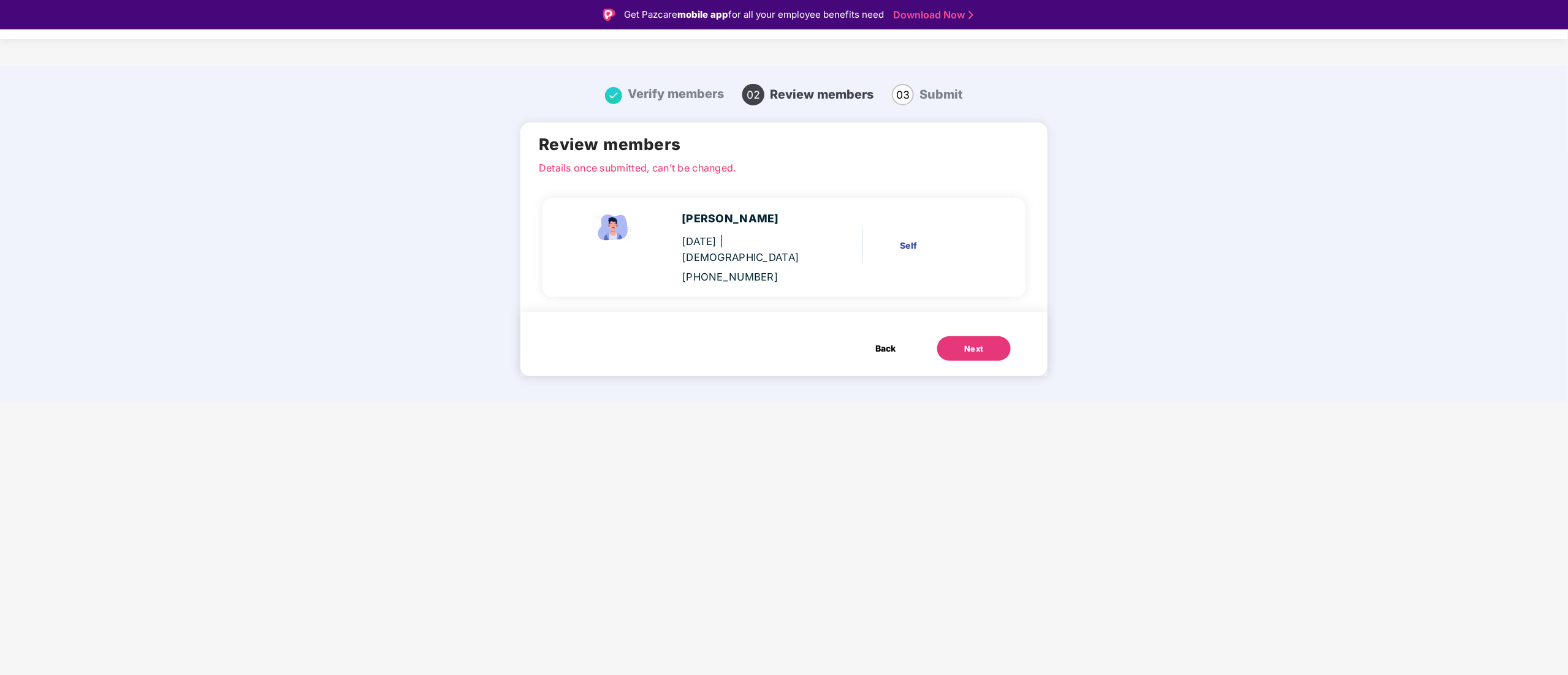
scroll to position [30, 0]
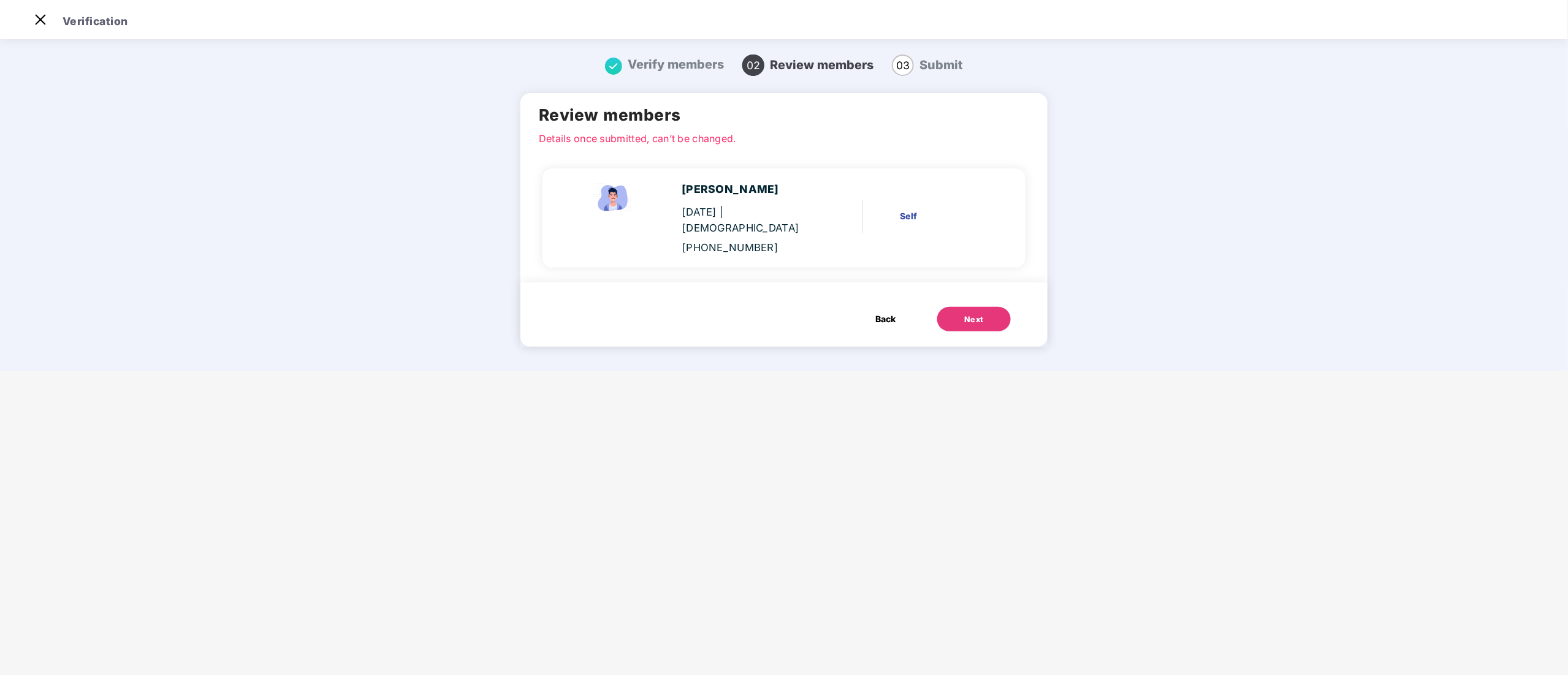
click at [973, 314] on div "Next" at bounding box center [974, 320] width 19 height 12
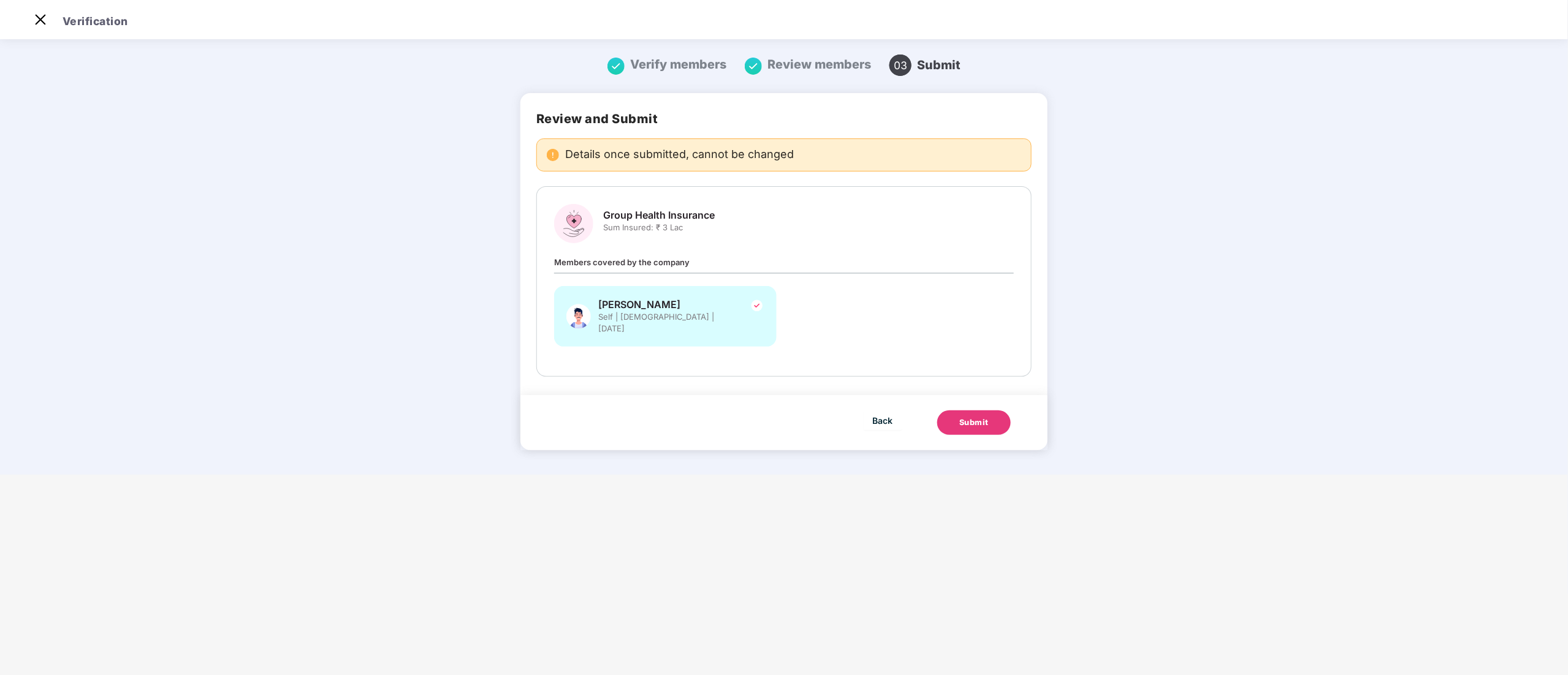
scroll to position [0, 0]
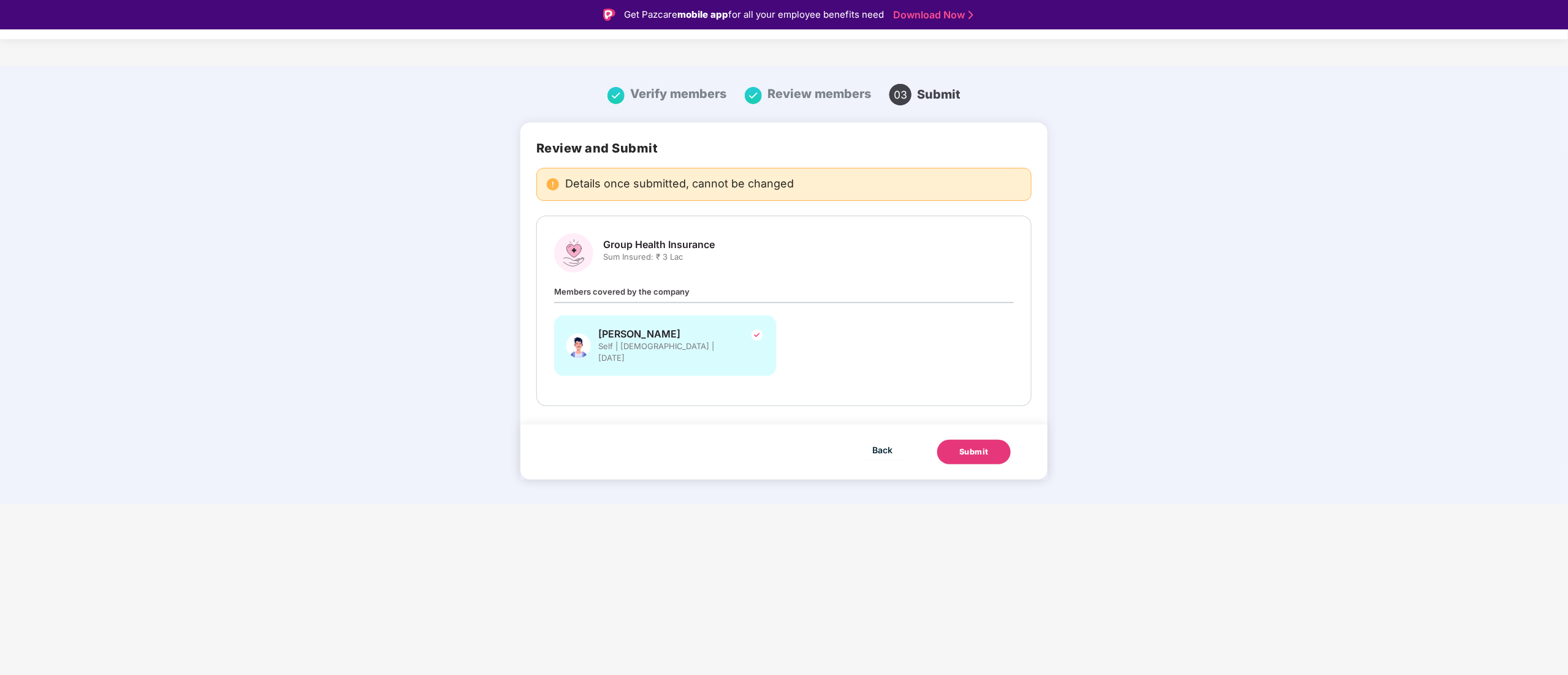
click at [971, 446] on div "Submit" at bounding box center [974, 452] width 30 height 12
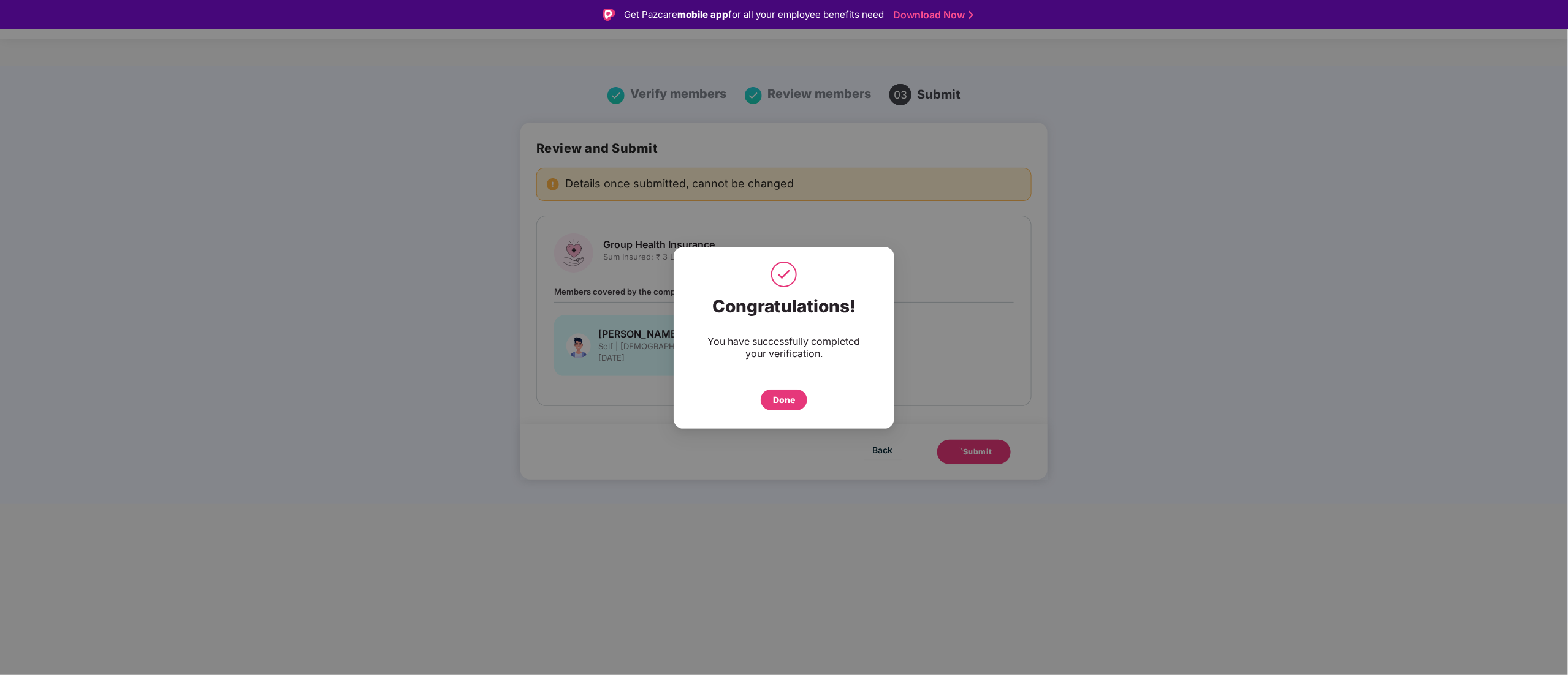
click at [772, 398] on div "Done" at bounding box center [784, 399] width 47 height 21
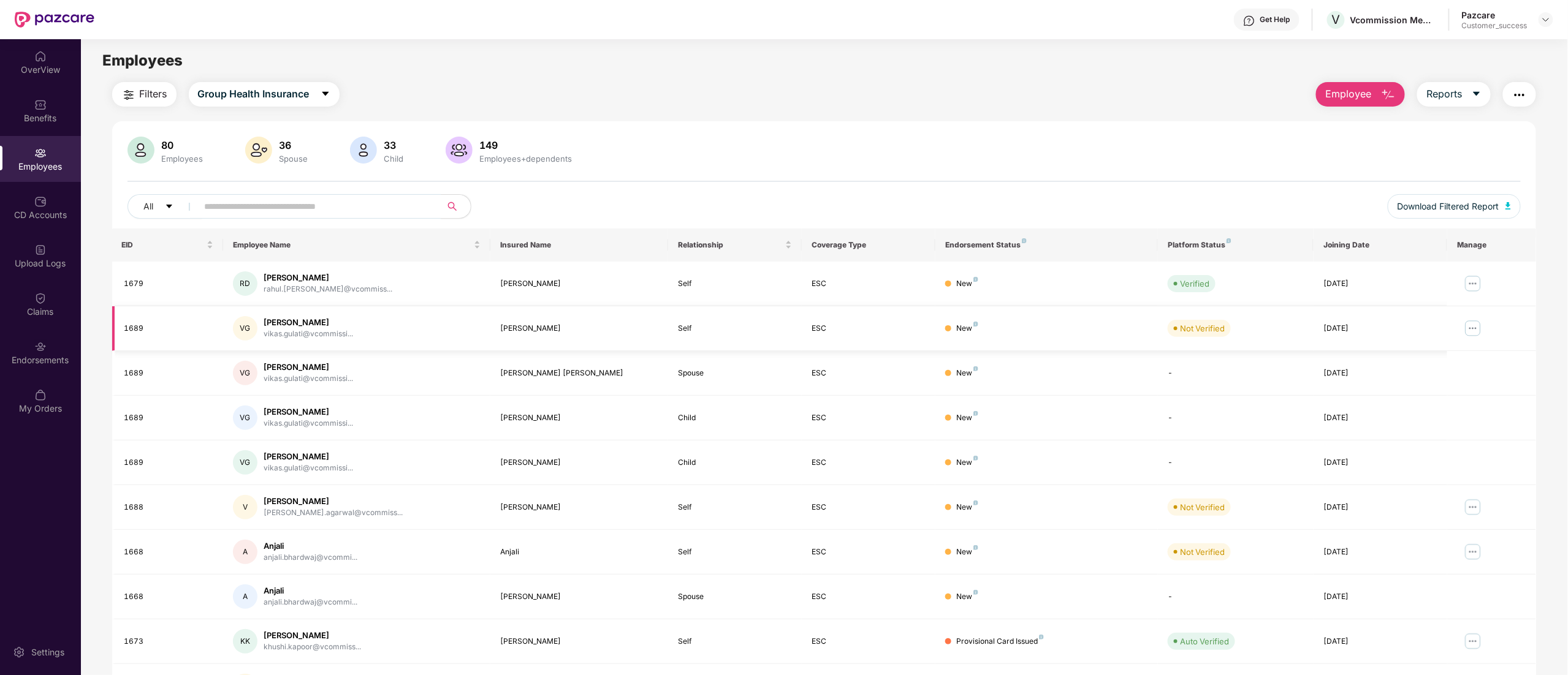
click at [1471, 328] on img at bounding box center [1472, 328] width 19 height 19
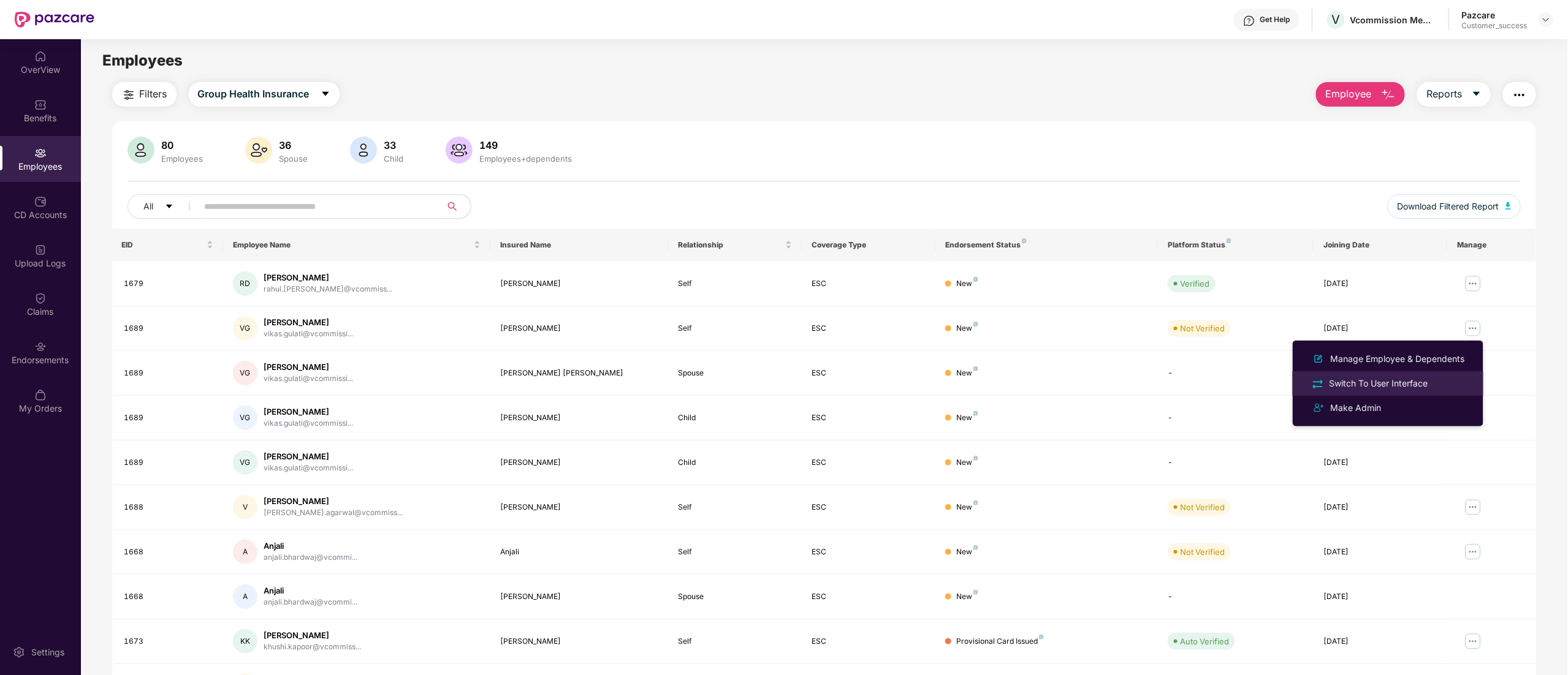
click at [1413, 379] on div "Switch To User Interface" at bounding box center [1378, 383] width 104 height 13
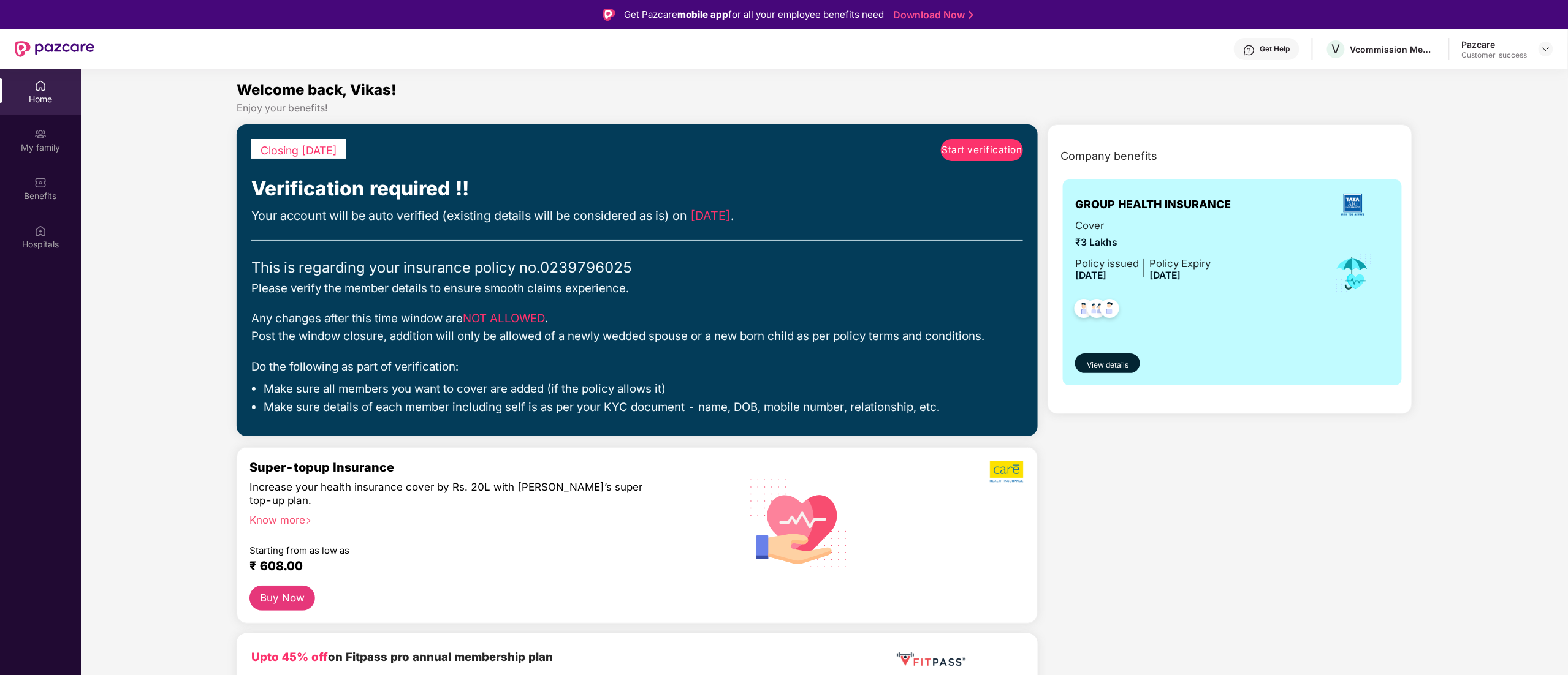
click at [964, 151] on span "Start verification" at bounding box center [981, 149] width 80 height 15
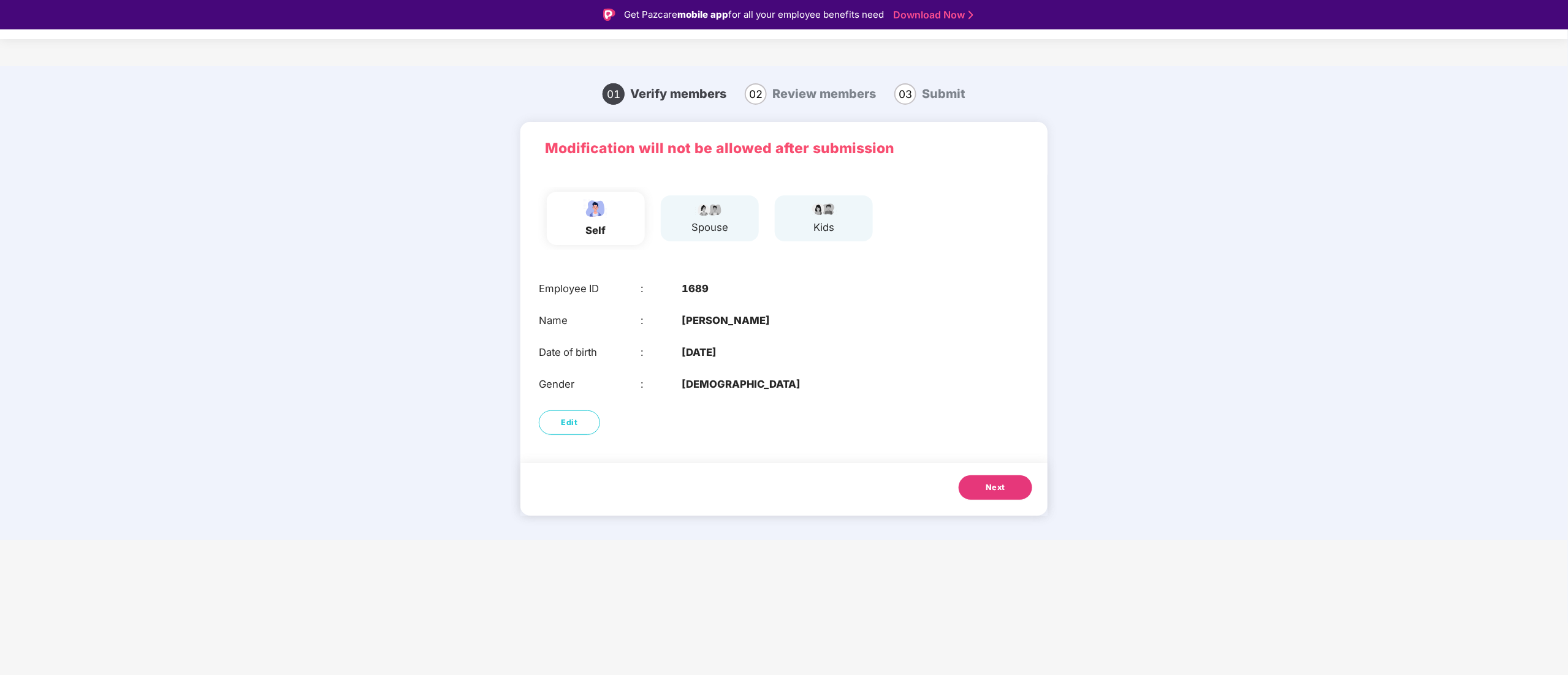
click at [999, 495] on button "Next" at bounding box center [995, 487] width 73 height 24
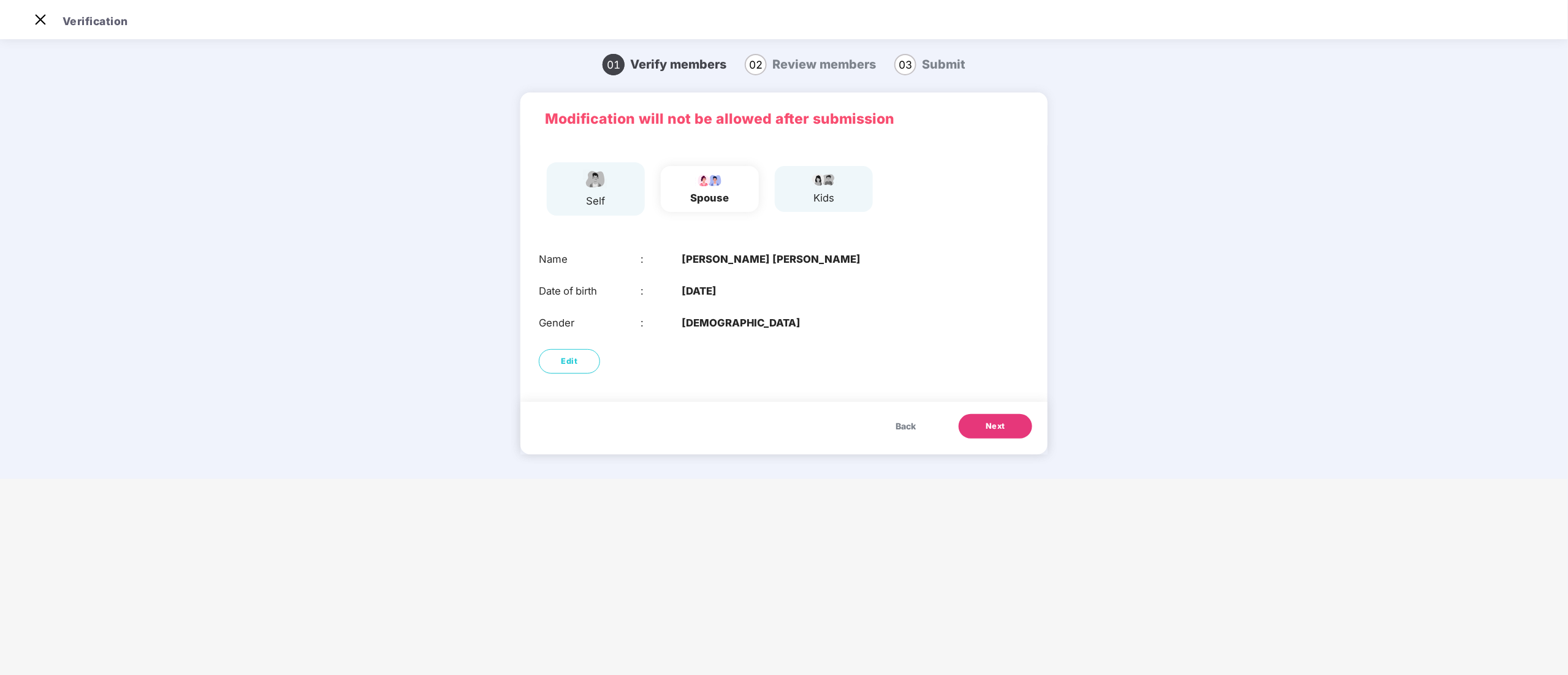
click at [996, 431] on span "Next" at bounding box center [995, 427] width 19 height 12
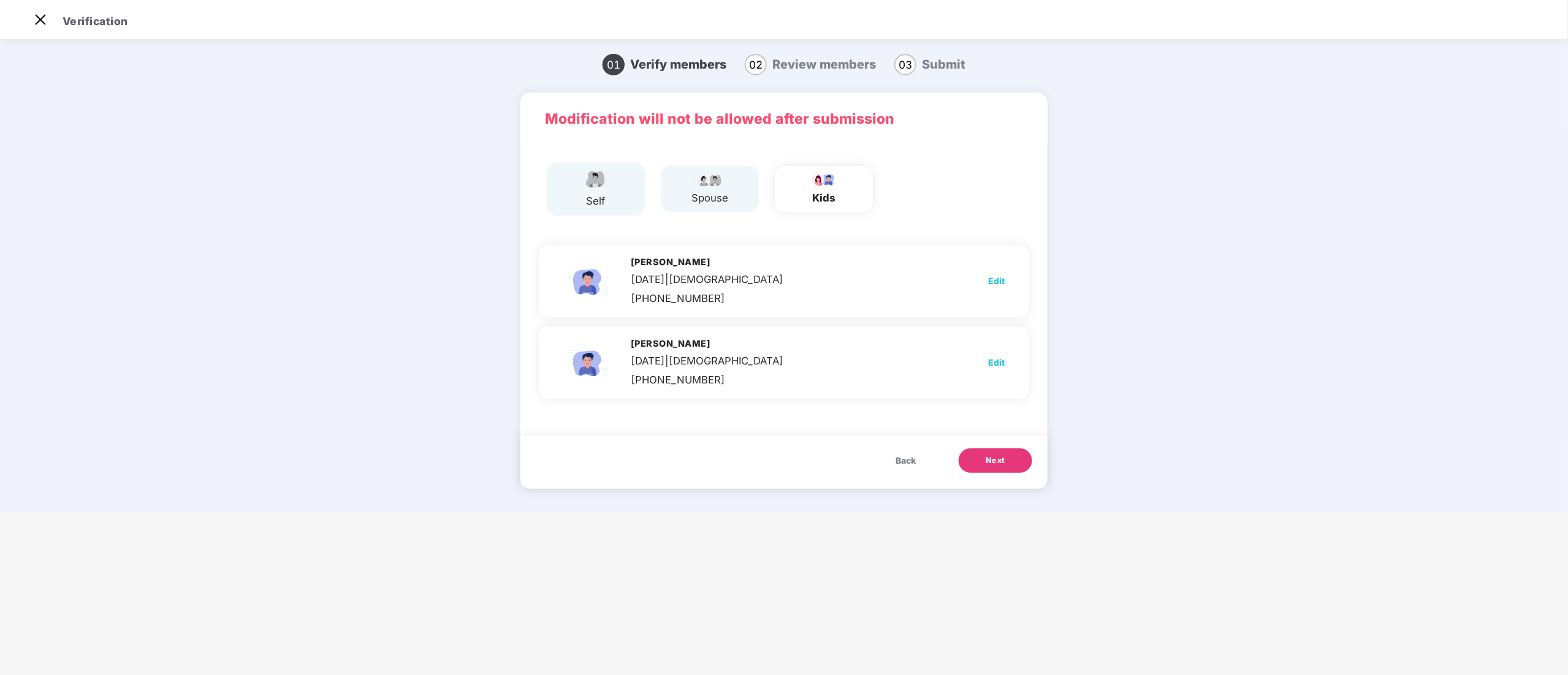
click at [996, 466] on span "Next" at bounding box center [995, 461] width 19 height 12
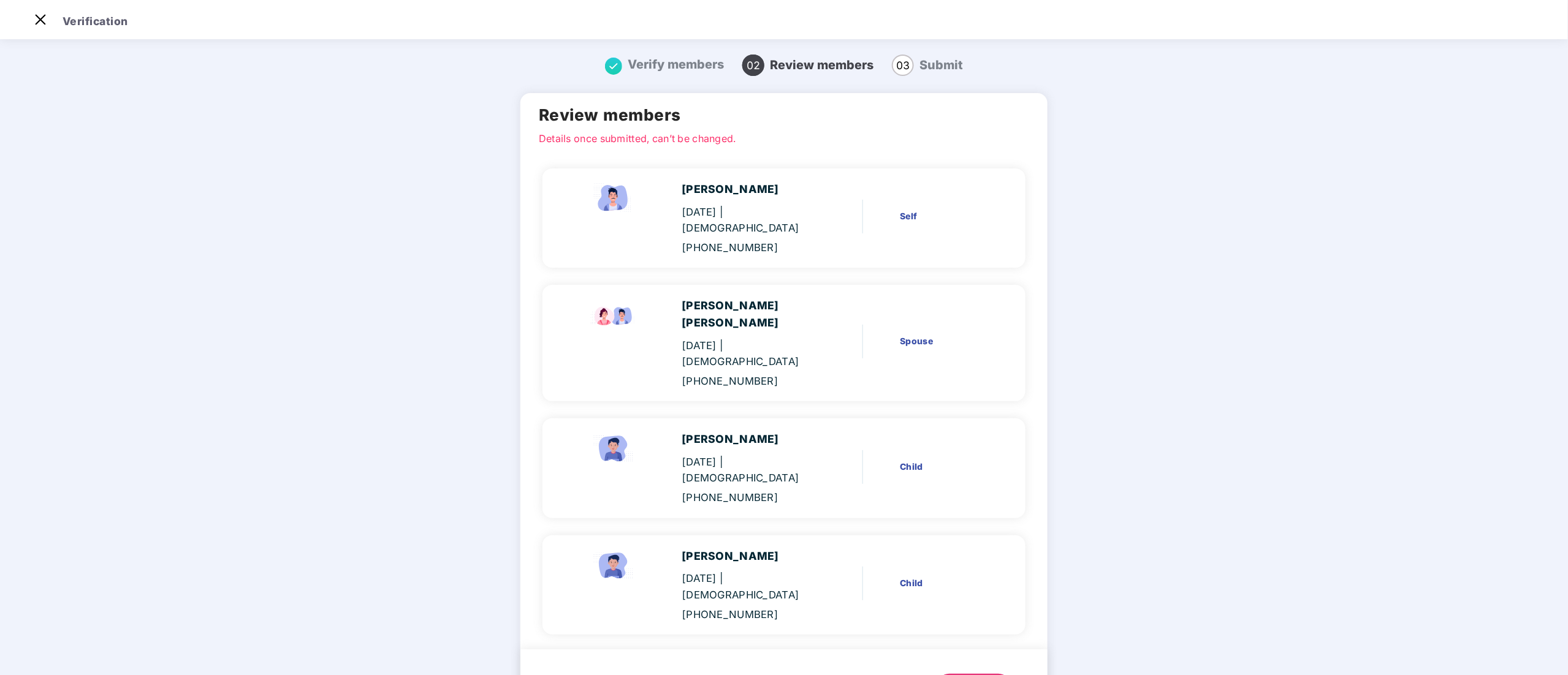
click at [985, 673] on button "Next" at bounding box center [974, 685] width 73 height 24
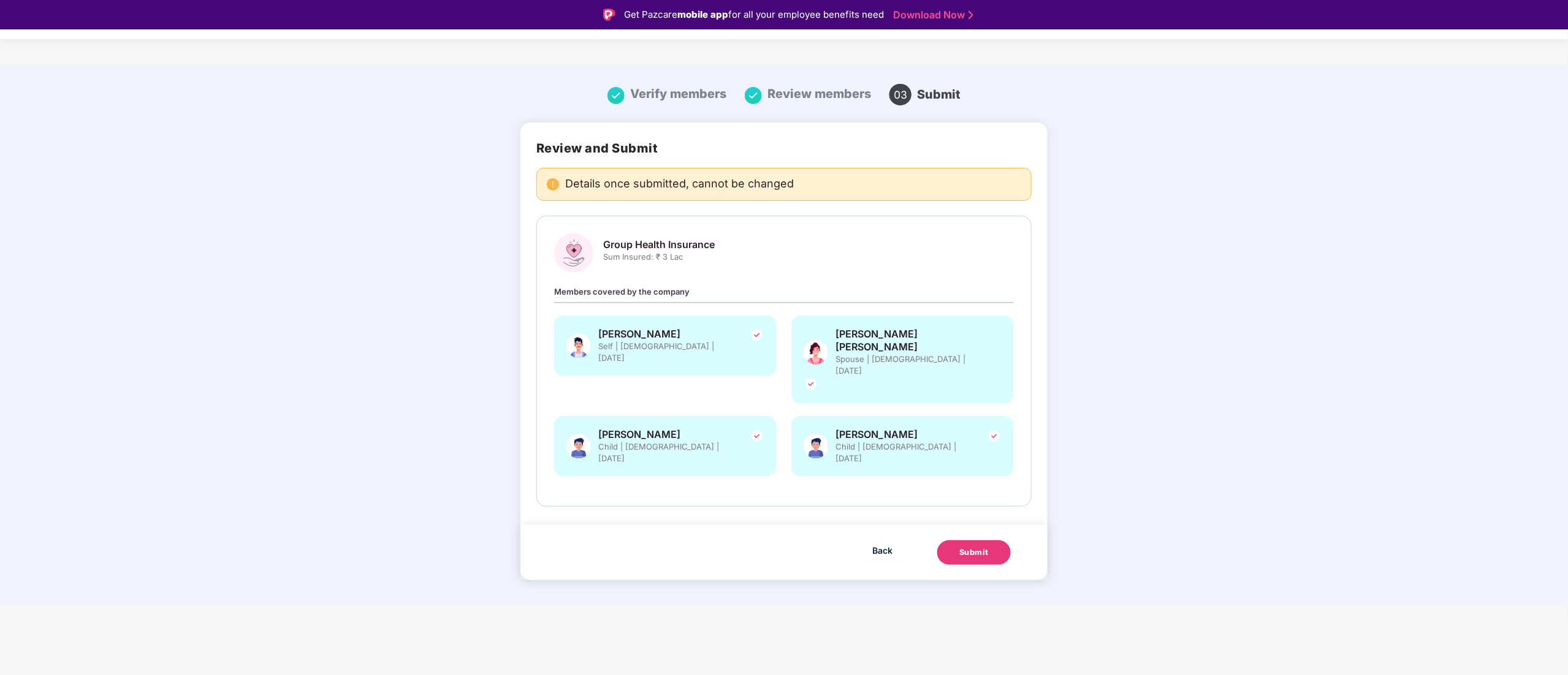
click at [981, 540] on button "Submit" at bounding box center [974, 552] width 73 height 24
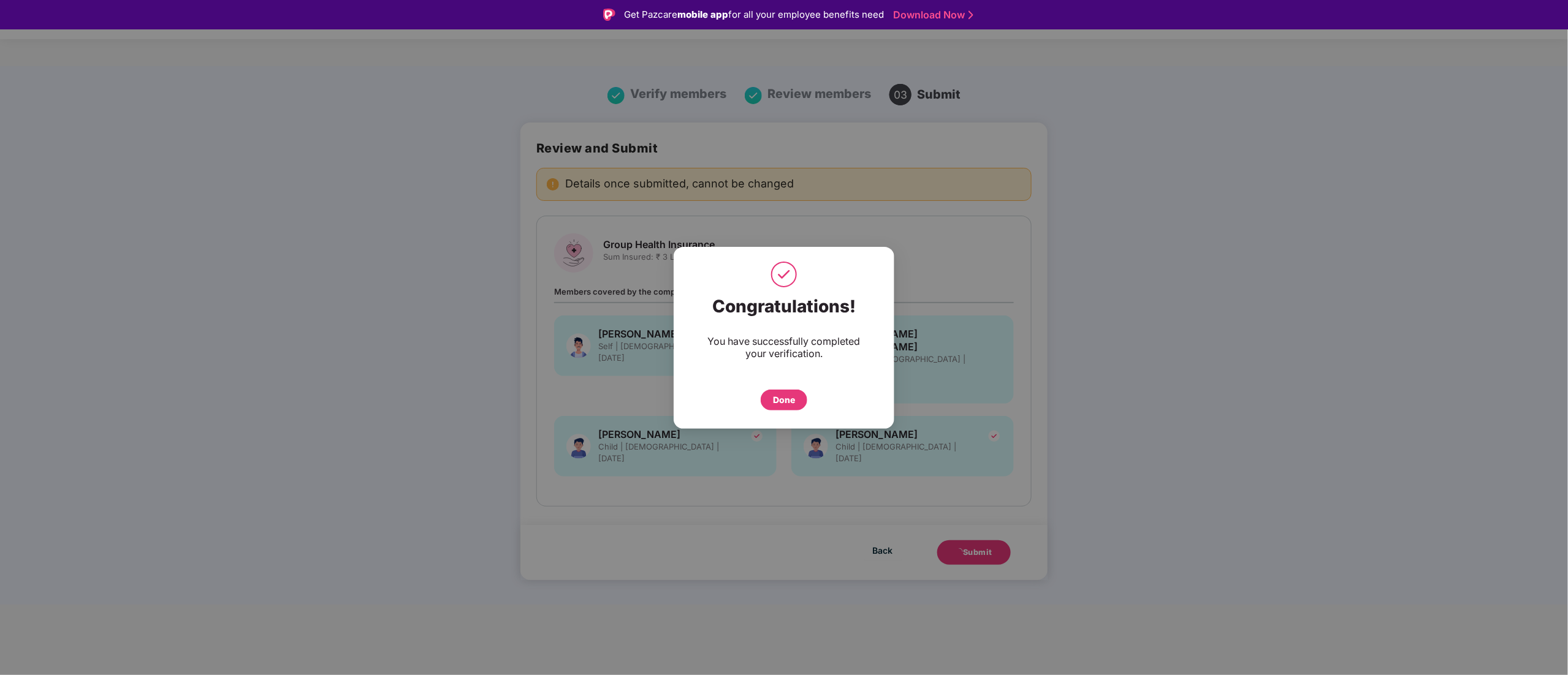
click at [773, 404] on div "Done" at bounding box center [784, 399] width 22 height 13
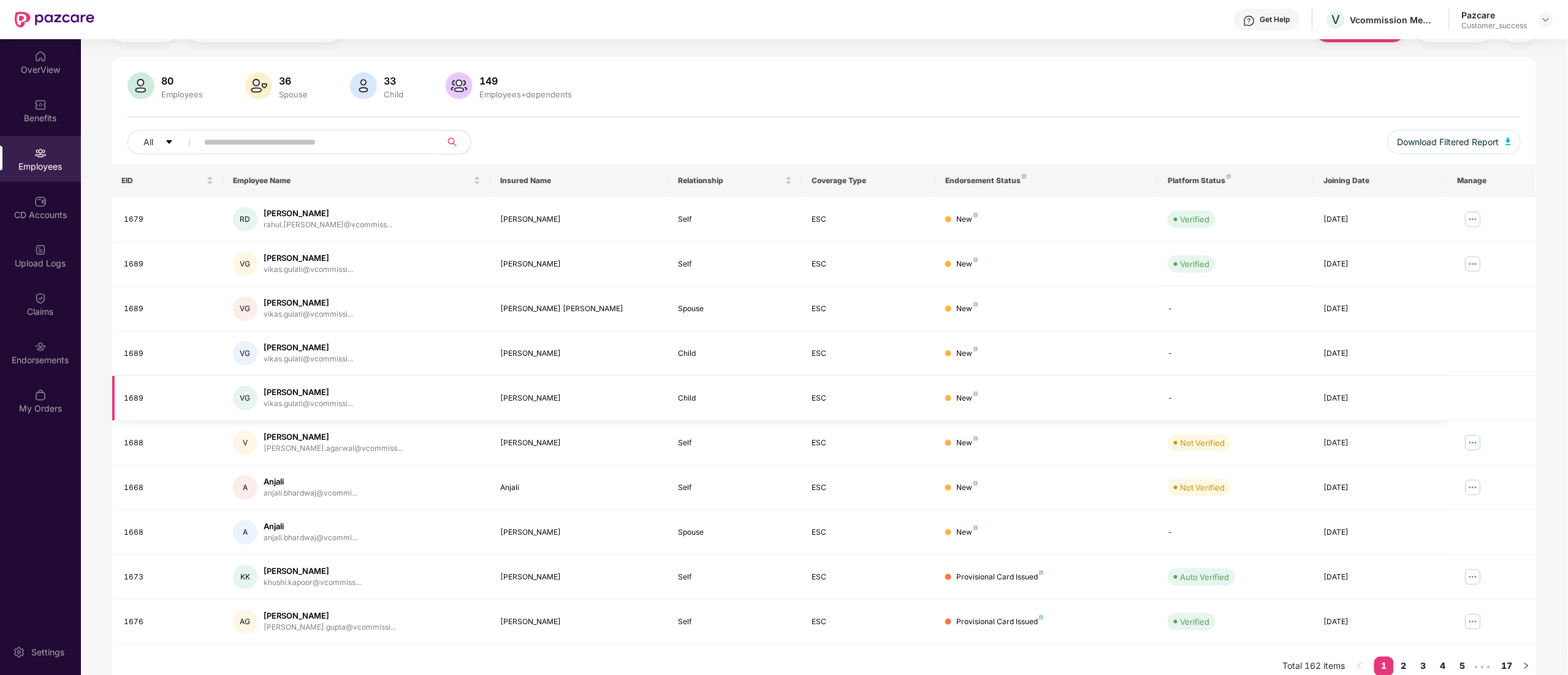
scroll to position [79, 0]
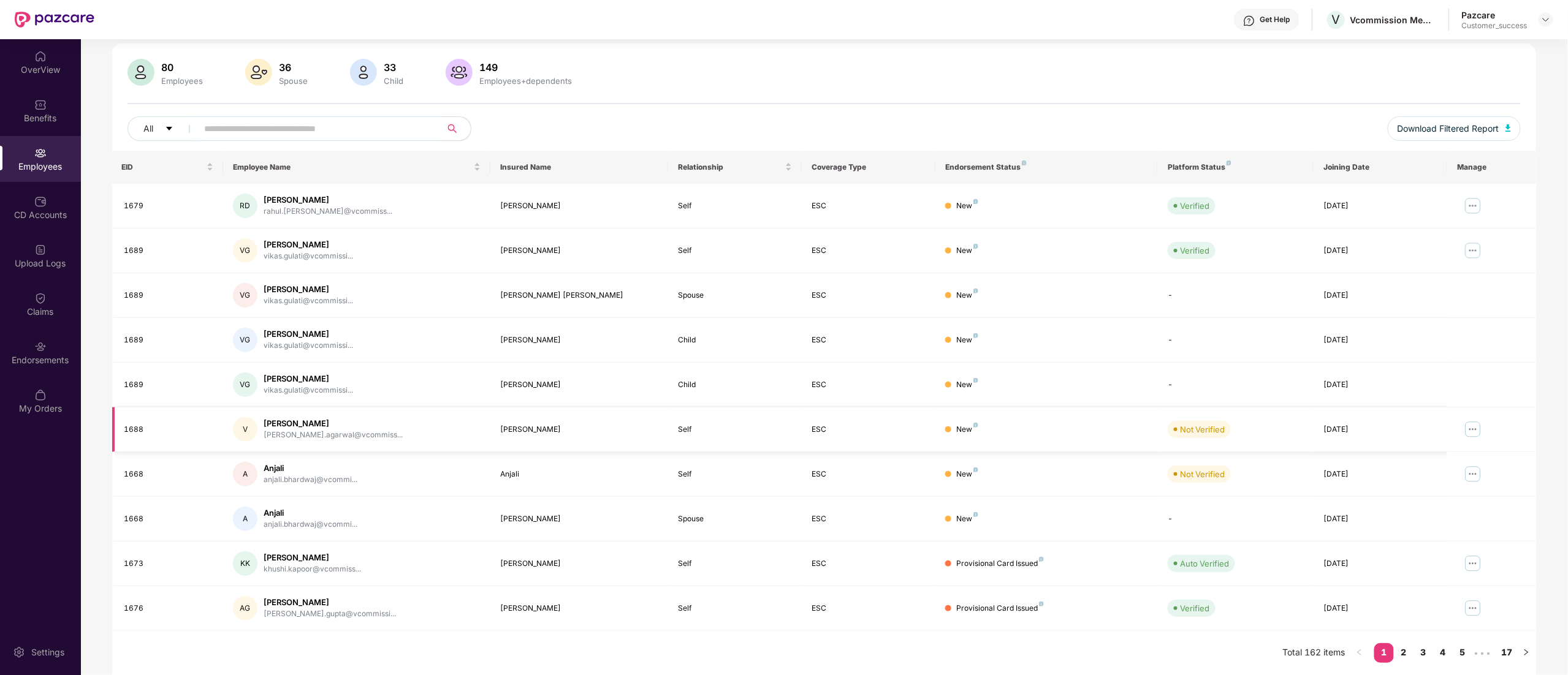
click at [1468, 428] on img at bounding box center [1472, 429] width 19 height 19
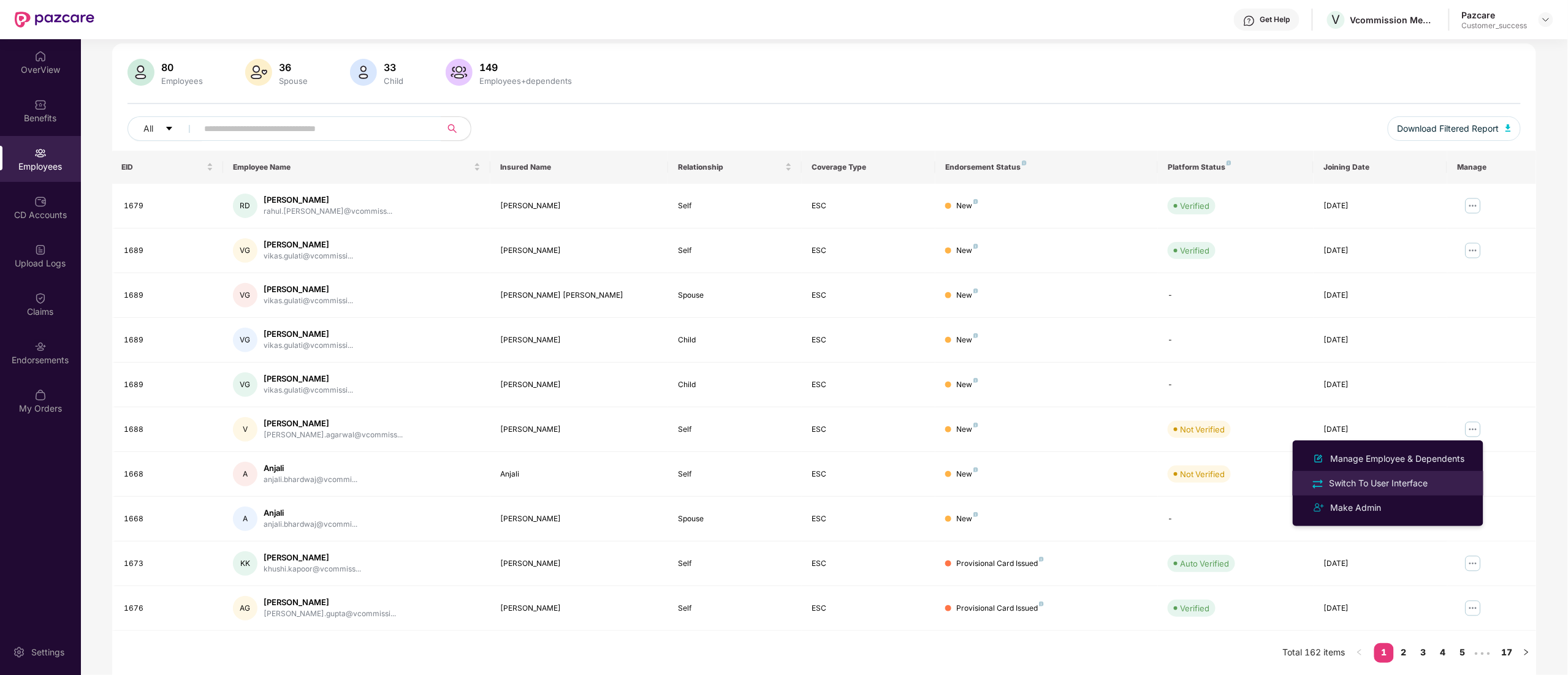
click at [1385, 478] on div "Switch To User Interface" at bounding box center [1378, 483] width 104 height 13
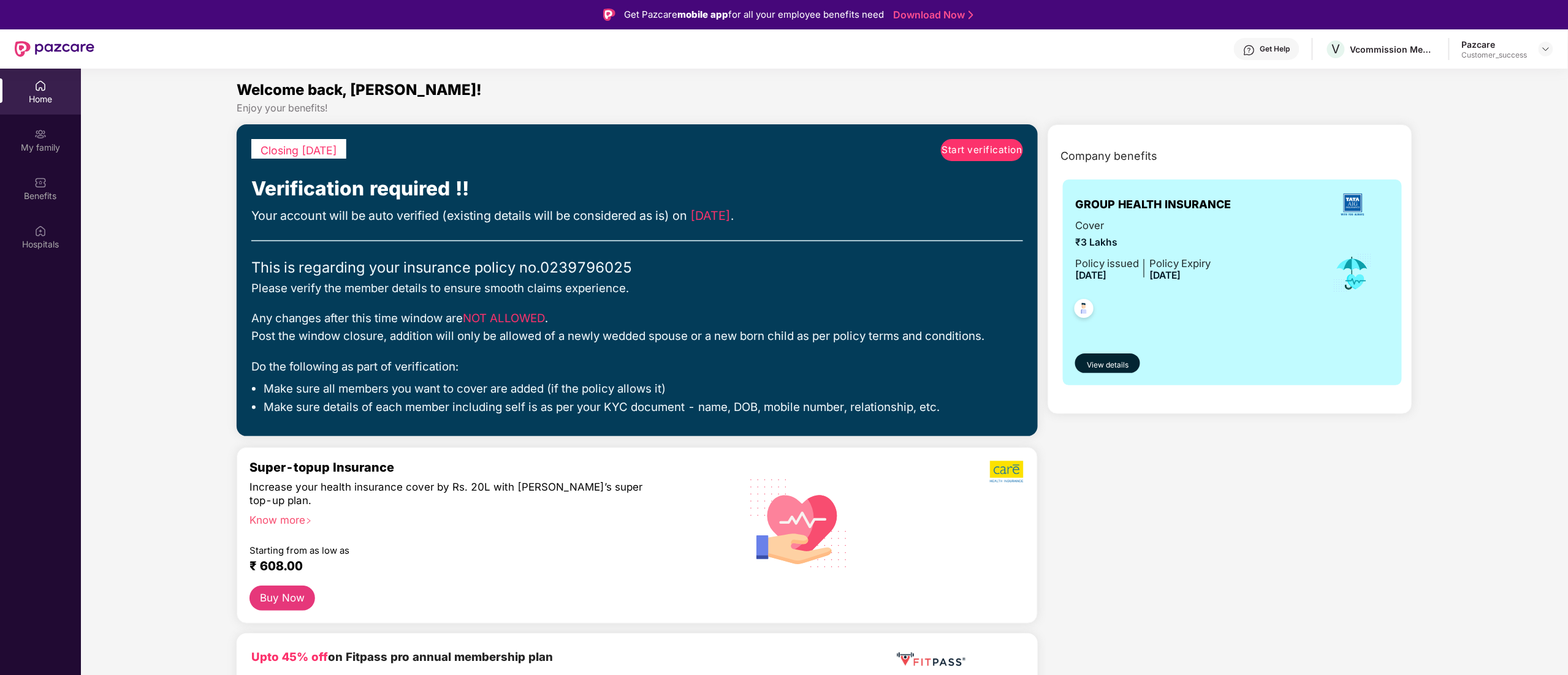
click at [970, 153] on span "Start verification" at bounding box center [981, 149] width 80 height 15
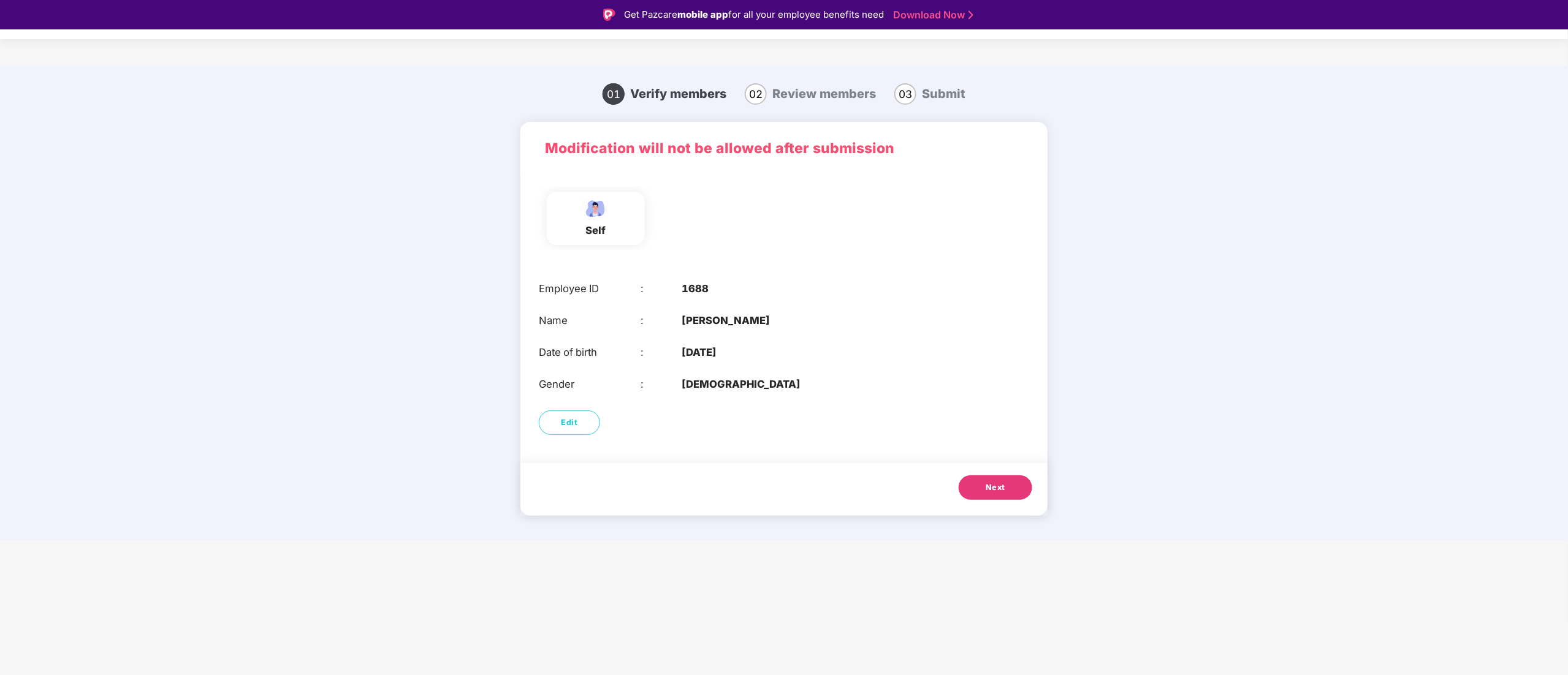
click at [984, 487] on button "Next" at bounding box center [995, 487] width 73 height 24
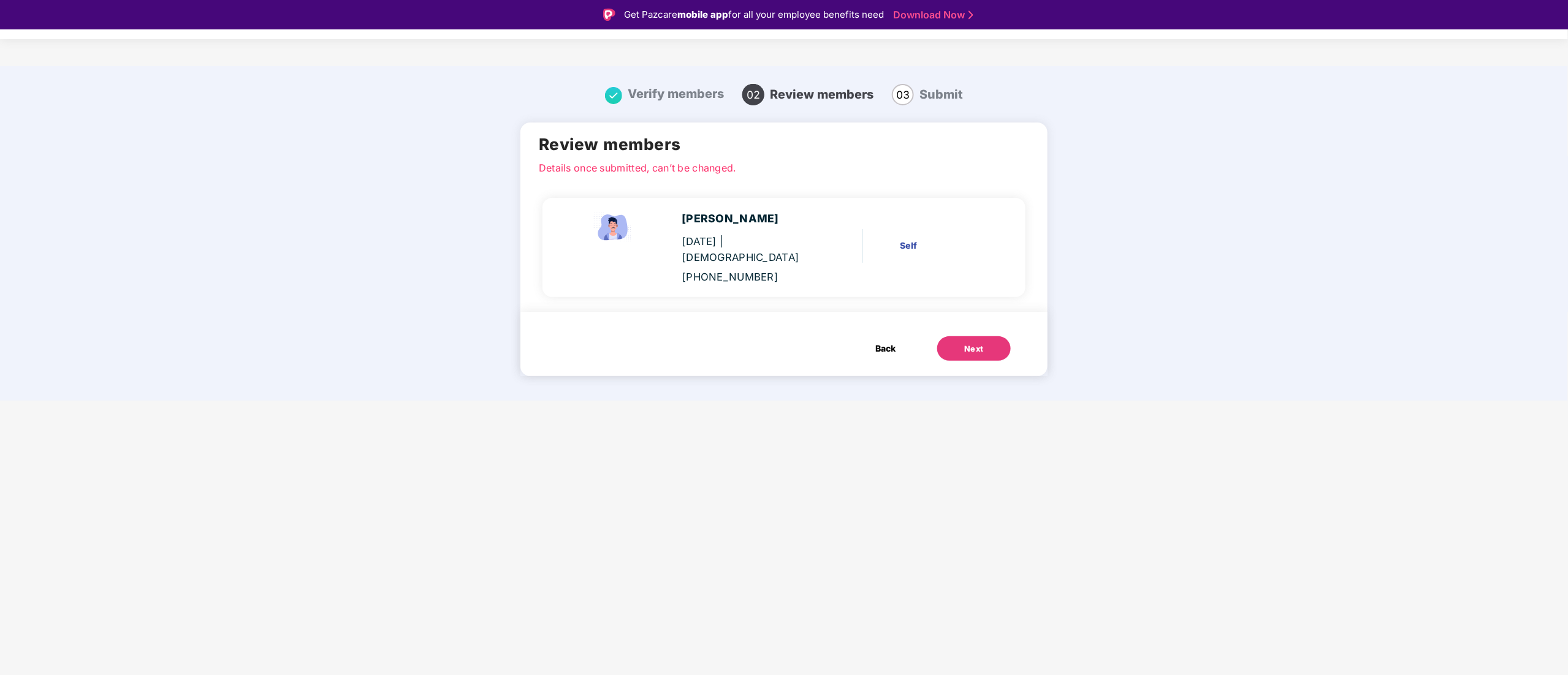
scroll to position [30, 0]
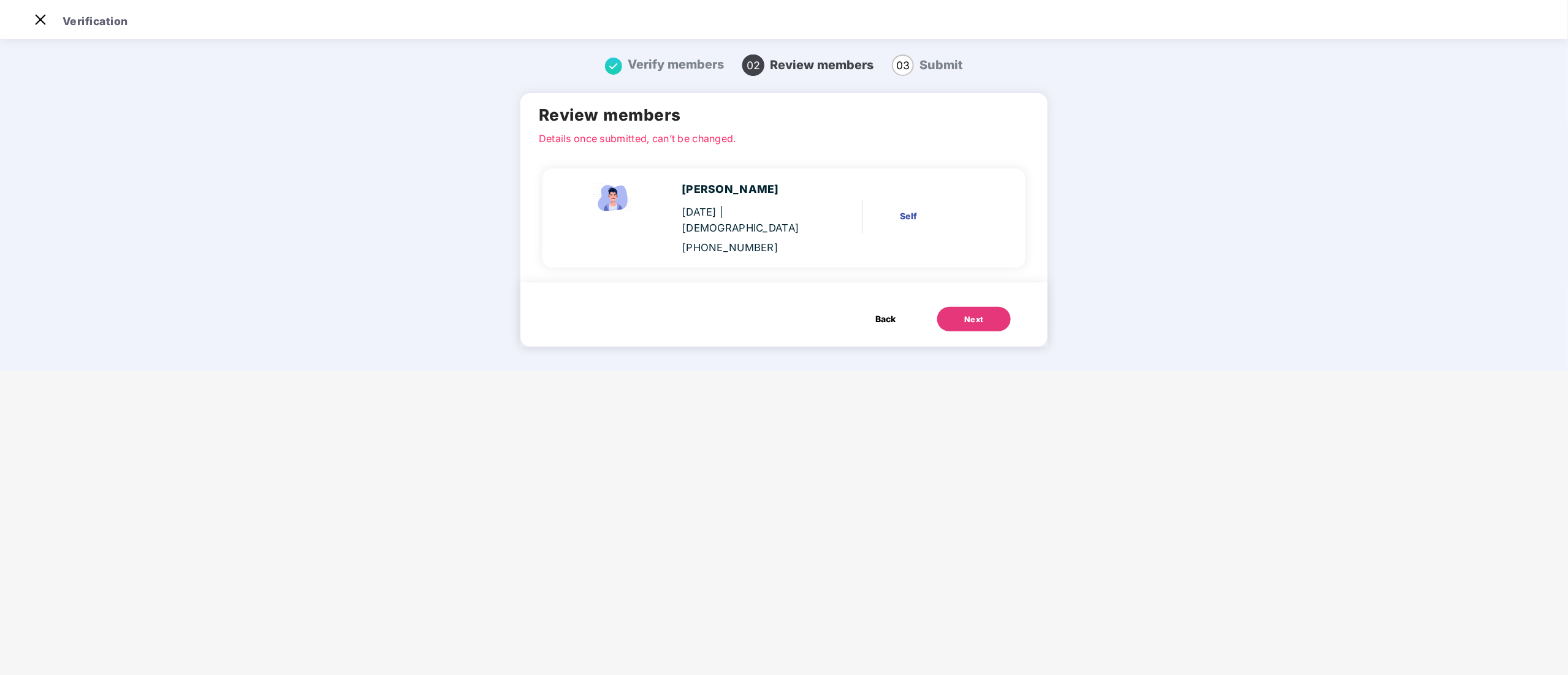
click at [984, 487] on main "Verification Verify members 02 Review members 03 Submit Review members Details …" at bounding box center [784, 337] width 1568 height 675
click at [943, 307] on button "Next" at bounding box center [974, 318] width 73 height 24
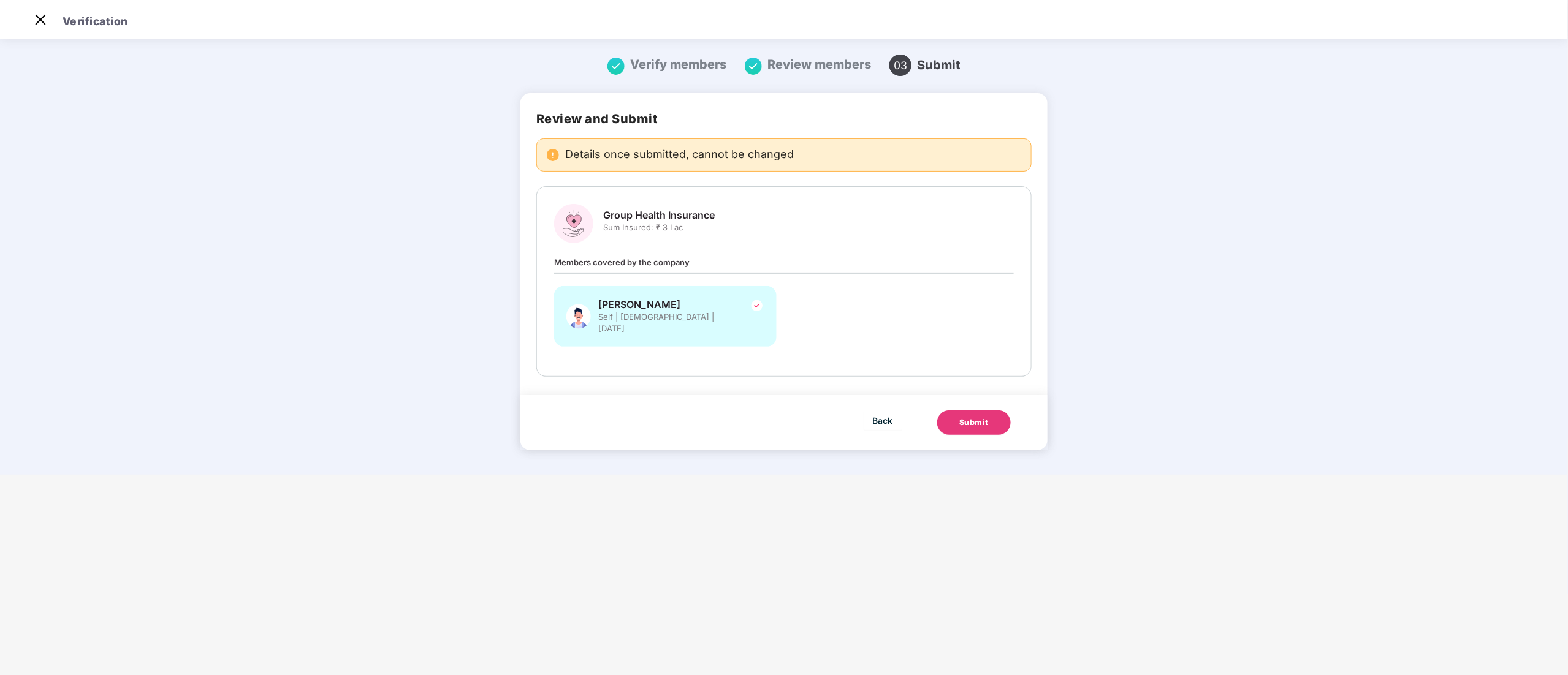
scroll to position [0, 0]
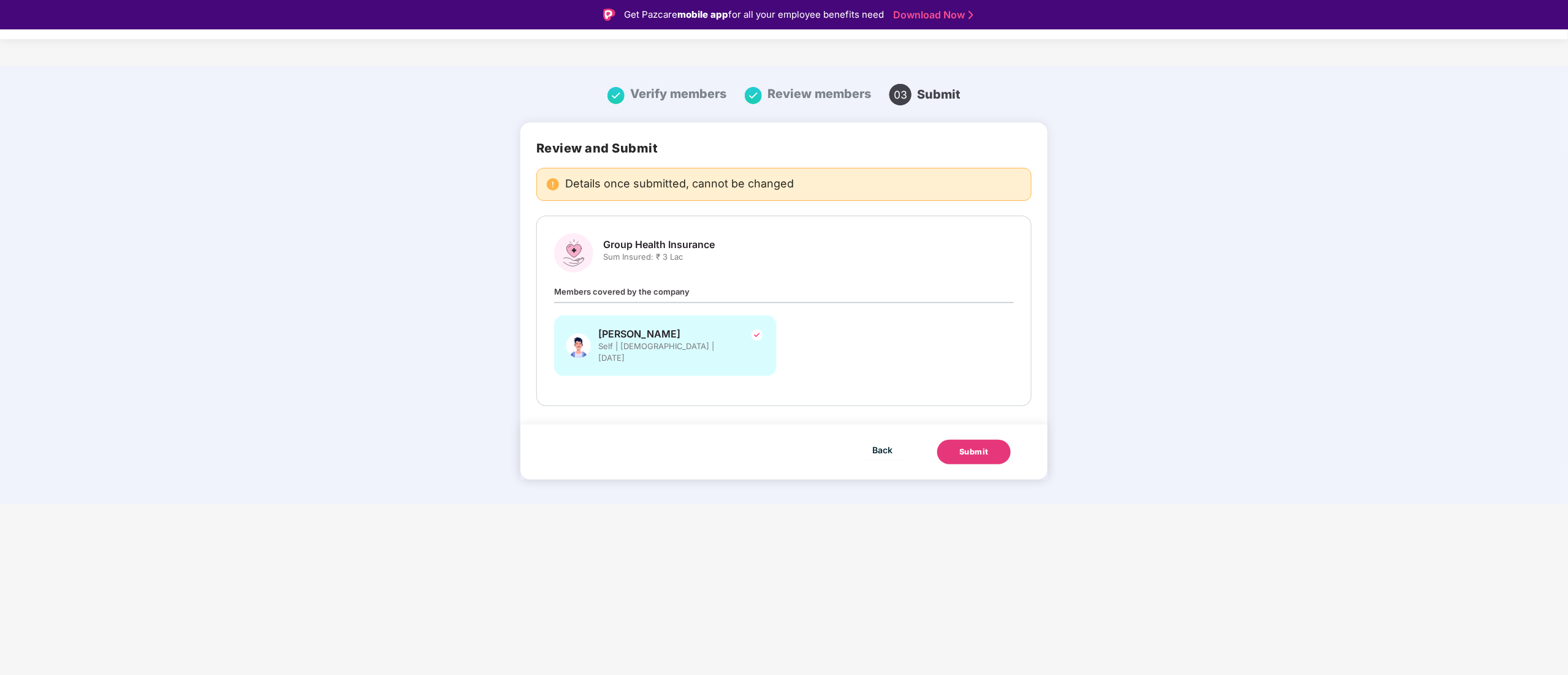
click at [976, 427] on div "Back Submit" at bounding box center [784, 452] width 527 height 55
click at [976, 446] on div "Submit" at bounding box center [974, 452] width 30 height 12
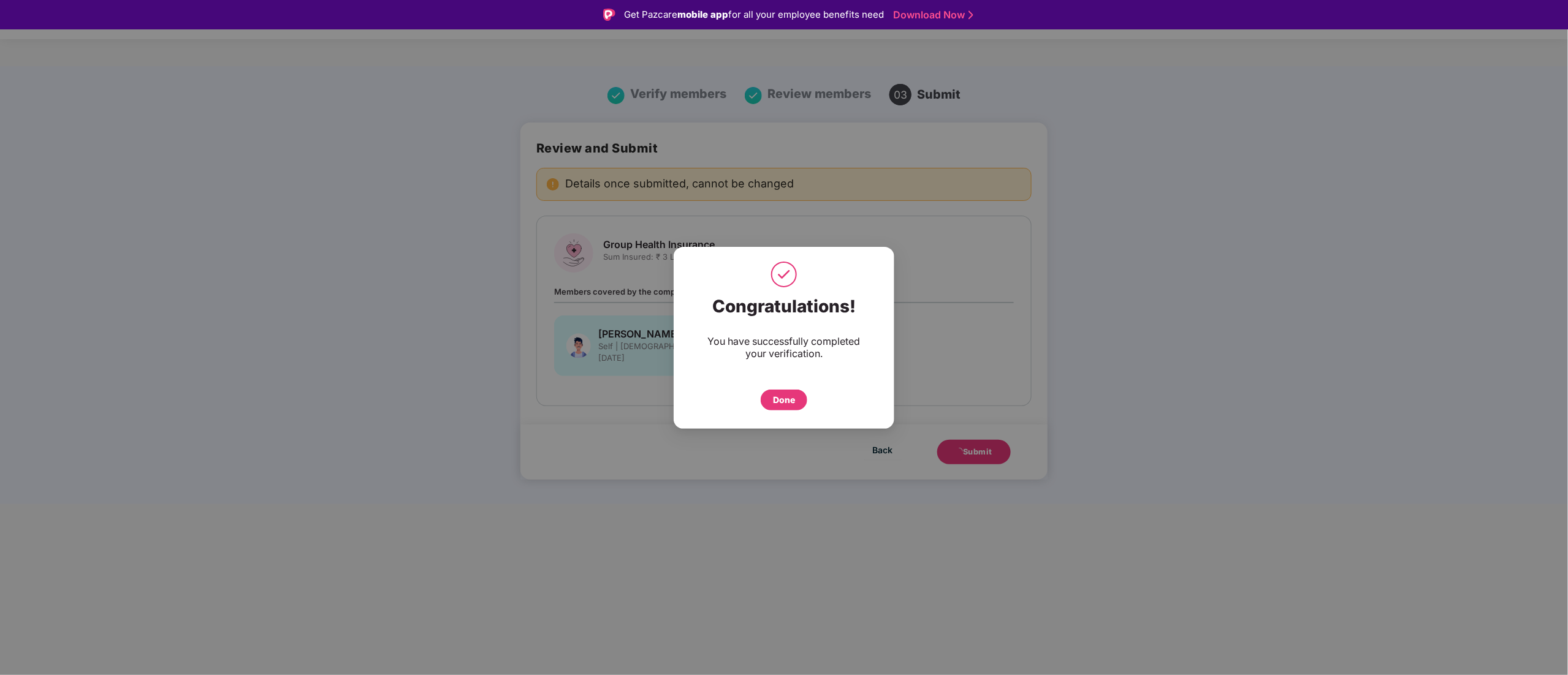
click at [786, 401] on div "Done" at bounding box center [784, 399] width 22 height 13
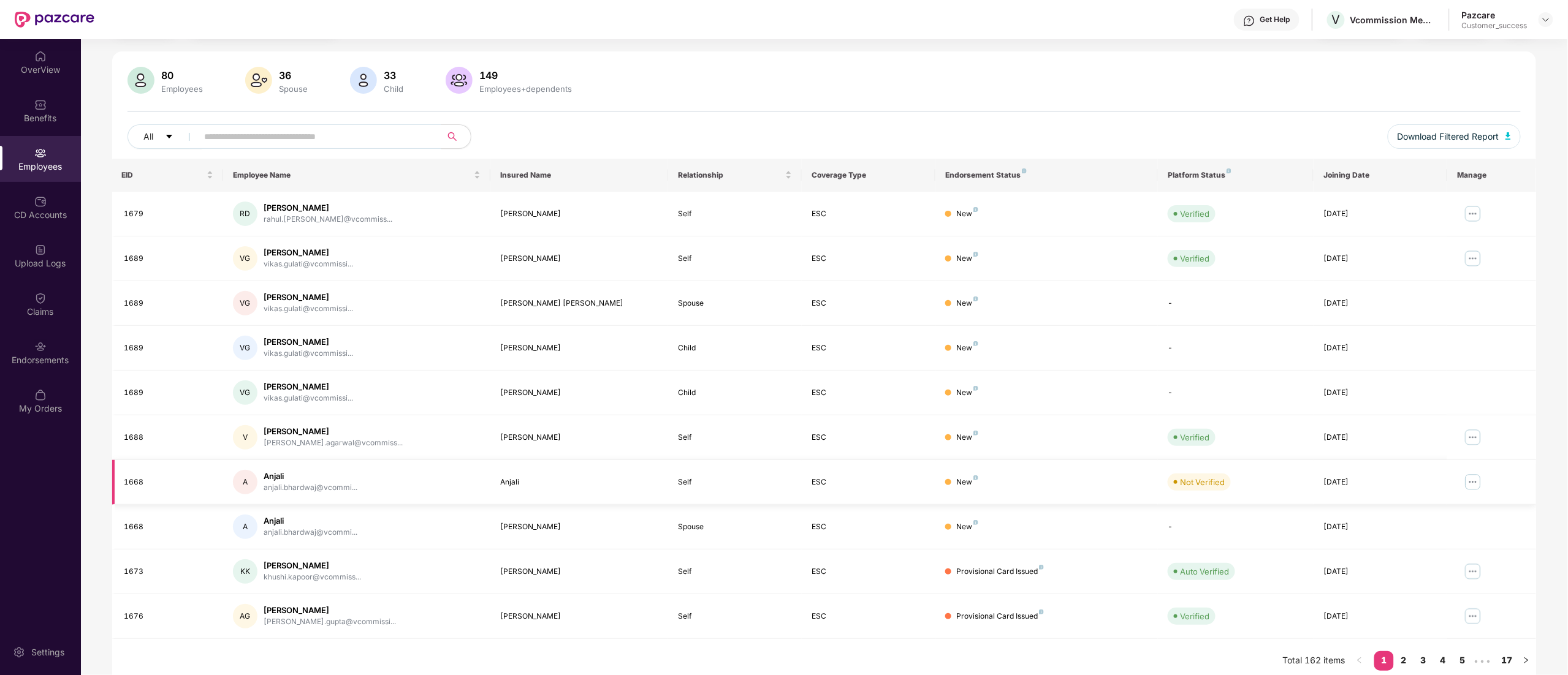
scroll to position [79, 0]
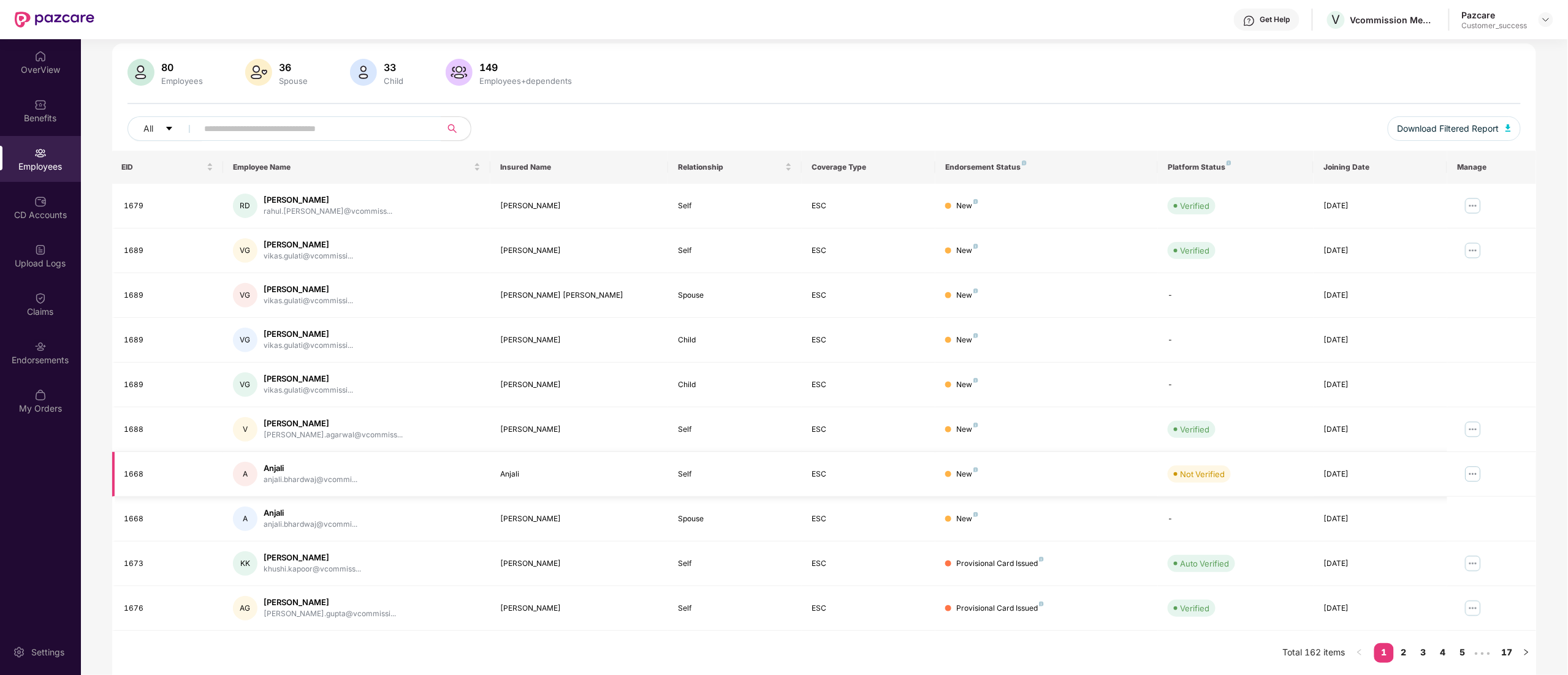
click at [1472, 474] on img at bounding box center [1472, 473] width 19 height 19
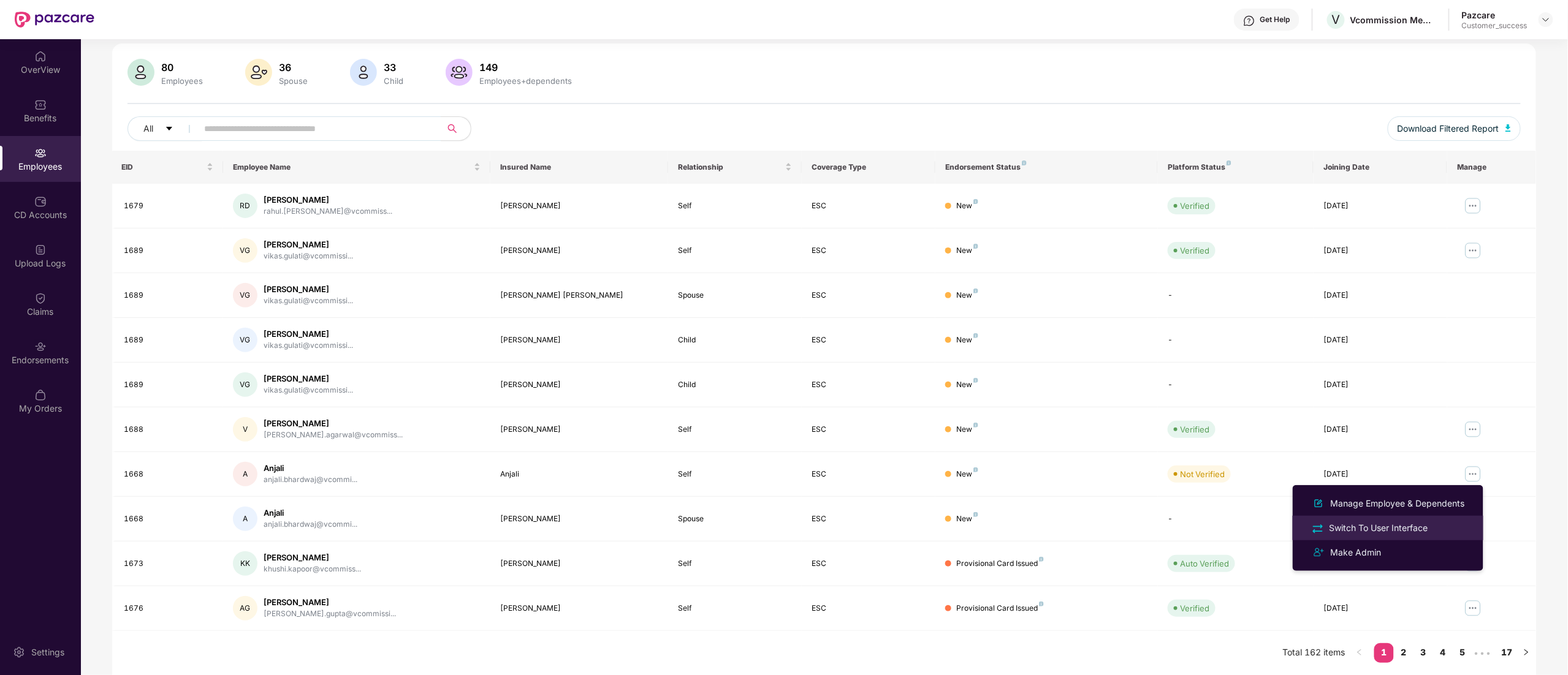
click at [1387, 529] on div "Switch To User Interface" at bounding box center [1378, 528] width 104 height 13
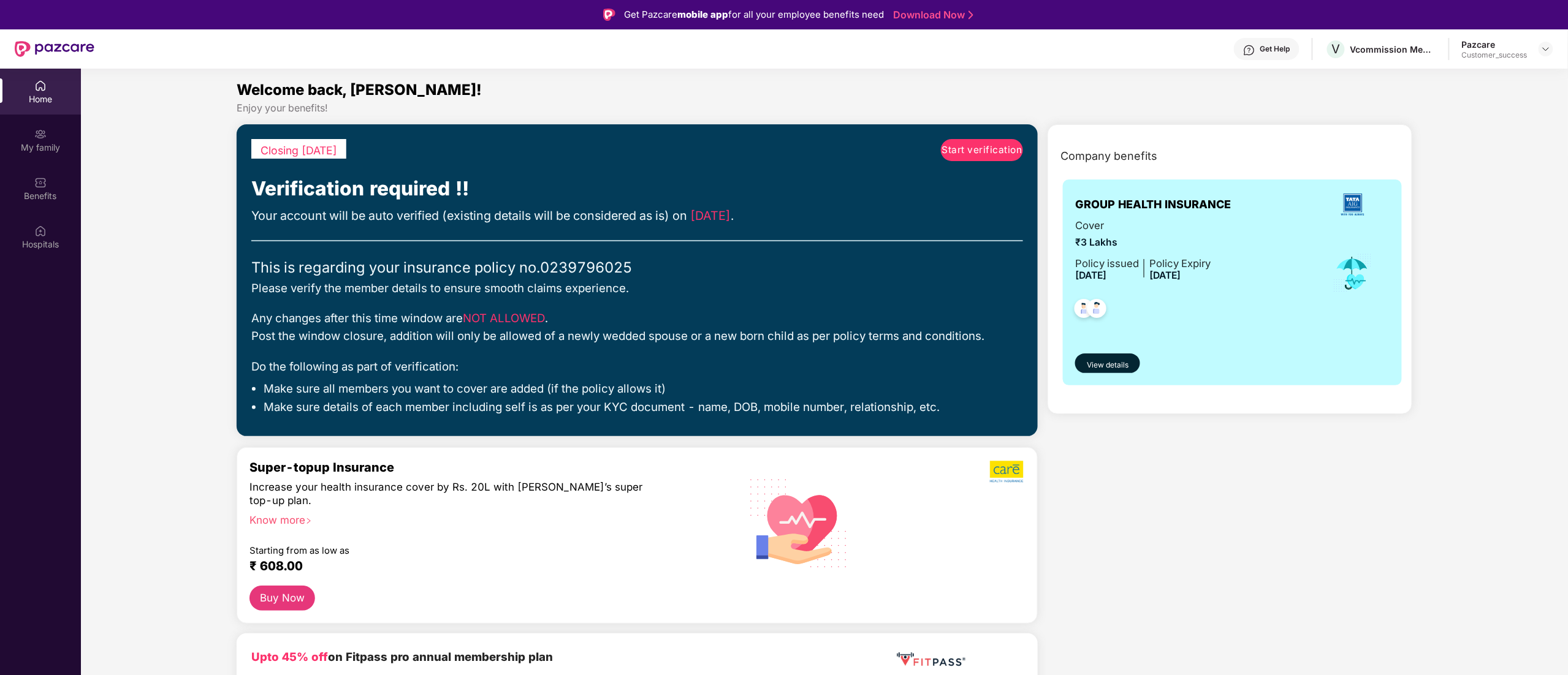
click at [968, 141] on link "Start verification" at bounding box center [981, 150] width 82 height 22
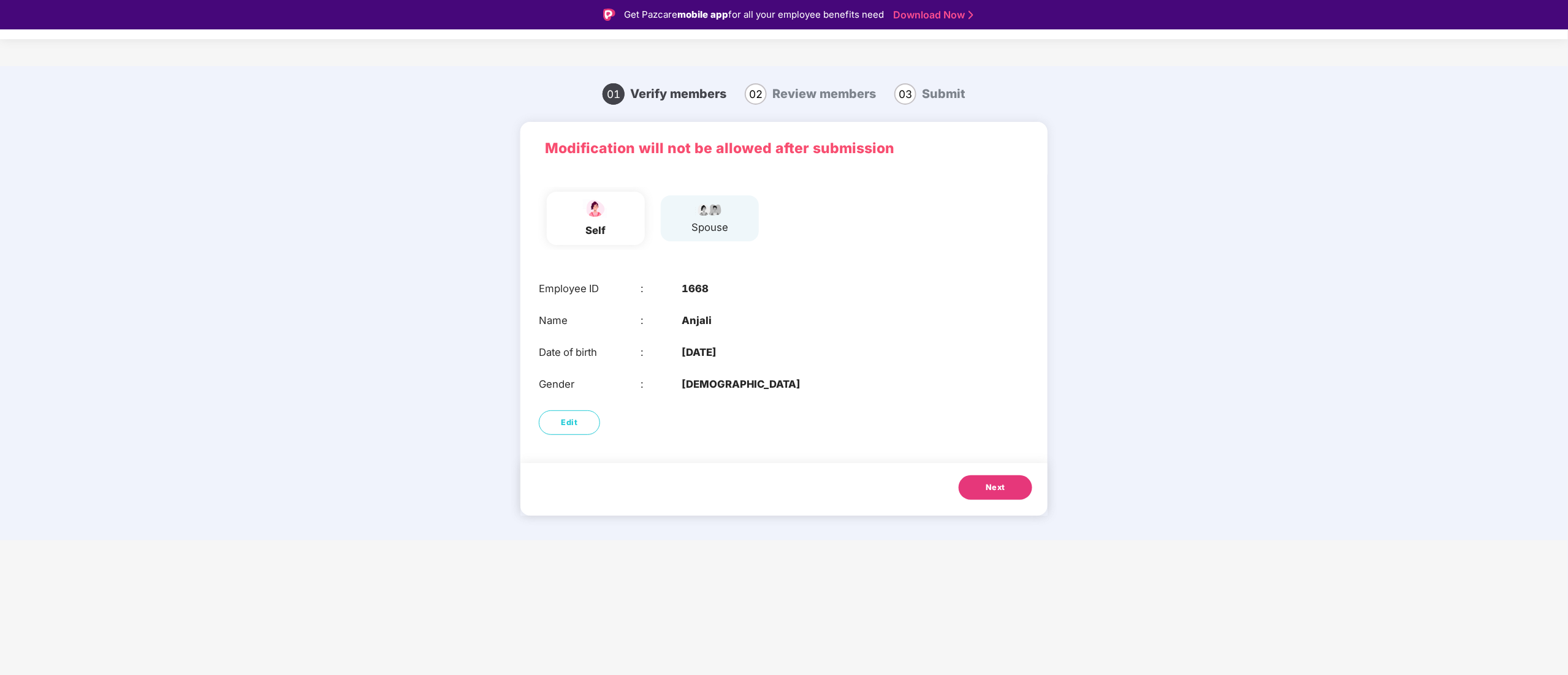
click at [989, 484] on span "Next" at bounding box center [995, 487] width 19 height 12
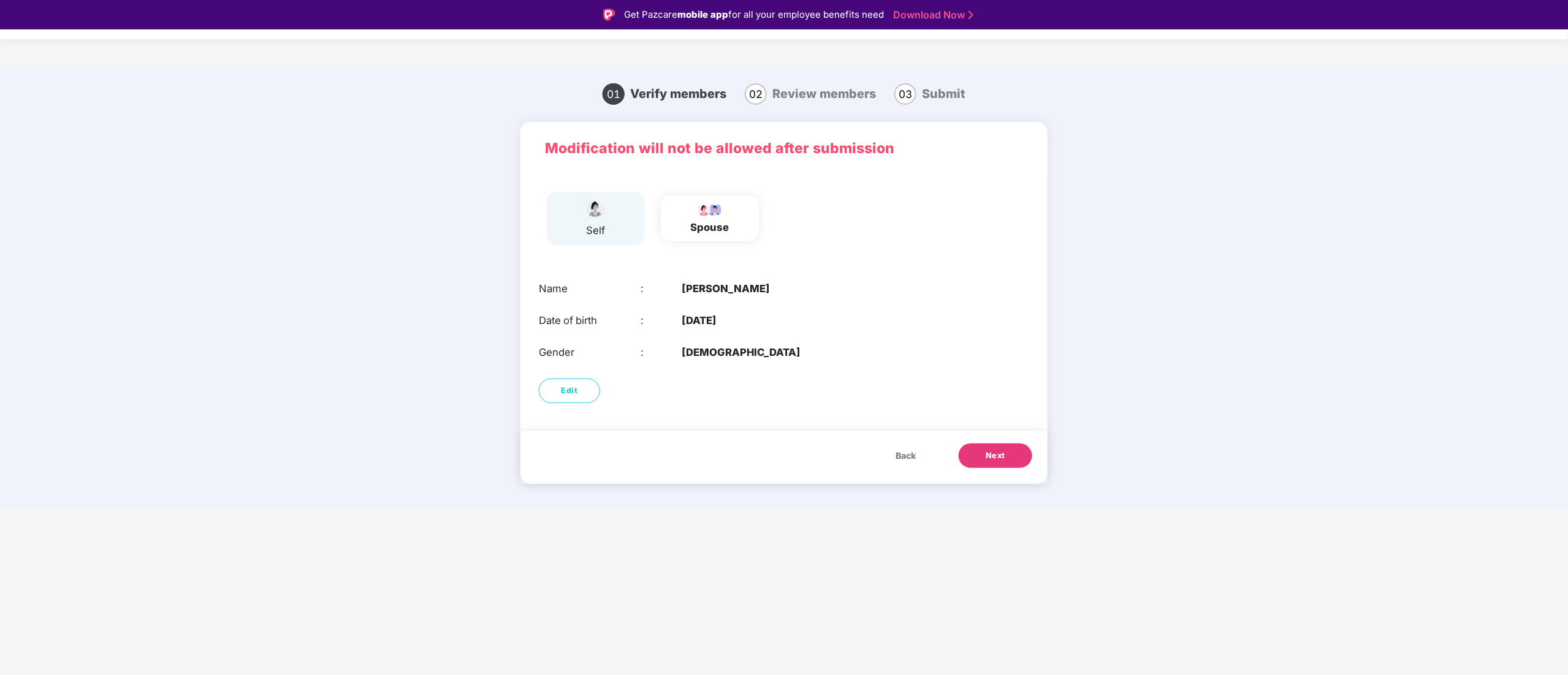
scroll to position [30, 0]
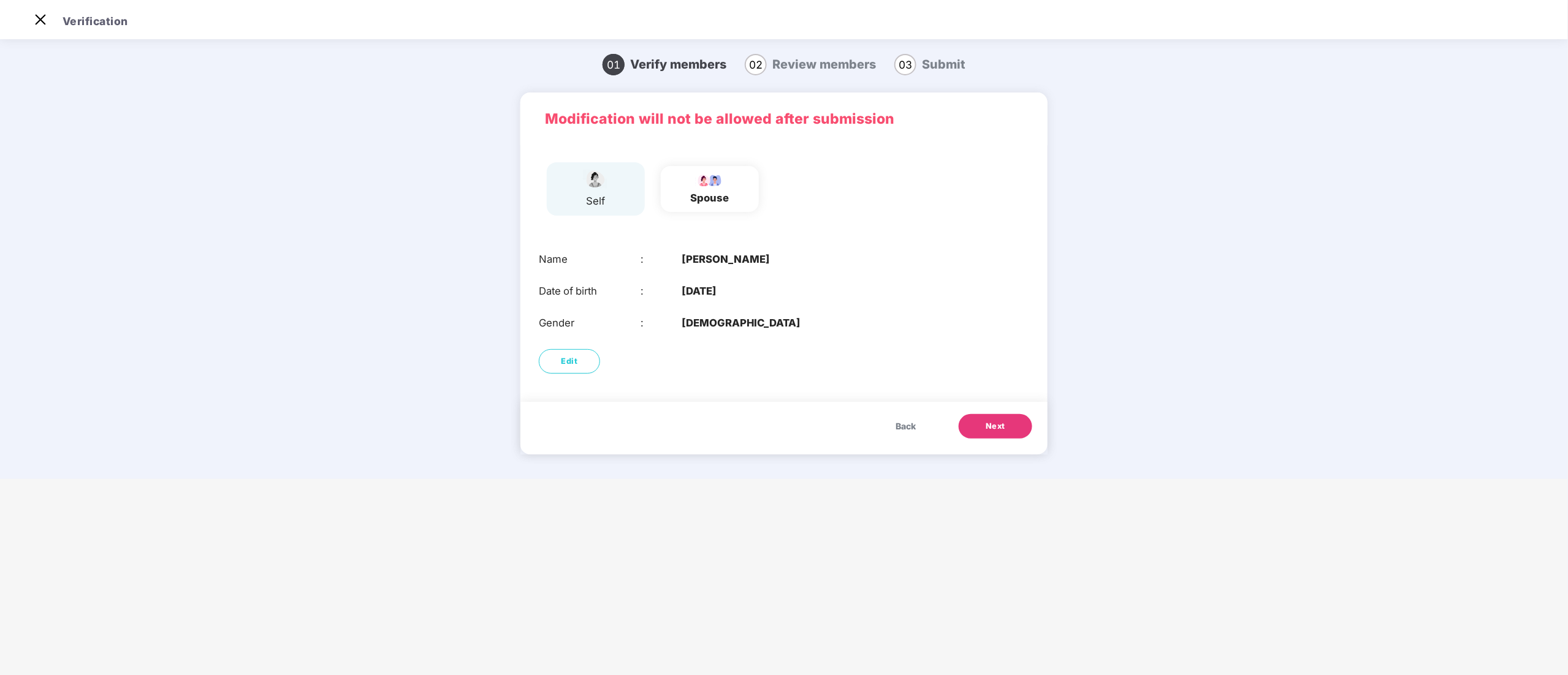
click at [995, 432] on span "Next" at bounding box center [995, 427] width 19 height 12
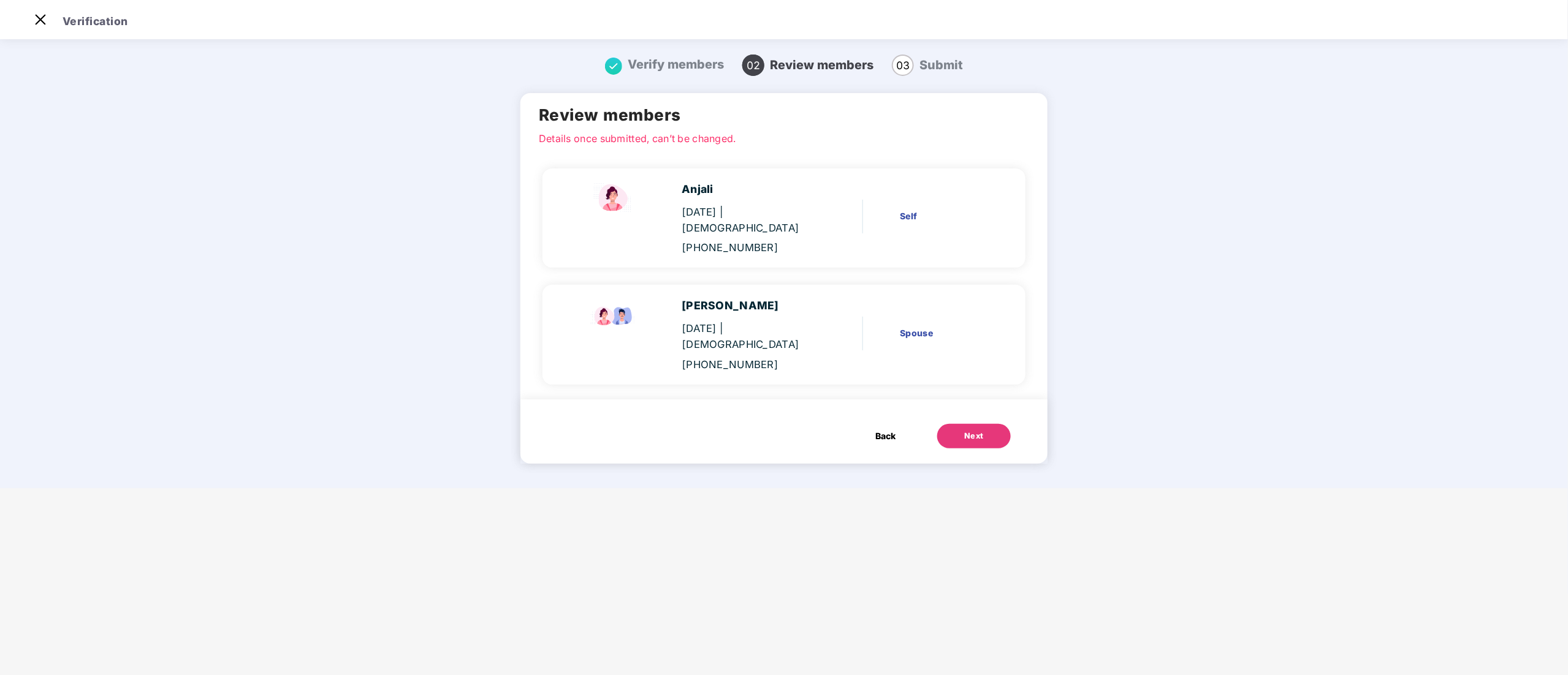
click at [995, 424] on button "Next" at bounding box center [974, 435] width 73 height 24
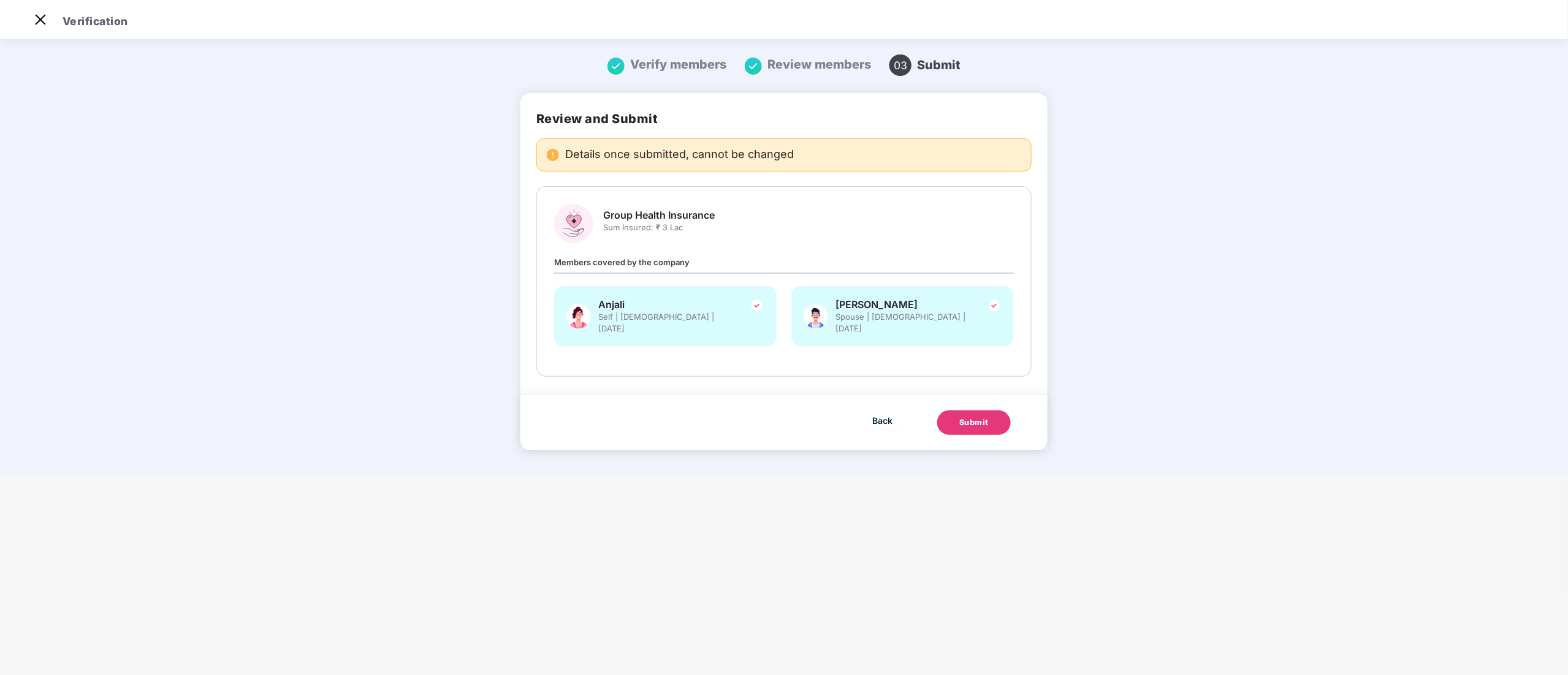
scroll to position [0, 0]
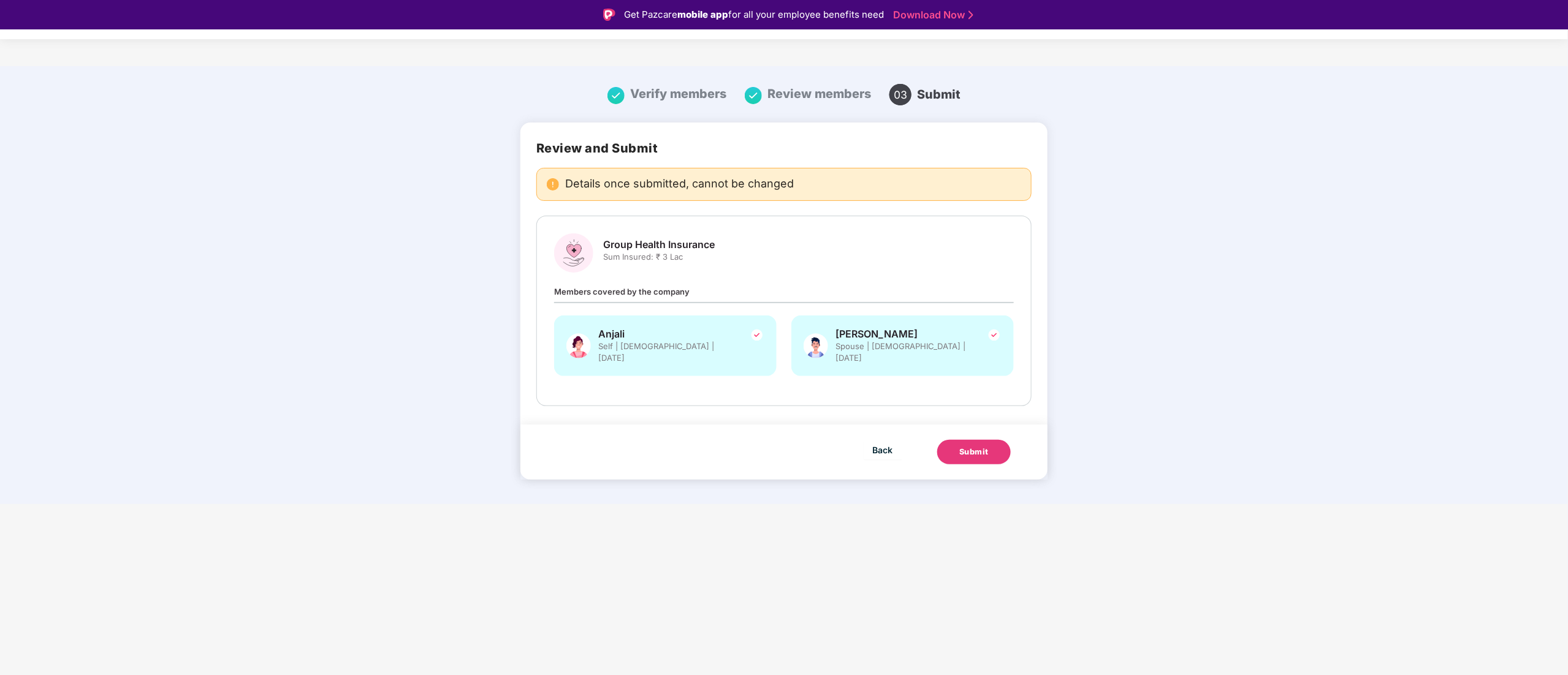
click at [964, 446] on div "Submit" at bounding box center [974, 452] width 30 height 12
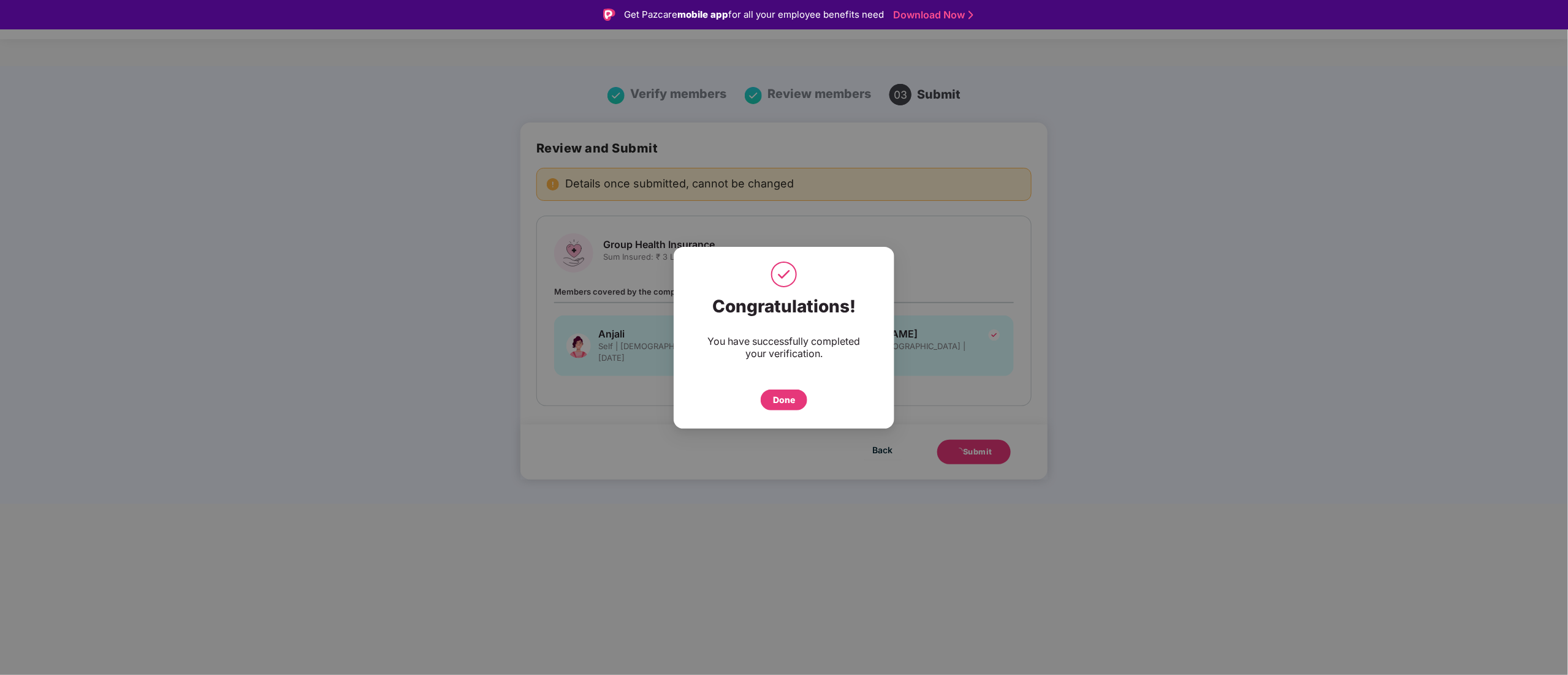
click at [792, 399] on div "Done" at bounding box center [784, 399] width 22 height 13
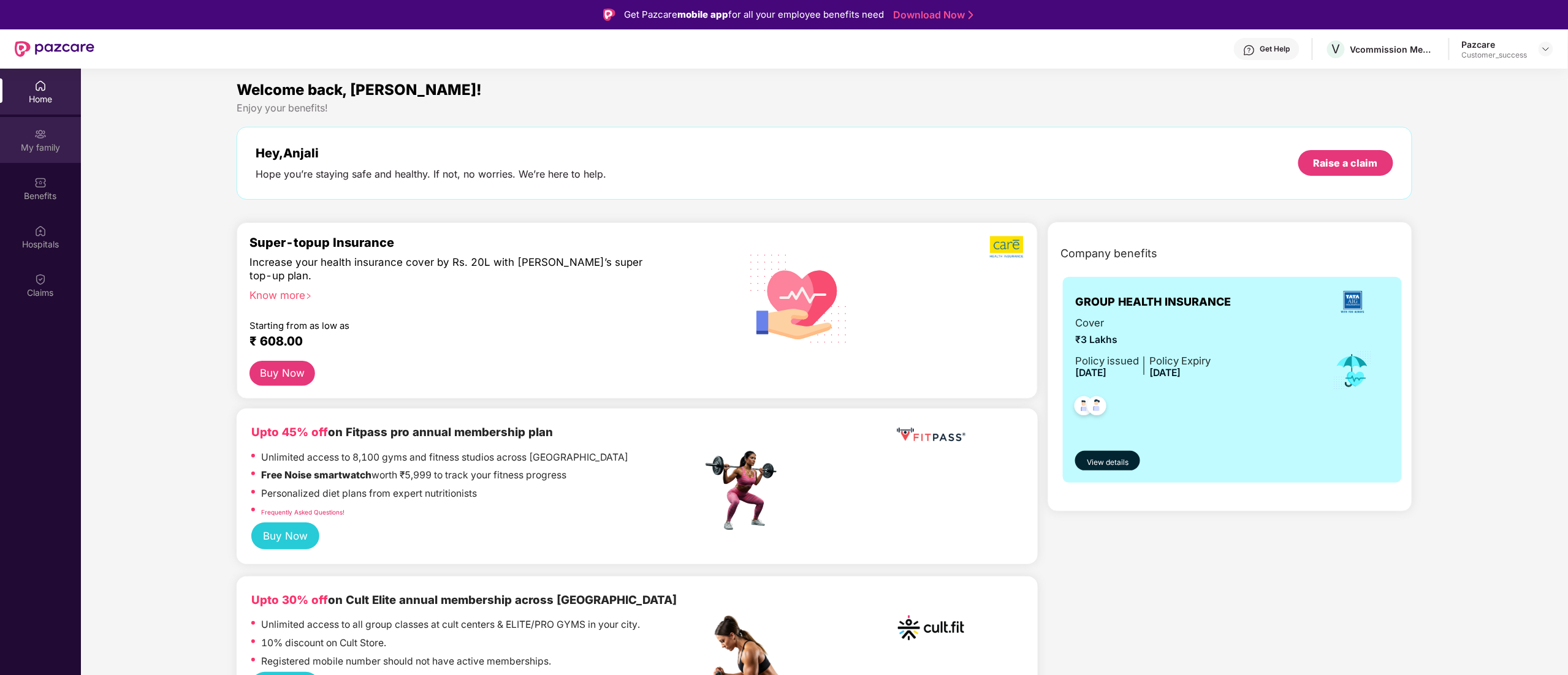
click at [44, 152] on div "My family" at bounding box center [41, 148] width 81 height 12
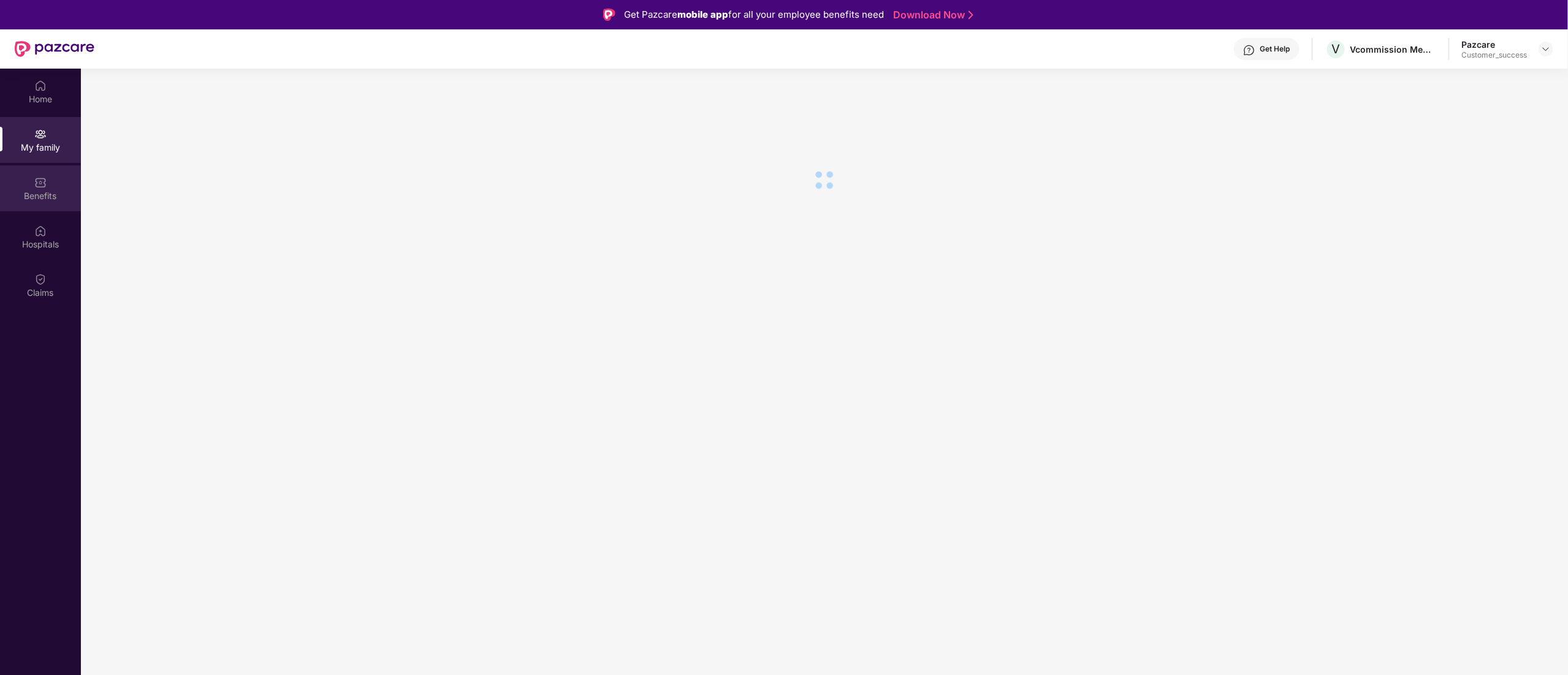
click at [44, 180] on img at bounding box center [41, 183] width 12 height 12
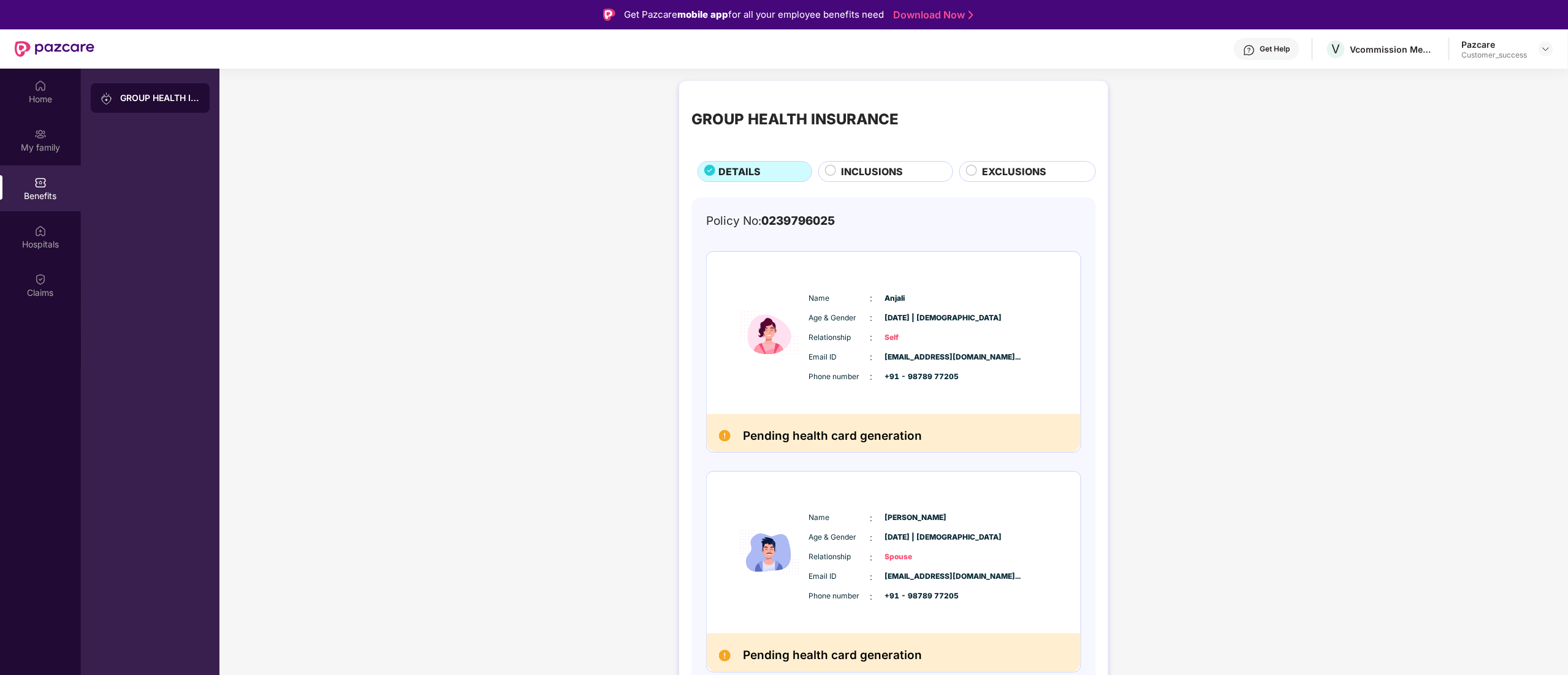
click at [795, 226] on span "0239796025" at bounding box center [798, 221] width 73 height 14
copy span "0239796025"
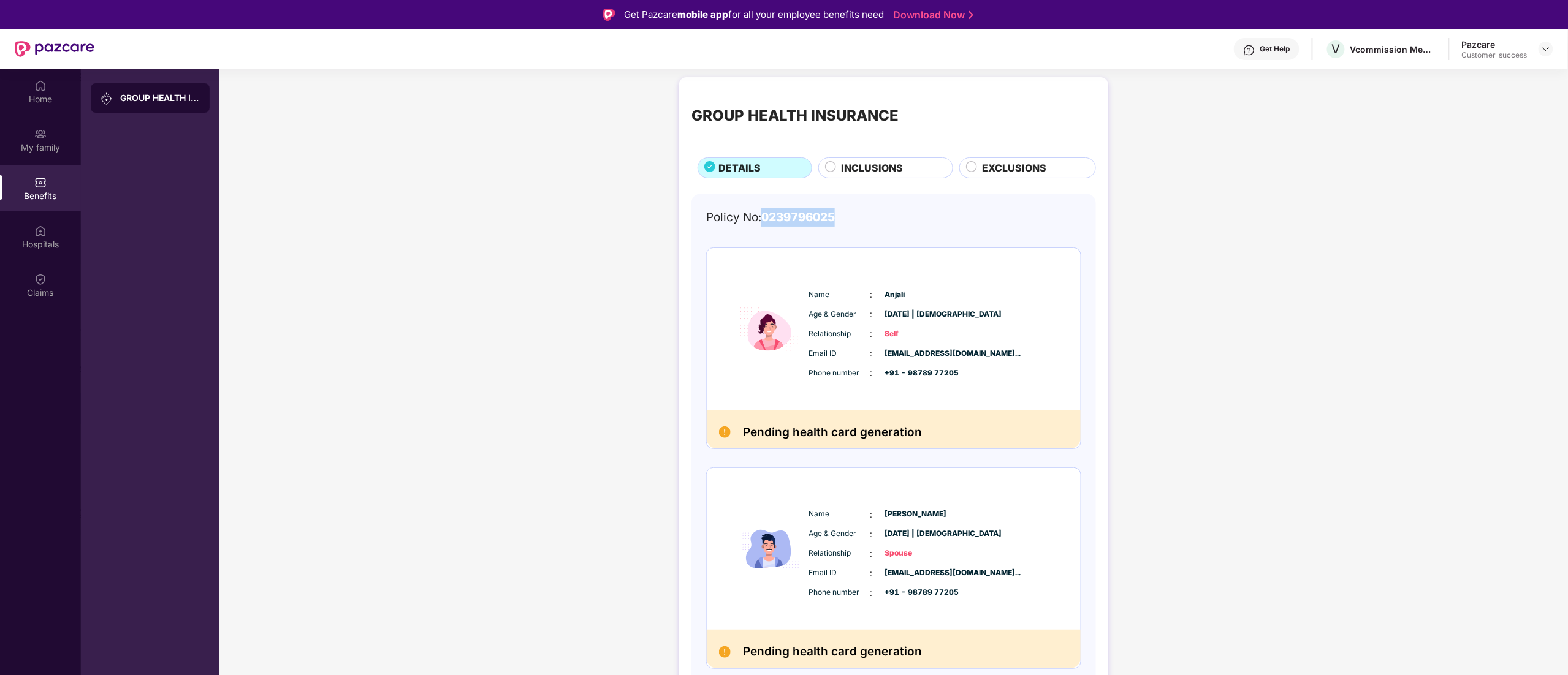
scroll to position [5, 0]
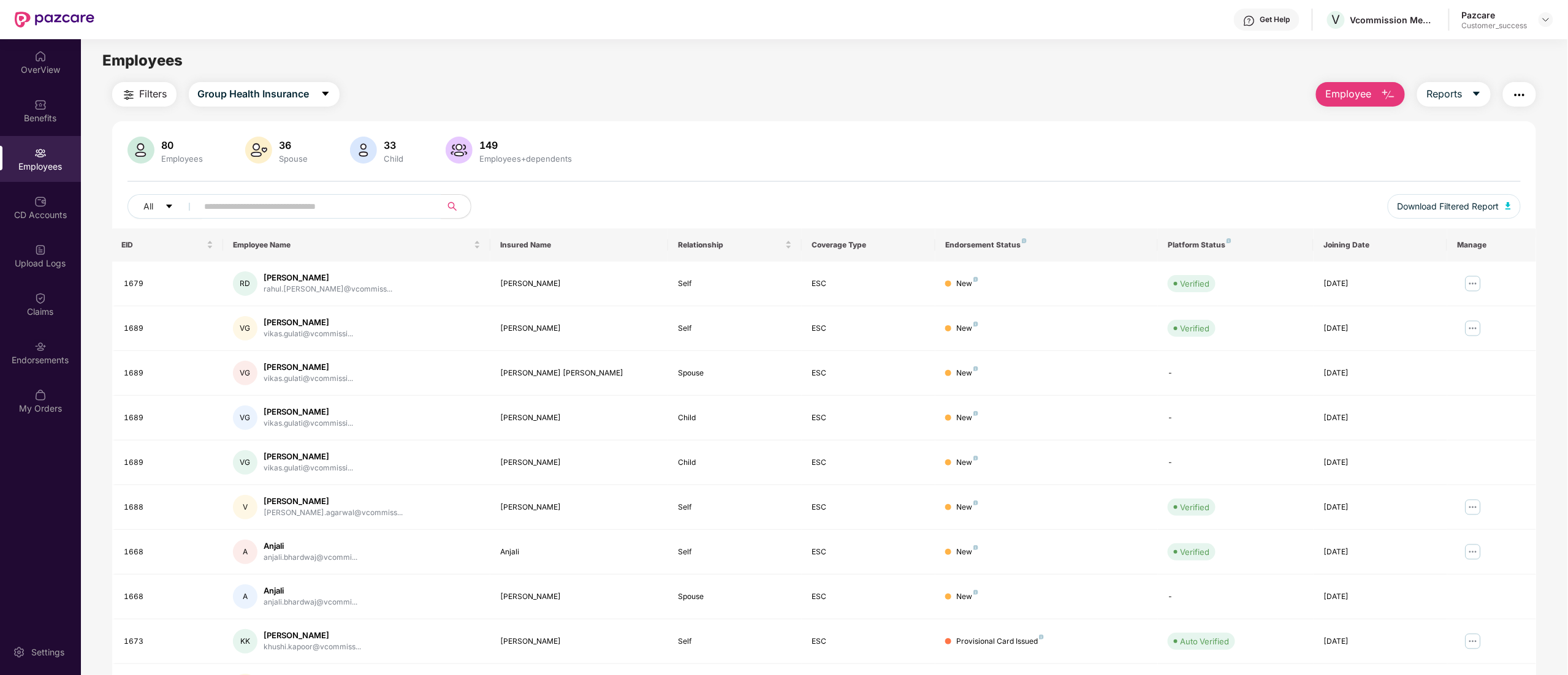
scroll to position [79, 0]
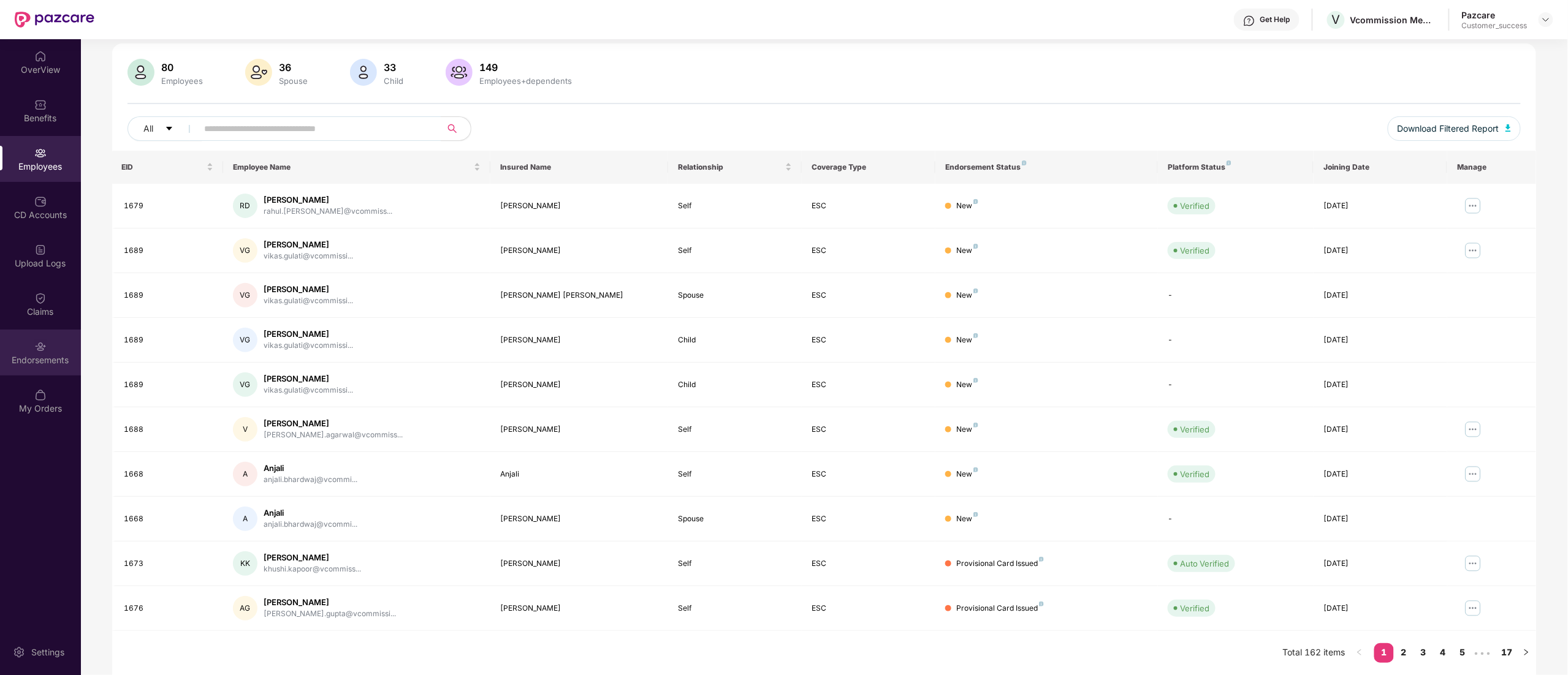
click at [35, 340] on img at bounding box center [41, 346] width 12 height 12
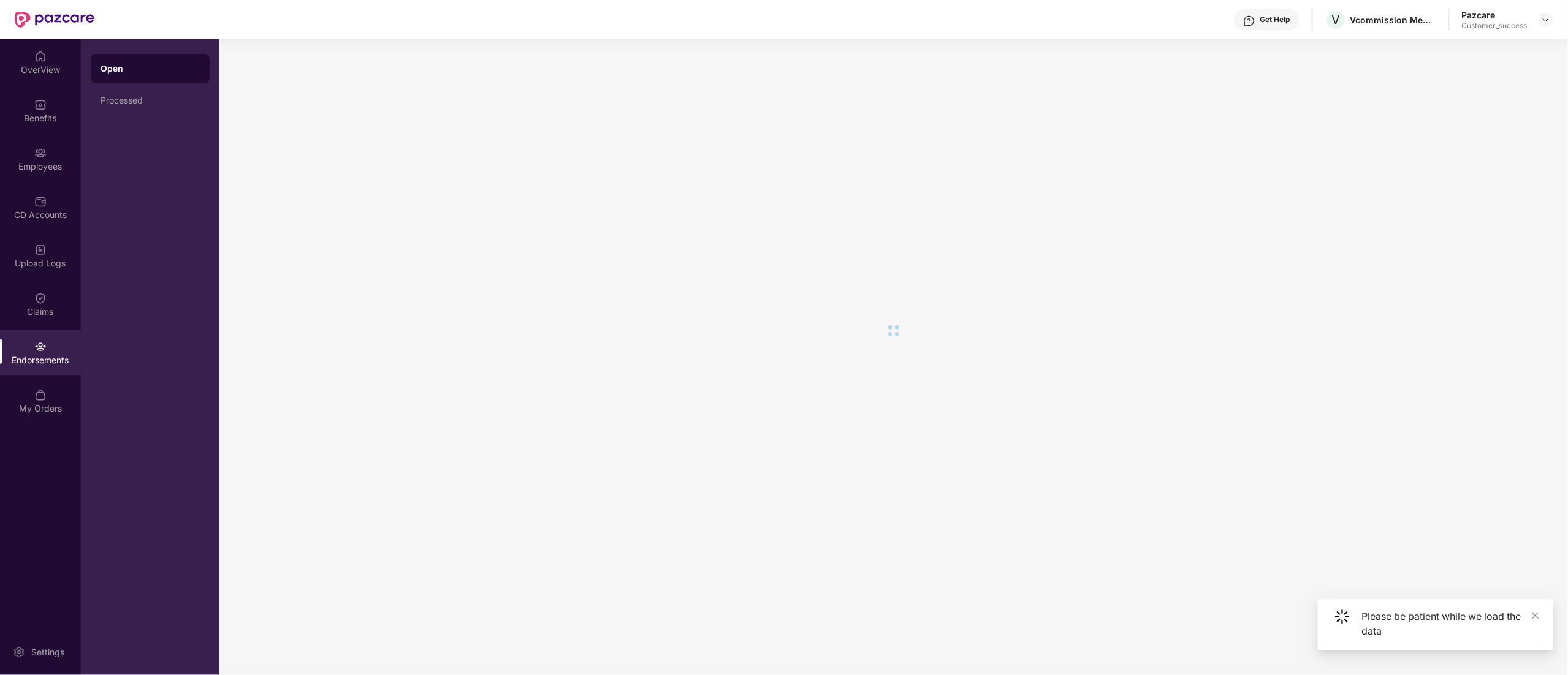
scroll to position [0, 0]
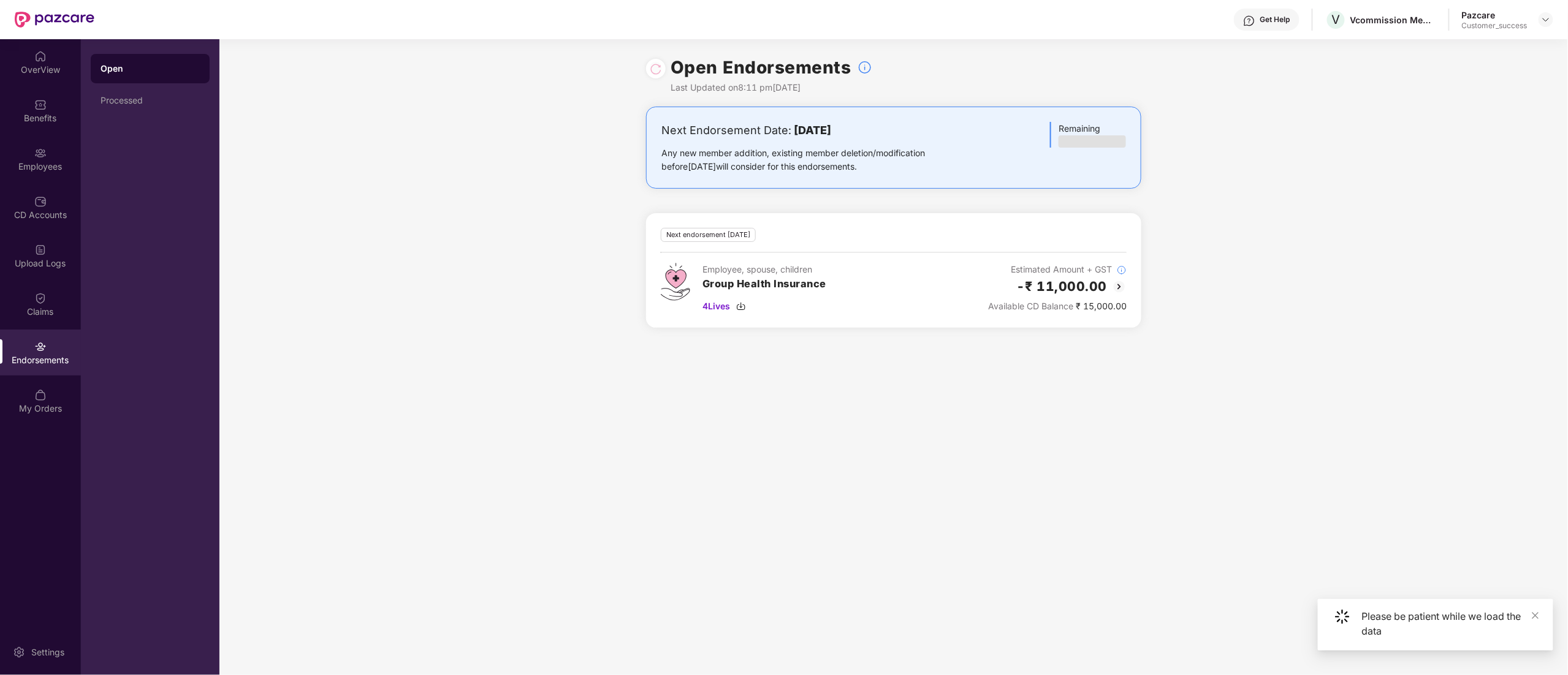
click at [654, 76] on div at bounding box center [655, 69] width 19 height 19
click at [654, 64] on div at bounding box center [656, 68] width 12 height 13
click at [648, 62] on div at bounding box center [655, 69] width 19 height 19
click at [656, 68] on div at bounding box center [656, 68] width 12 height 13
click at [654, 72] on div at bounding box center [656, 68] width 12 height 13
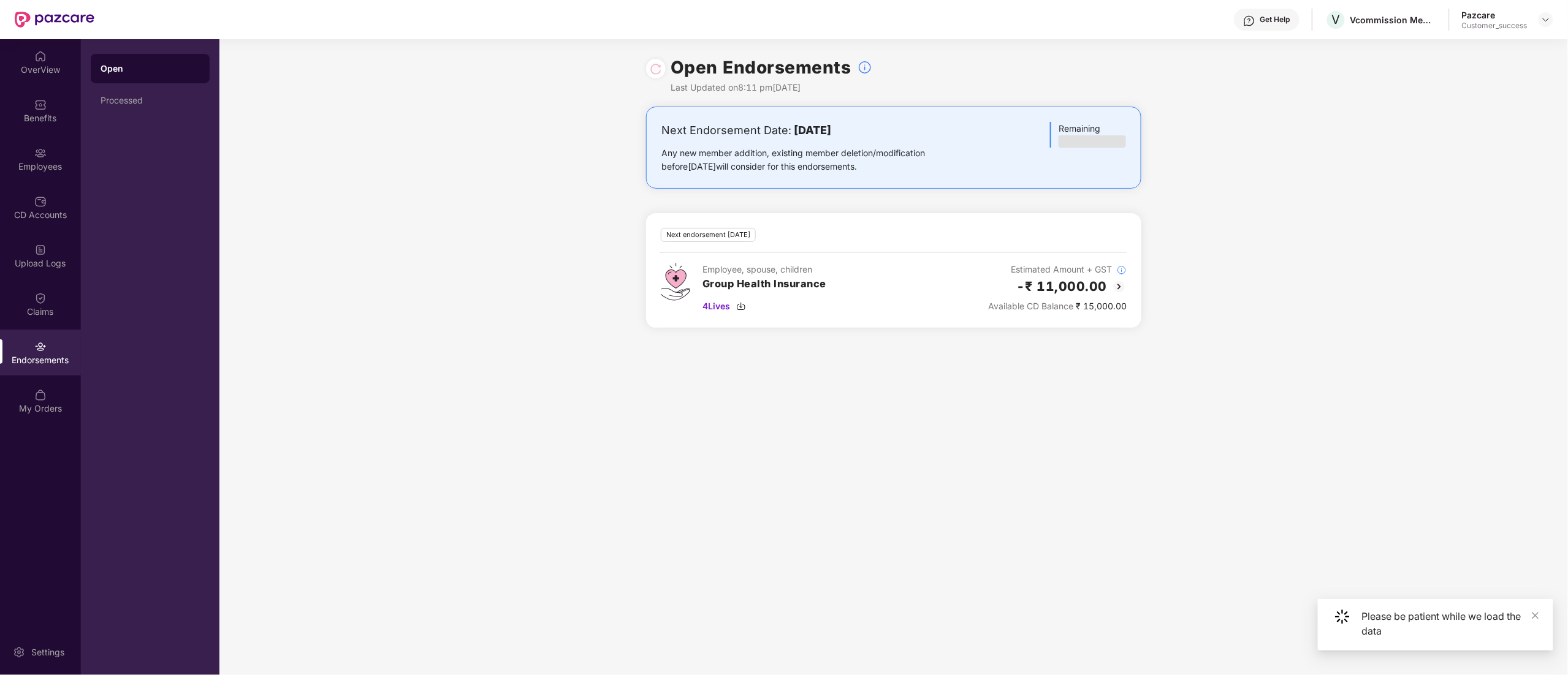
click at [1535, 619] on span at bounding box center [1535, 615] width 9 height 10
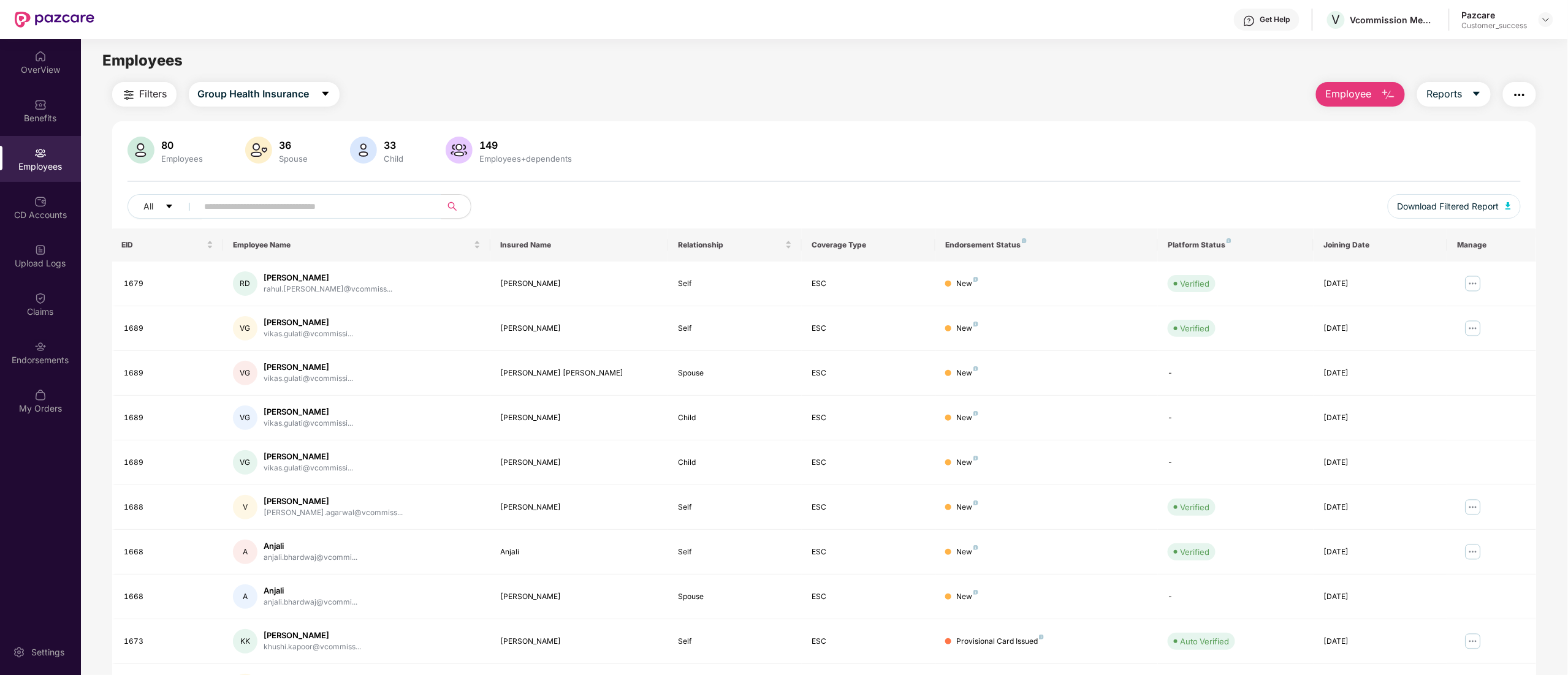
click at [1552, 24] on div at bounding box center [1545, 19] width 15 height 15
click at [1545, 12] on div "Pazcare Customer_success" at bounding box center [1507, 20] width 91 height 22
click at [1545, 21] on img at bounding box center [1545, 19] width 10 height 10
click at [1462, 61] on div "Switch to User view" at bounding box center [1488, 72] width 160 height 24
click at [1545, 26] on div at bounding box center [1545, 19] width 15 height 15
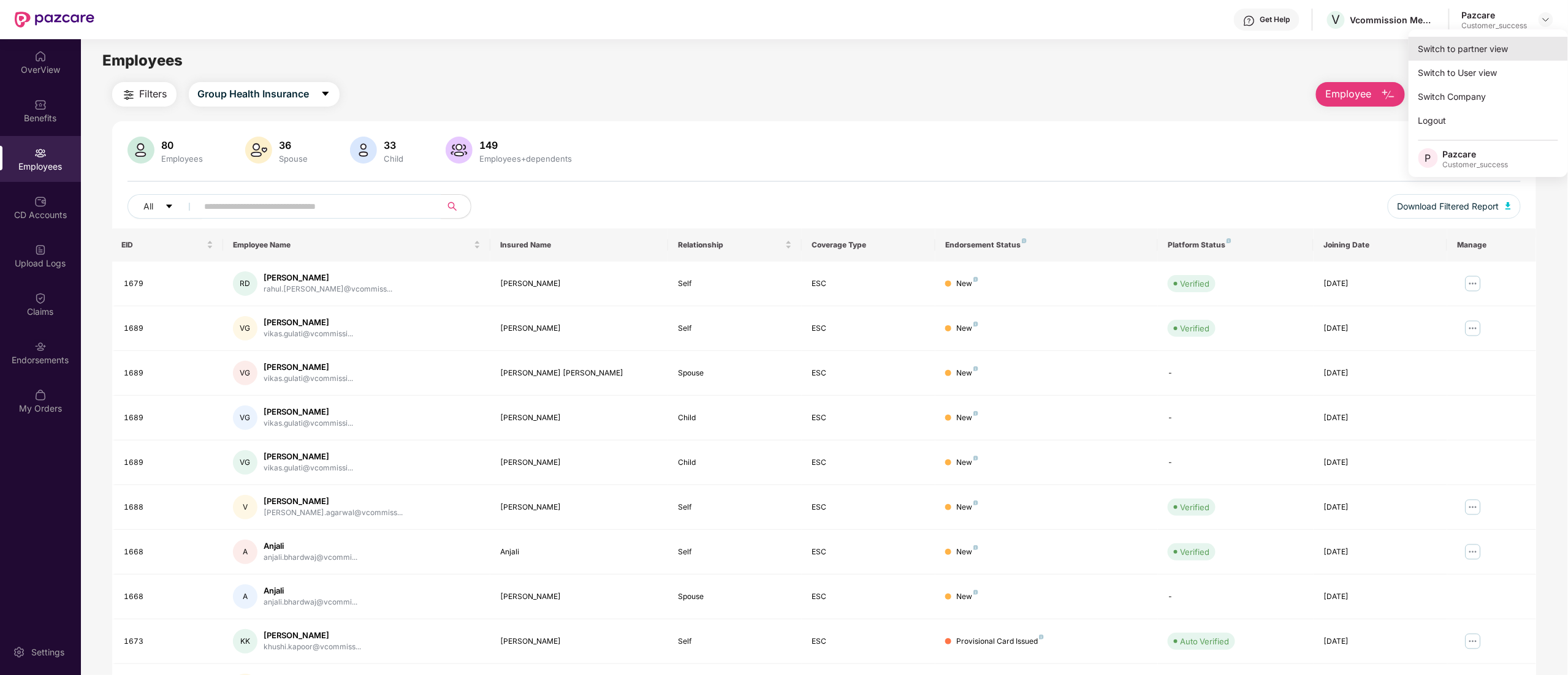
click at [1457, 43] on div "Switch to partner view" at bounding box center [1488, 48] width 160 height 24
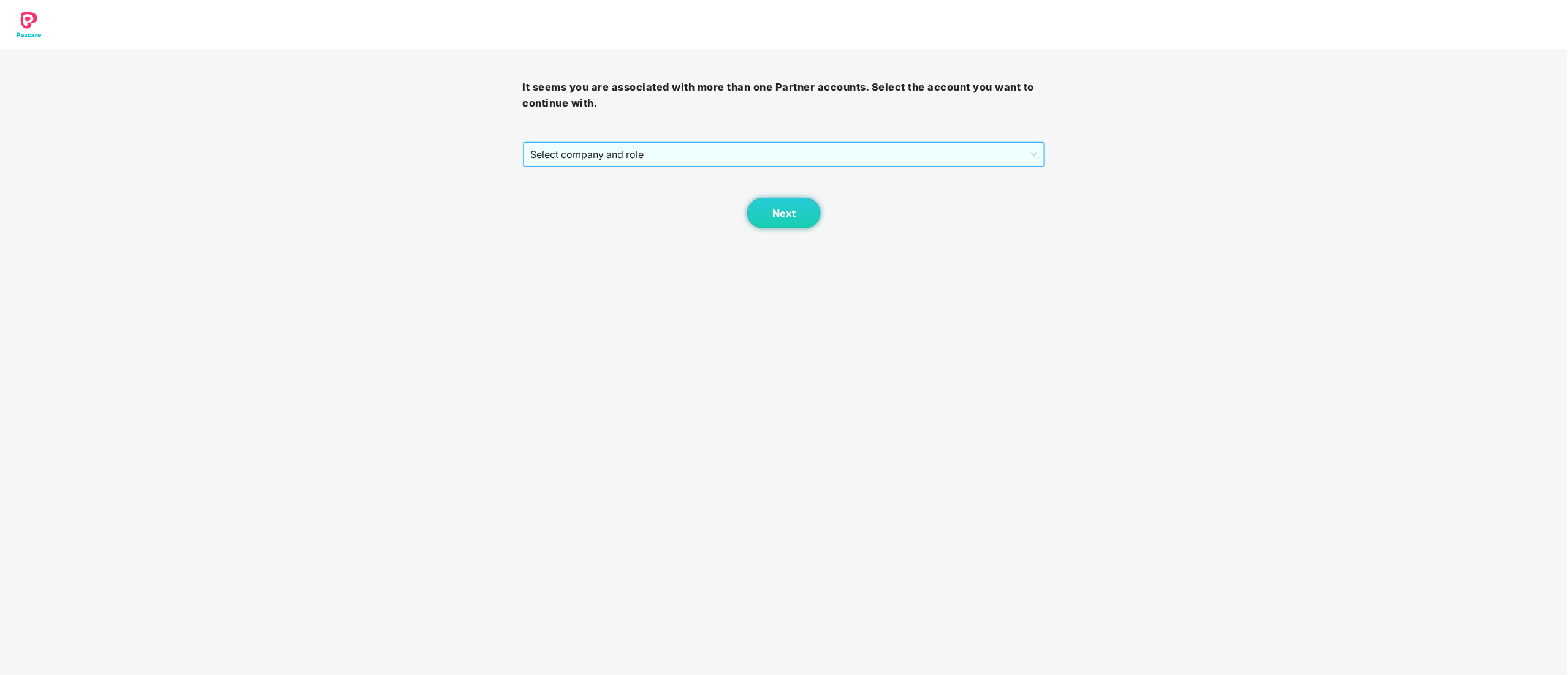
click at [581, 156] on span "Select company and role" at bounding box center [784, 154] width 507 height 23
click at [580, 197] on div "Pazcare - CUSTOMER_SUCCESS" at bounding box center [784, 198] width 508 height 13
click at [786, 224] on button "Next" at bounding box center [784, 213] width 73 height 30
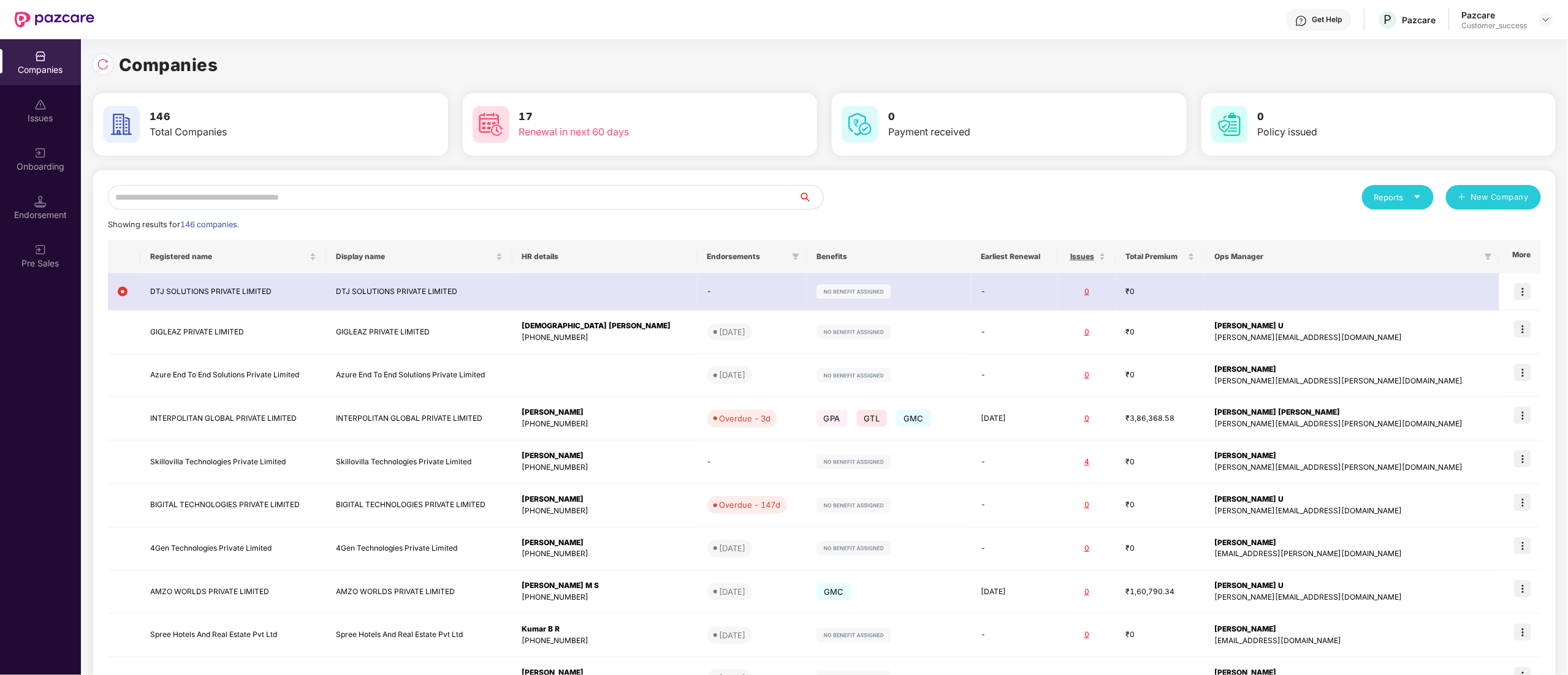
click at [364, 199] on input "text" at bounding box center [453, 197] width 691 height 24
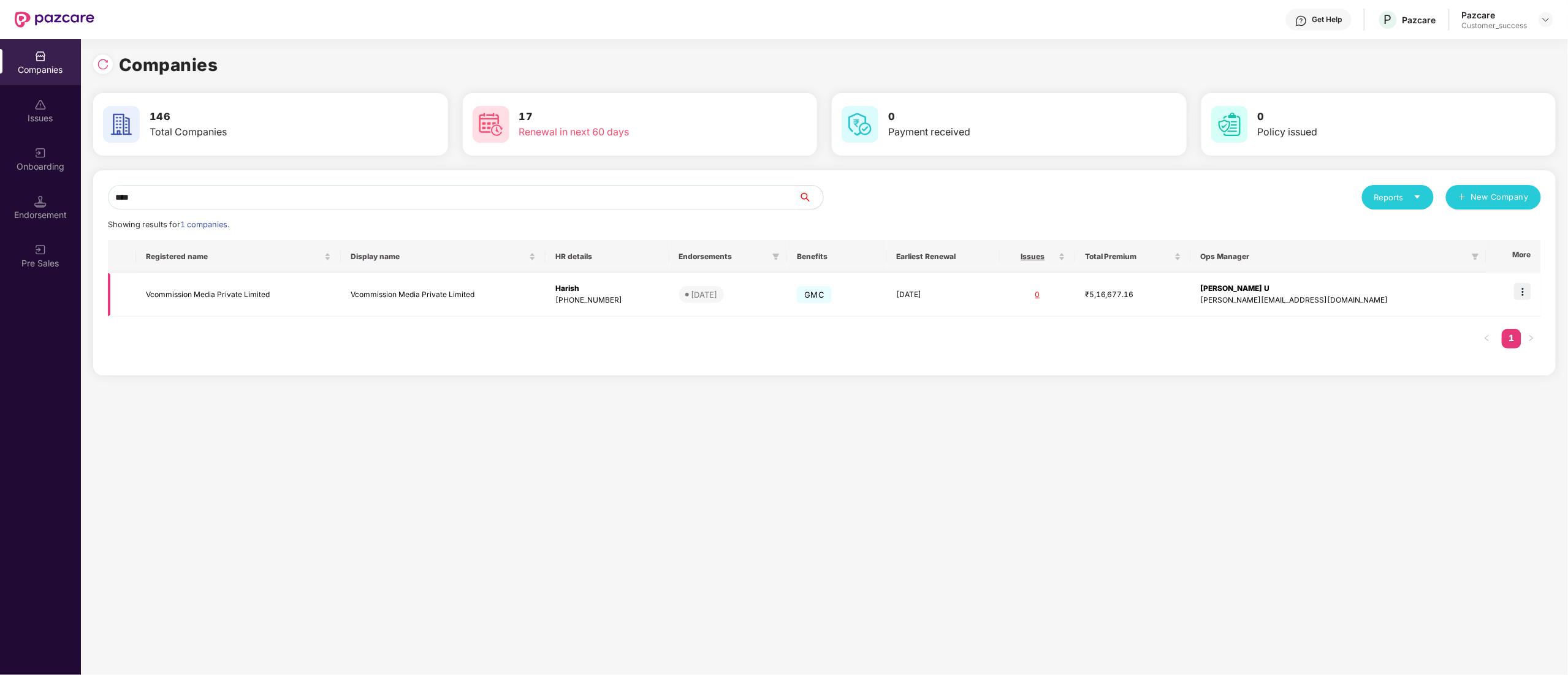
type input "****"
click at [228, 298] on td "Vcommission Media Private Limited" at bounding box center [238, 295] width 205 height 44
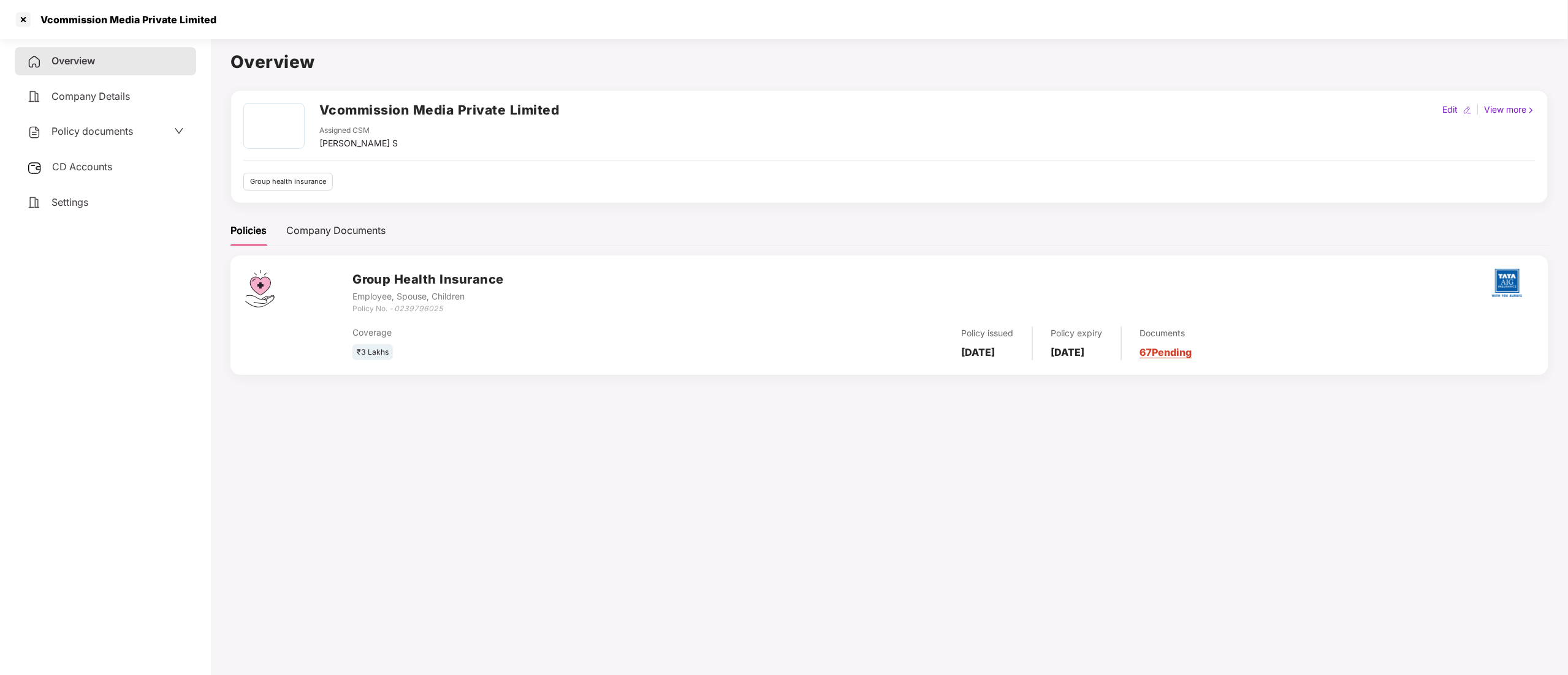
click at [86, 128] on span "Policy documents" at bounding box center [92, 132] width 82 height 12
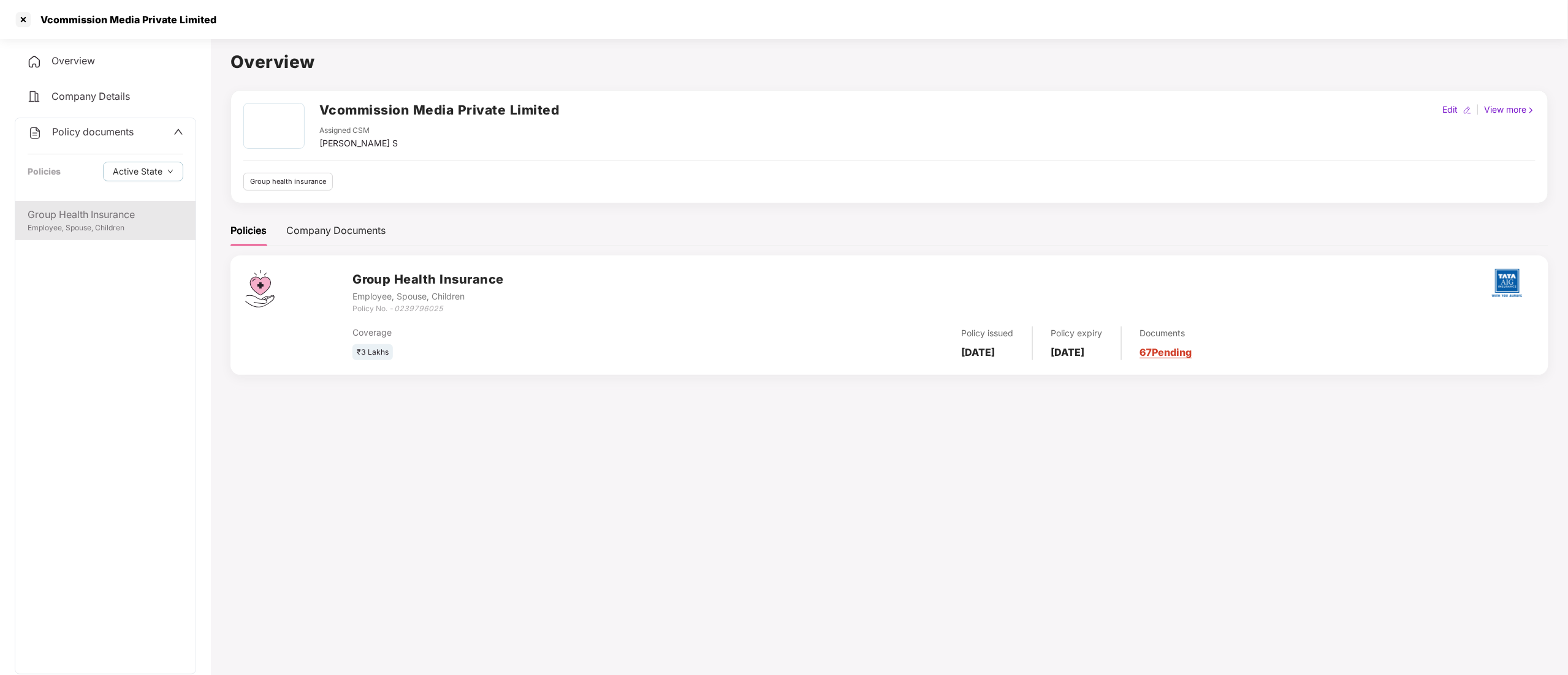
click at [86, 223] on div "Employee, Spouse, Children" at bounding box center [105, 228] width 156 height 12
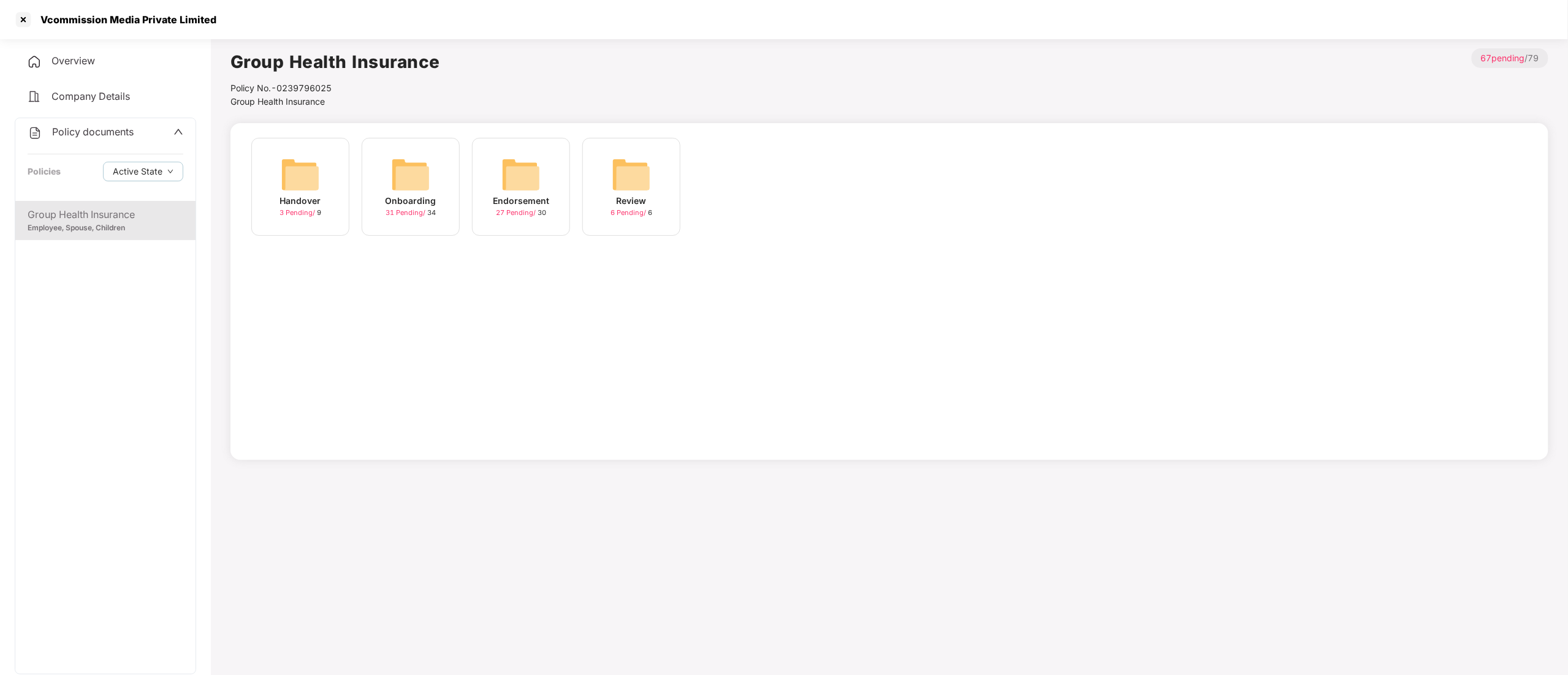
click at [513, 201] on div "Endorsement" at bounding box center [521, 200] width 56 height 13
click at [305, 190] on img at bounding box center [300, 174] width 39 height 39
click at [533, 205] on div "04-Jul-2025 15:46:08" at bounding box center [521, 200] width 68 height 13
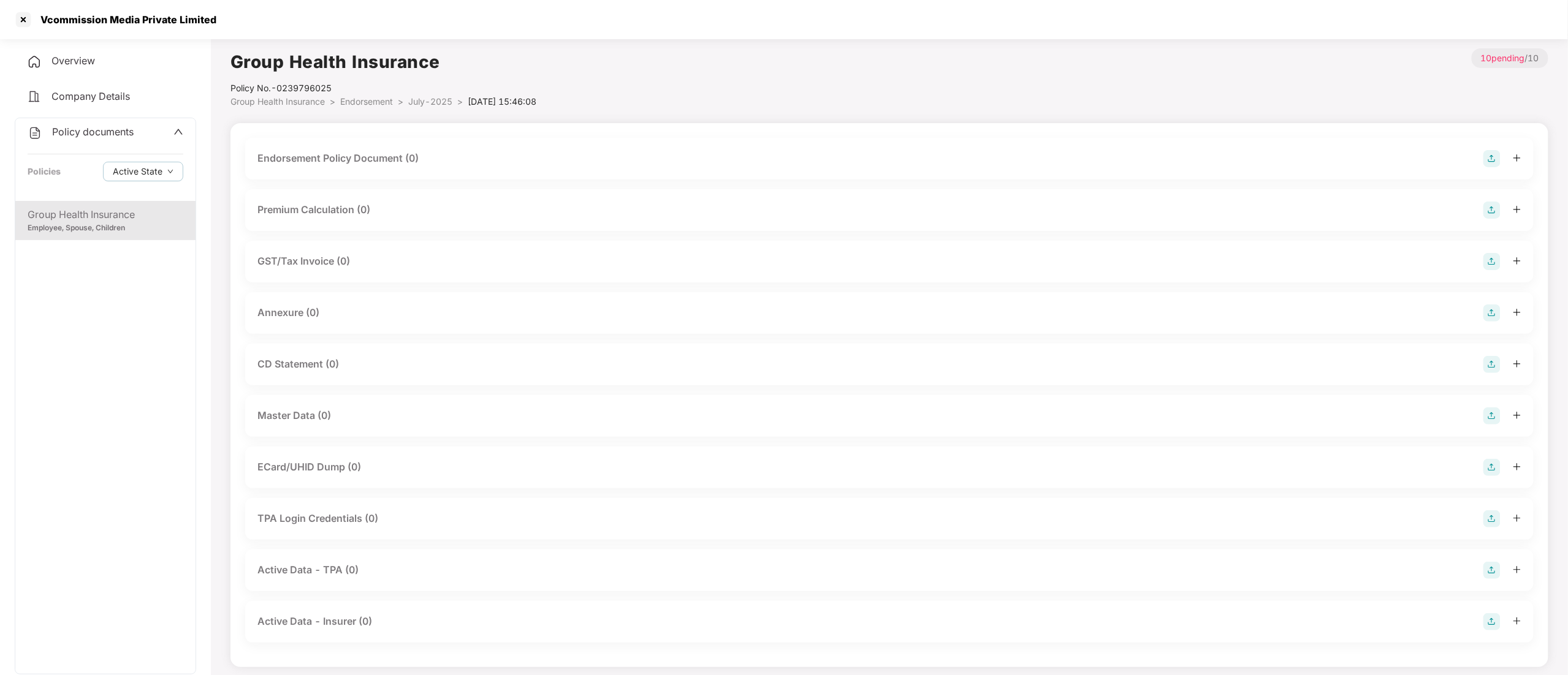
click at [361, 103] on span "Endorsement" at bounding box center [367, 101] width 53 height 10
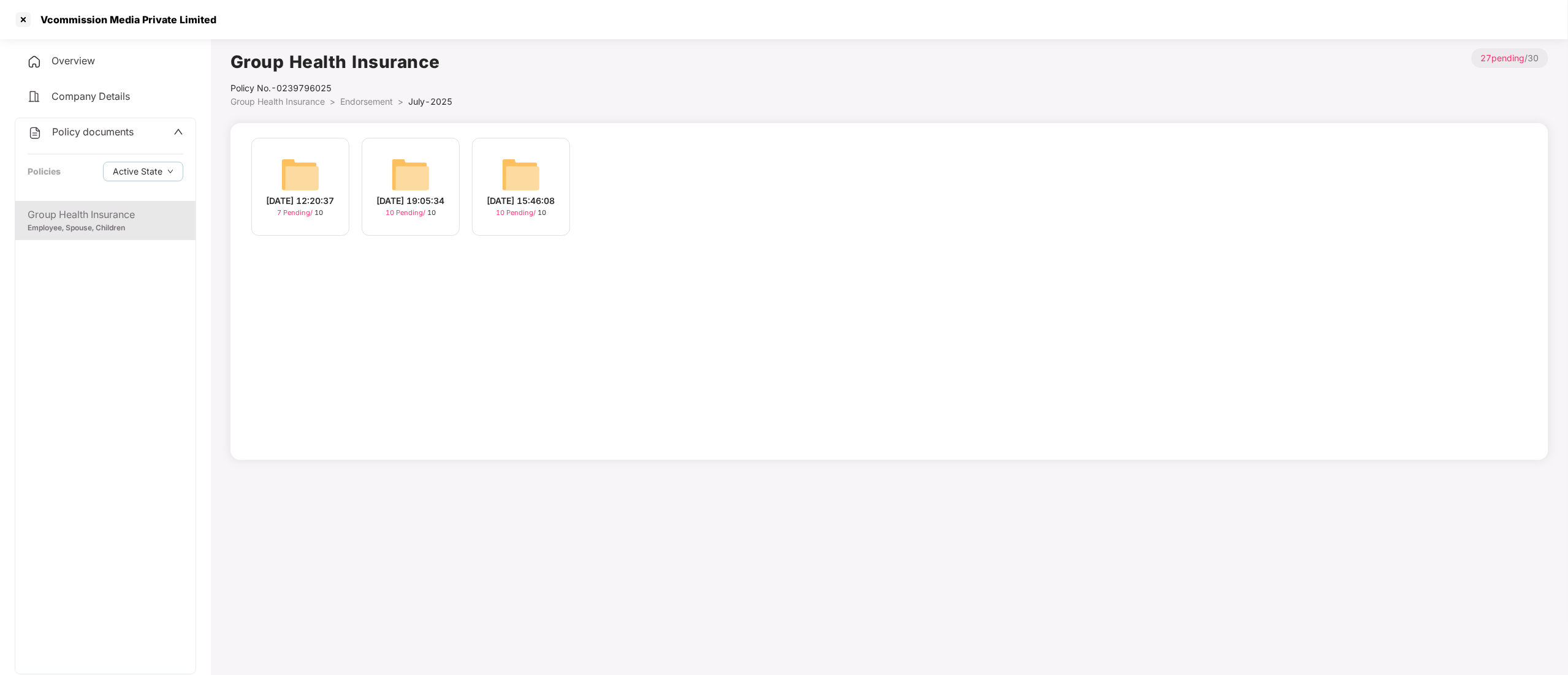
click at [407, 194] on div "25-Jul-2025 19:05:34" at bounding box center [410, 200] width 68 height 13
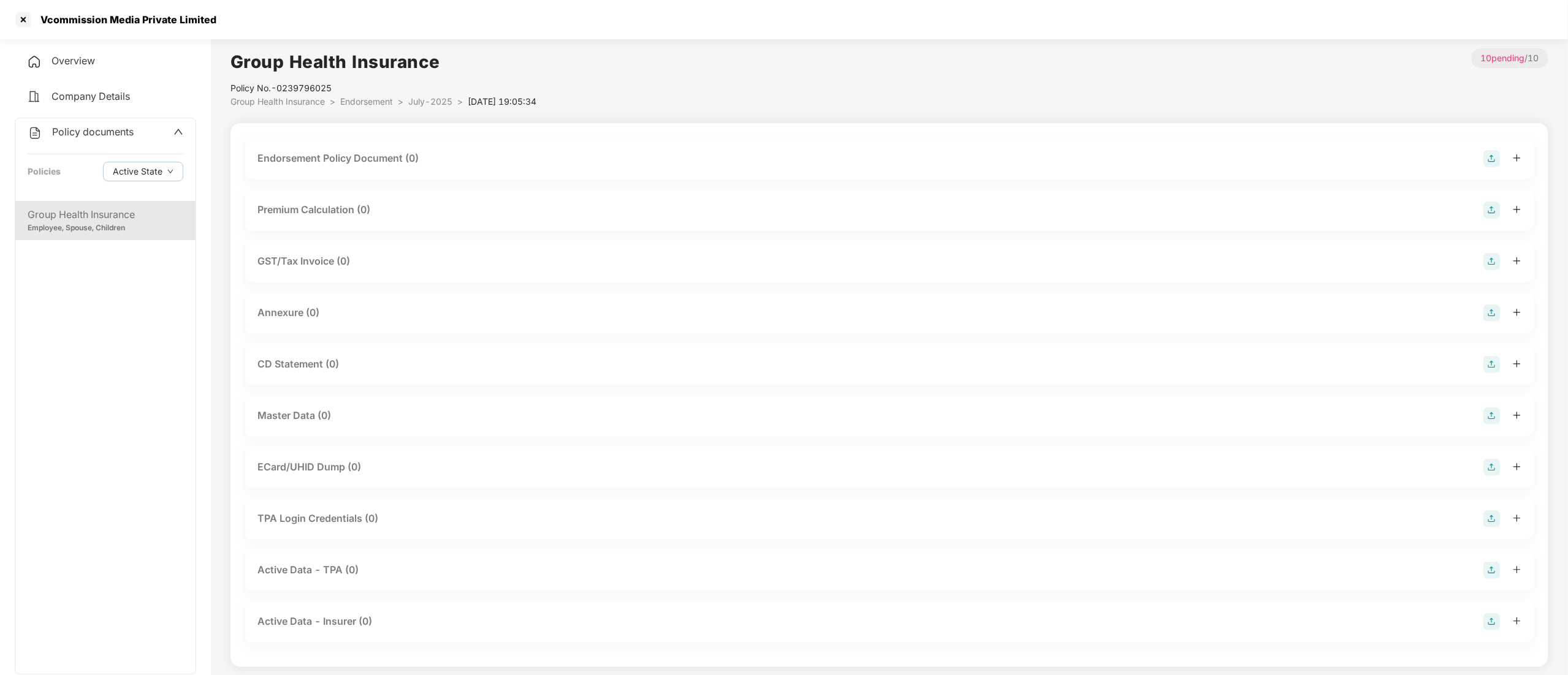
click at [361, 95] on li "Endorsement >" at bounding box center [374, 101] width 68 height 13
click at [361, 98] on span "Endorsement" at bounding box center [367, 101] width 53 height 10
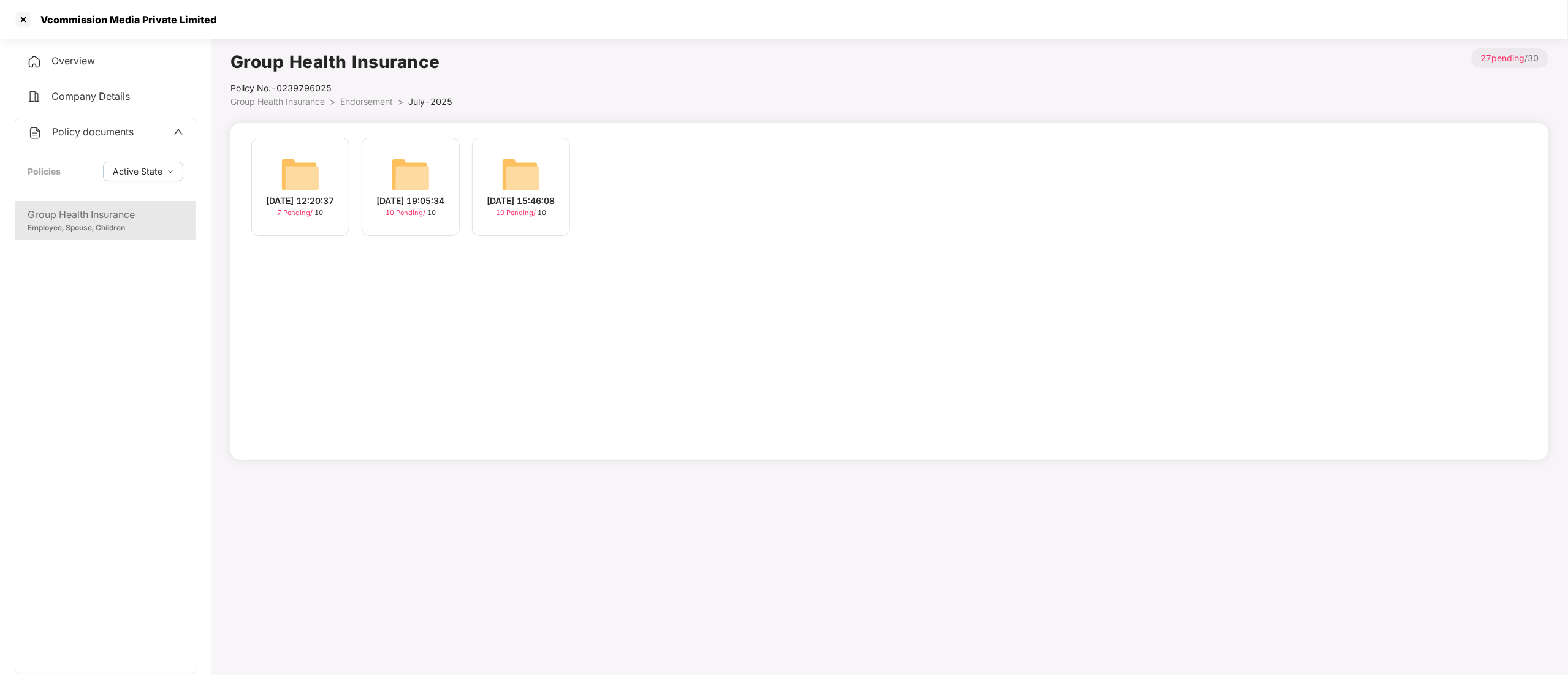
click at [301, 185] on img at bounding box center [300, 174] width 39 height 39
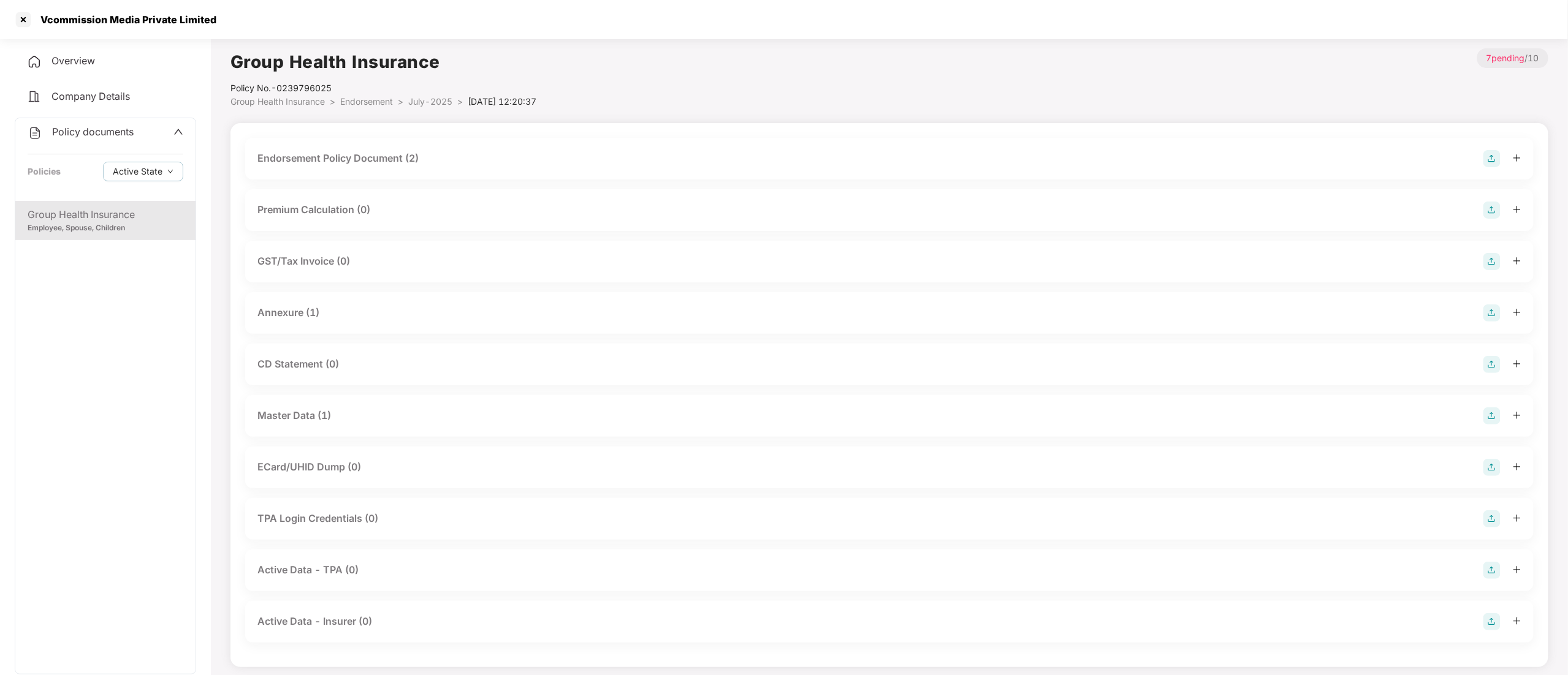
click at [315, 415] on div "Master Data (1)" at bounding box center [294, 416] width 73 height 16
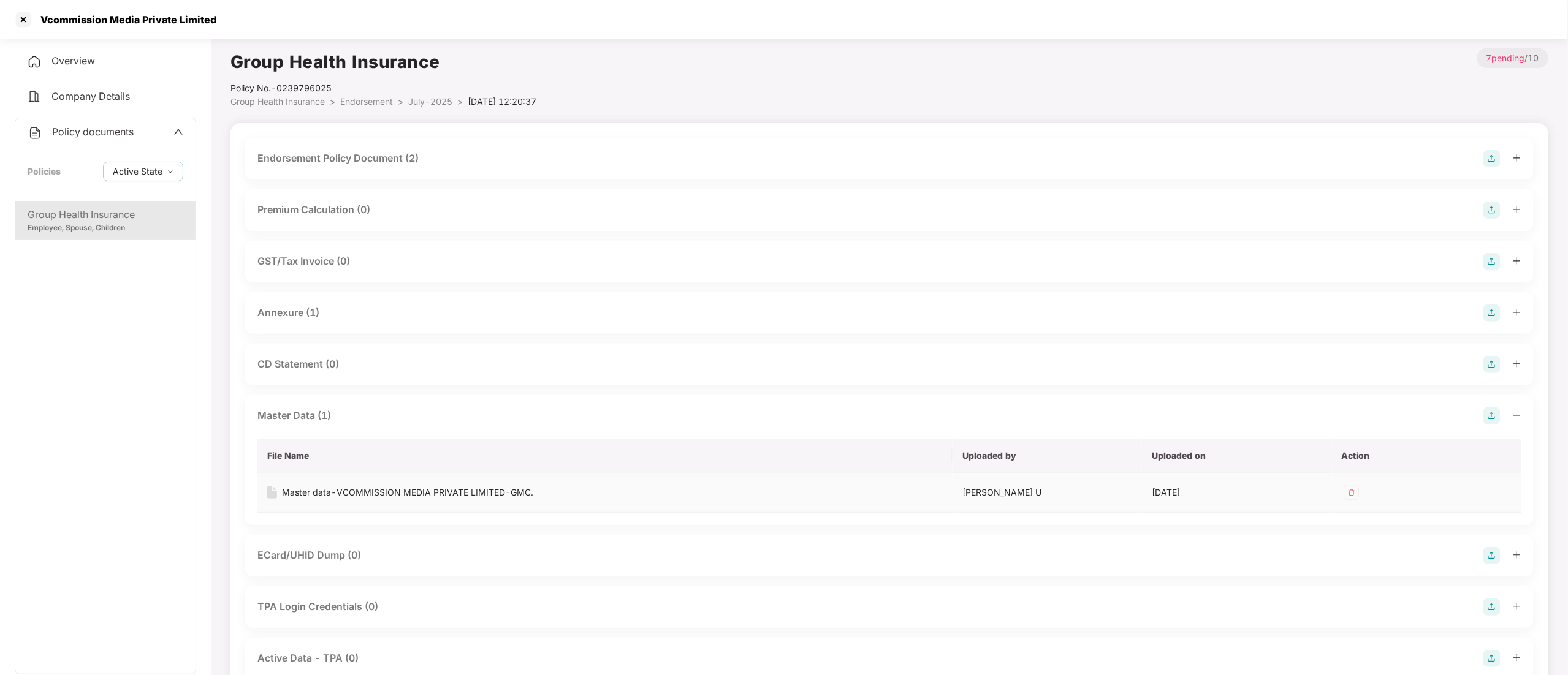
click at [375, 494] on div "Master data-VCOMMISSION MEDIA PRIVATE LIMITED-GMC." at bounding box center [407, 492] width 252 height 13
click at [174, 132] on icon "up" at bounding box center [178, 132] width 10 height 10
click at [128, 171] on div "CD Accounts" at bounding box center [105, 167] width 181 height 28
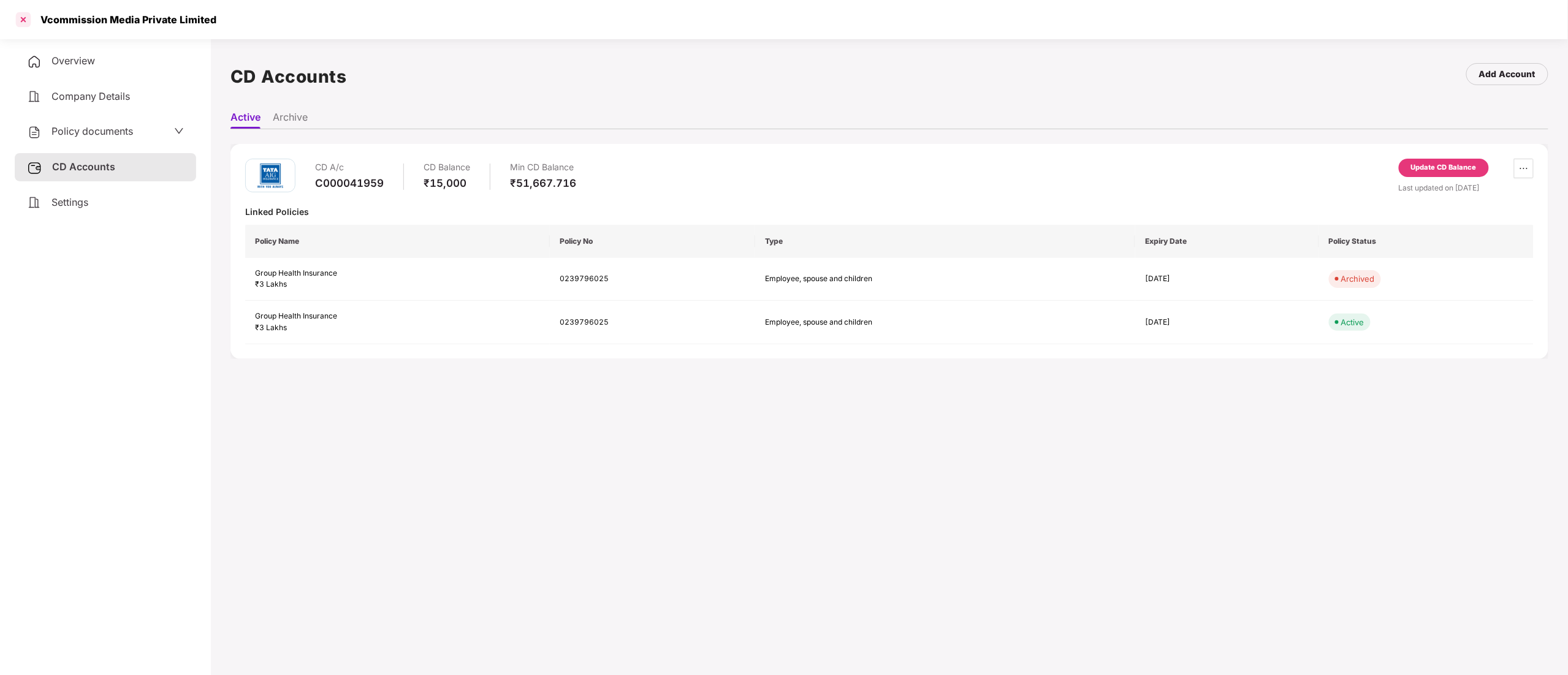
click at [18, 23] on div at bounding box center [23, 19] width 19 height 19
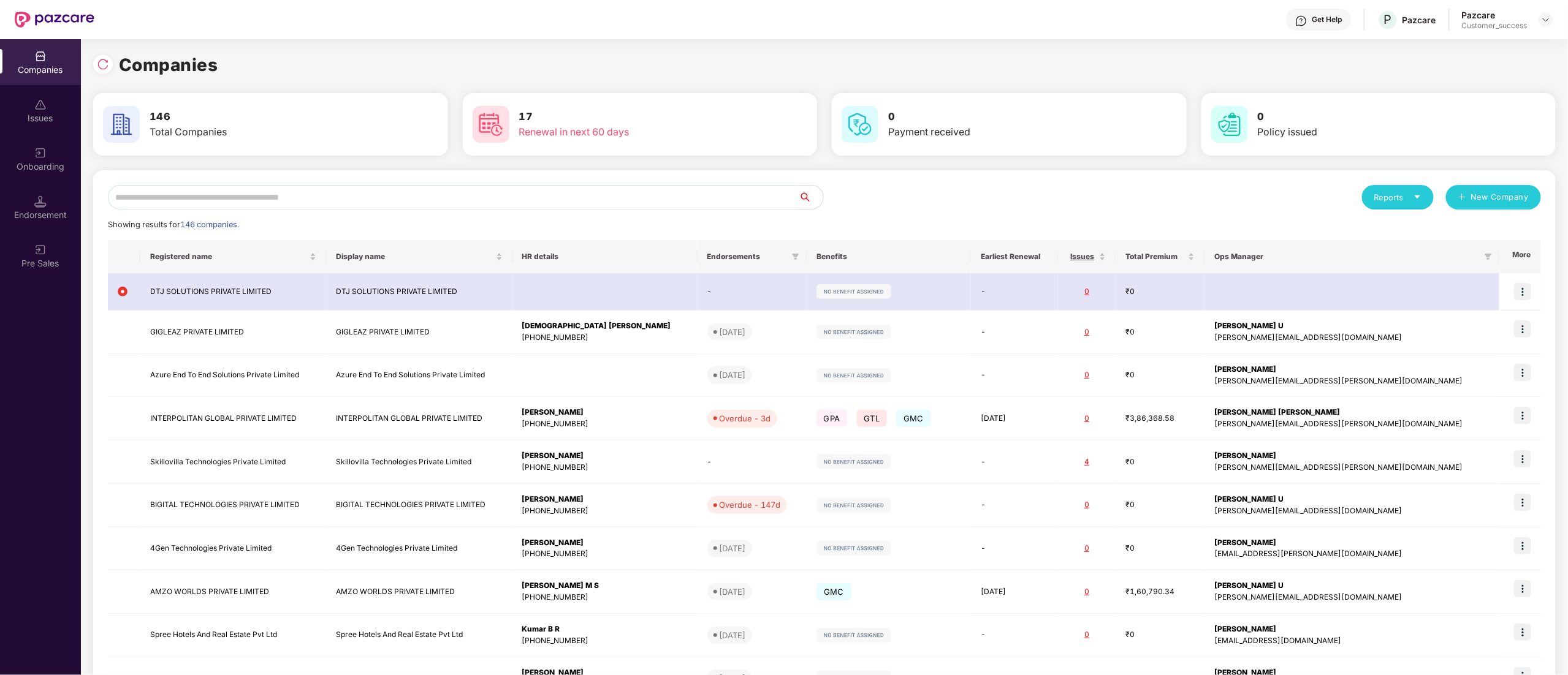
click at [222, 195] on input "text" at bounding box center [453, 197] width 691 height 24
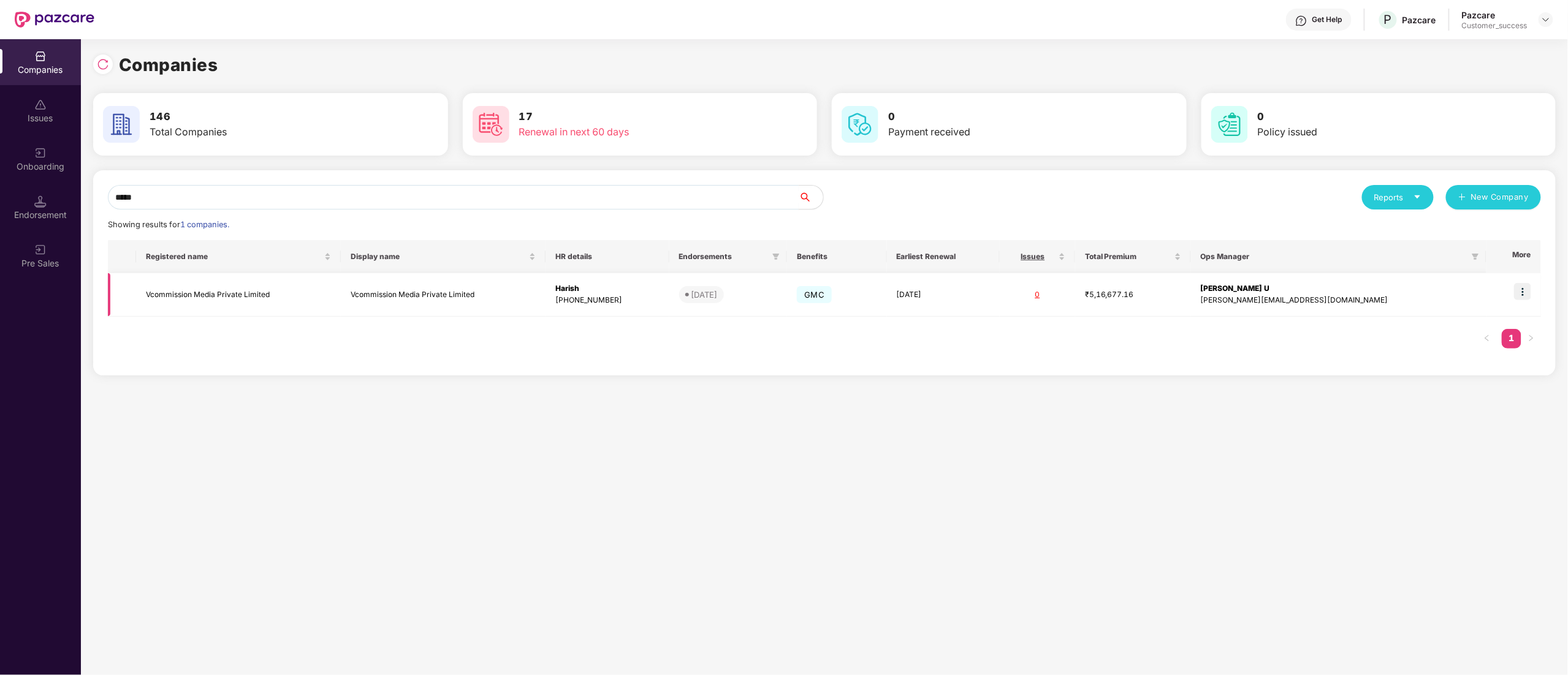
type input "*****"
click at [1520, 288] on img at bounding box center [1522, 292] width 17 height 17
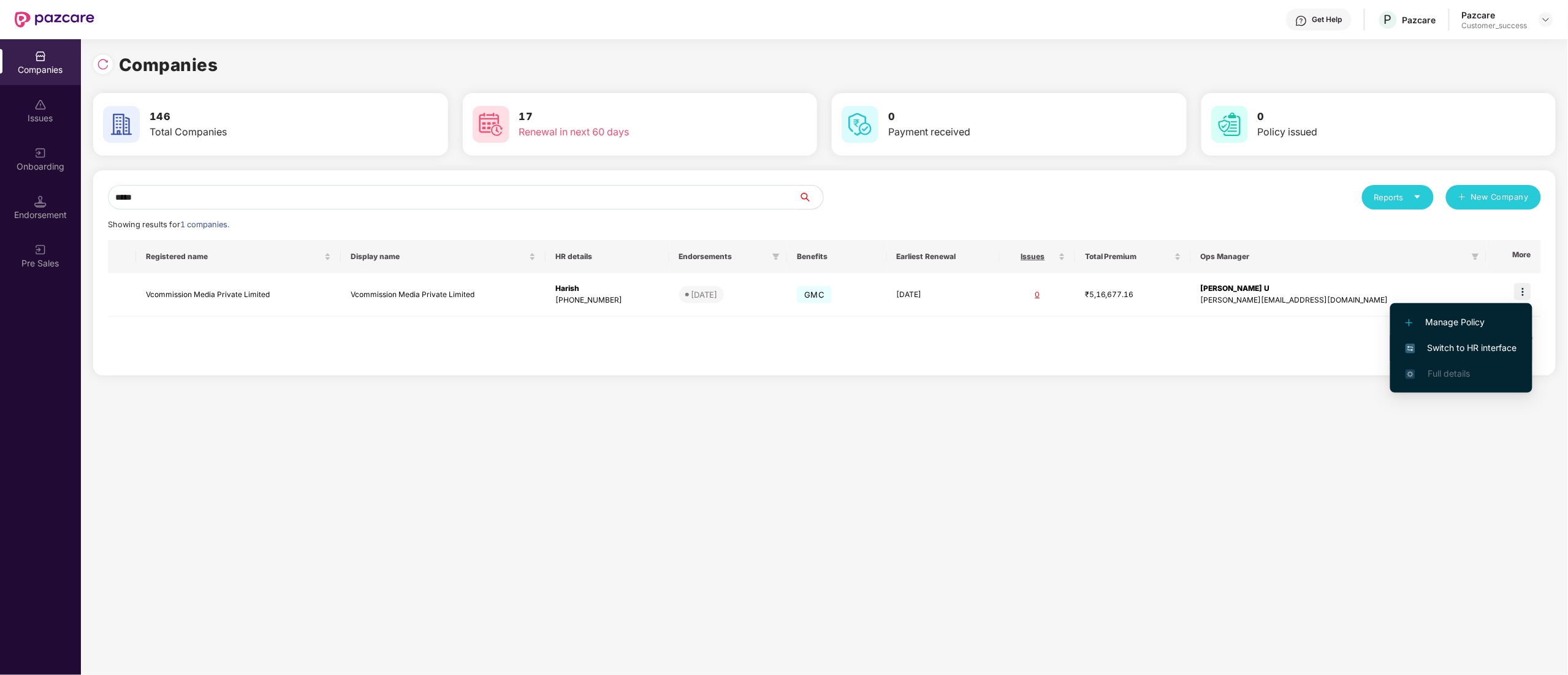
click at [1444, 350] on span "Switch to HR interface" at bounding box center [1461, 347] width 111 height 13
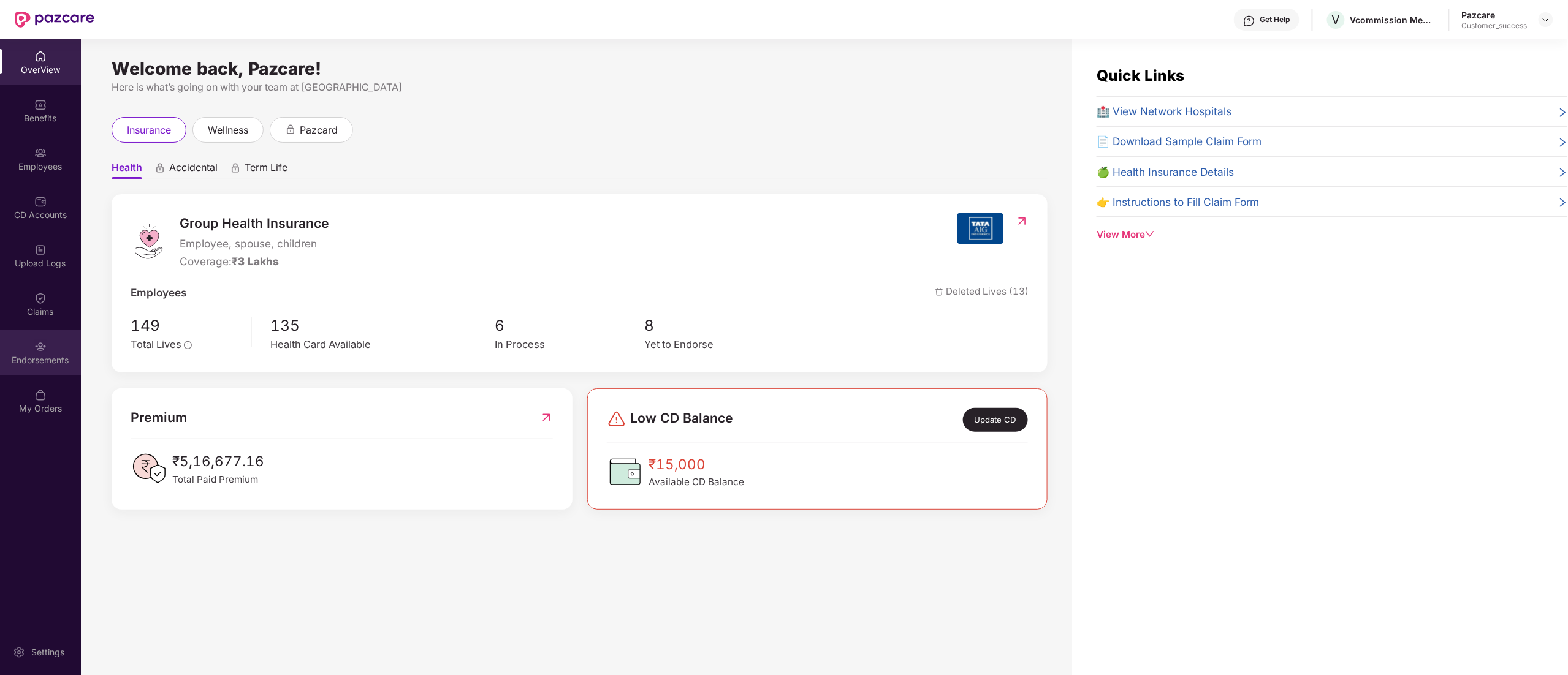
click at [51, 352] on div "Endorsements" at bounding box center [41, 352] width 81 height 46
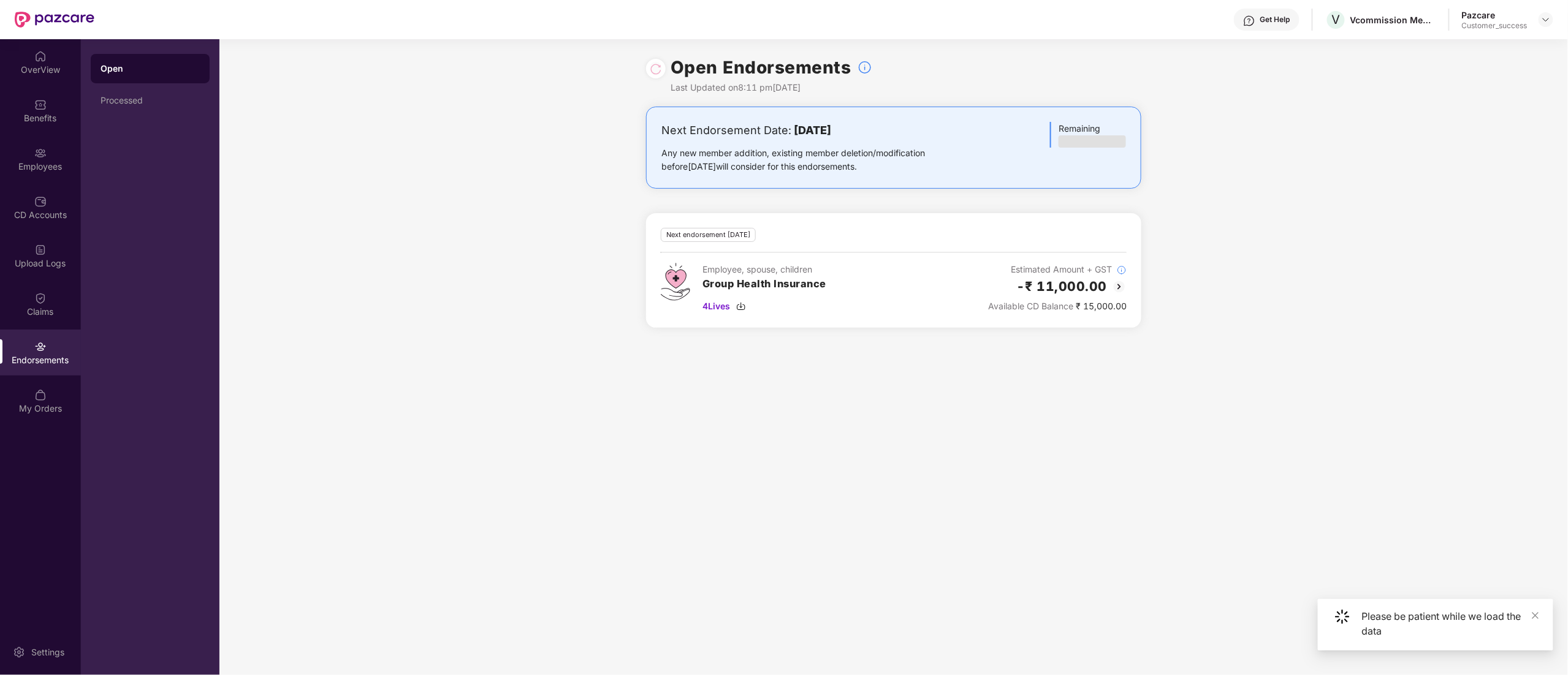
click at [36, 343] on img at bounding box center [41, 346] width 12 height 12
